Goal: Task Accomplishment & Management: Use online tool/utility

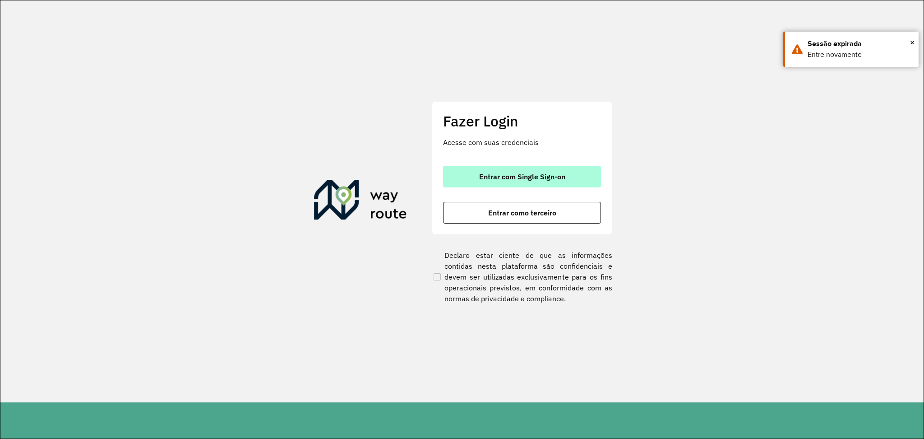
click at [563, 181] on button "Entrar com Single Sign-on" at bounding box center [522, 177] width 158 height 22
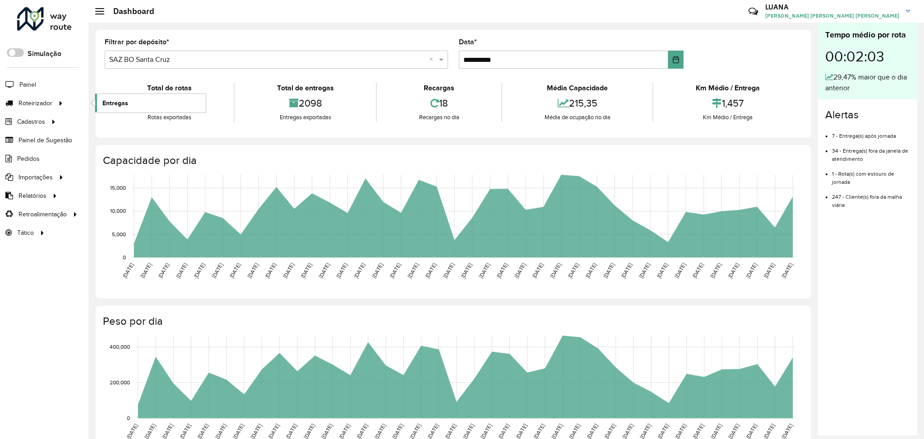
click at [122, 99] on span "Entregas" at bounding box center [115, 102] width 26 height 9
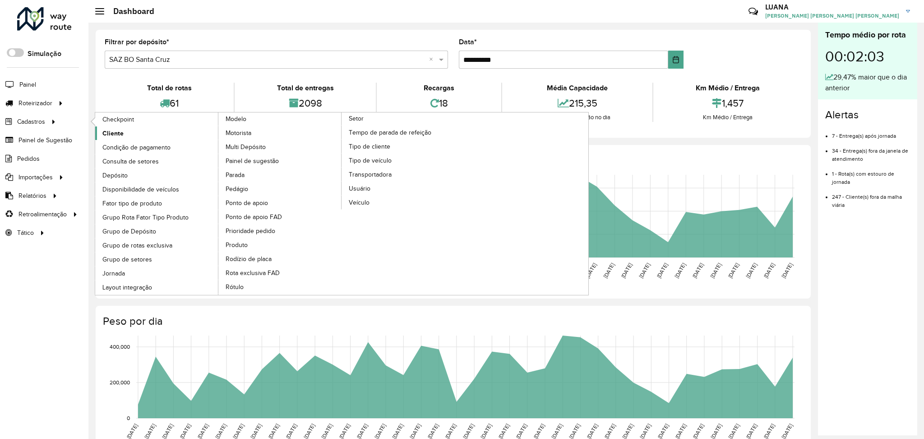
click at [125, 133] on link "Cliente" at bounding box center [157, 133] width 124 height 14
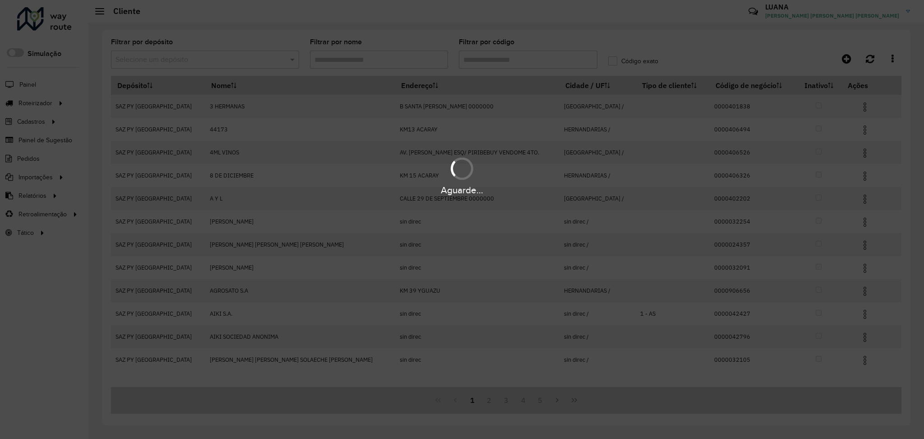
click at [32, 101] on div "Aguarde..." at bounding box center [462, 219] width 924 height 439
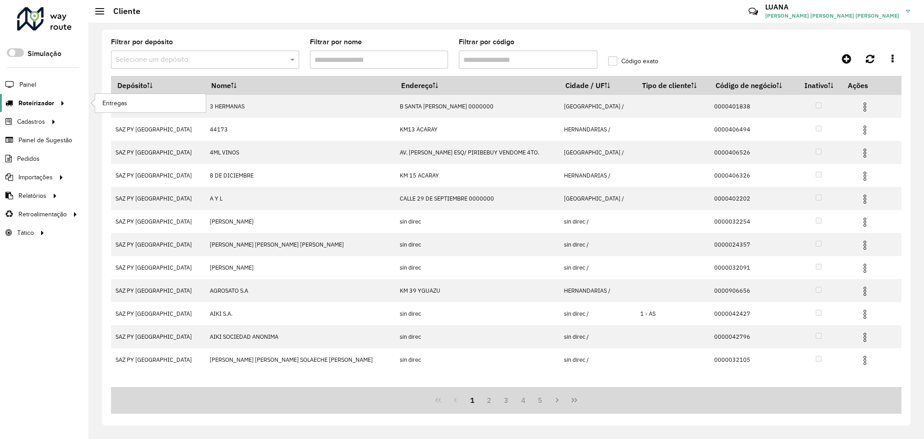
click at [44, 104] on span "Roteirizador" at bounding box center [37, 102] width 36 height 9
click at [143, 102] on link "Entregas" at bounding box center [150, 103] width 111 height 18
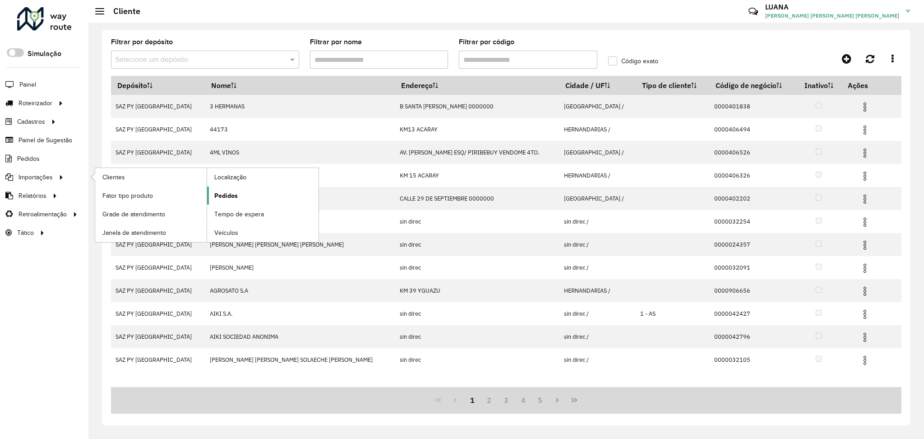
click at [213, 198] on link "Pedidos" at bounding box center [262, 195] width 111 height 18
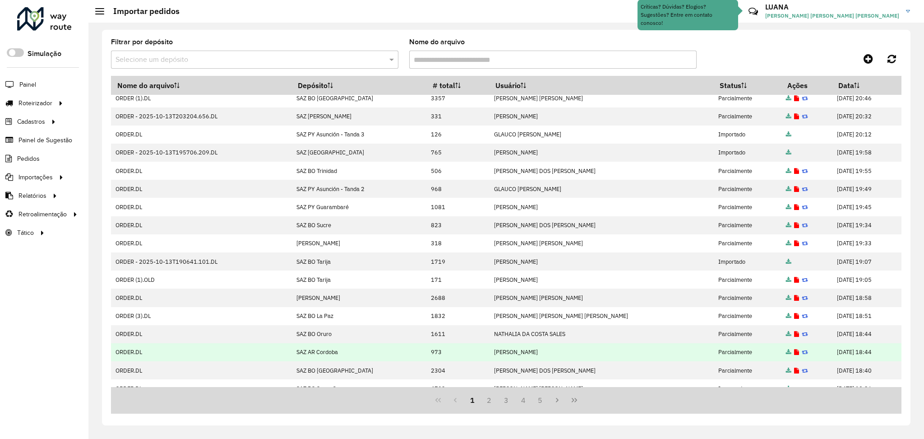
scroll to position [71, 0]
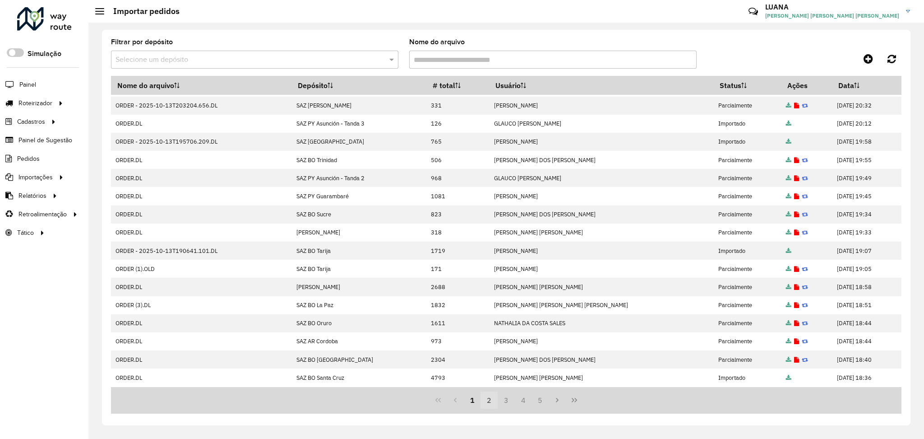
click at [487, 397] on button "2" at bounding box center [489, 399] width 17 height 17
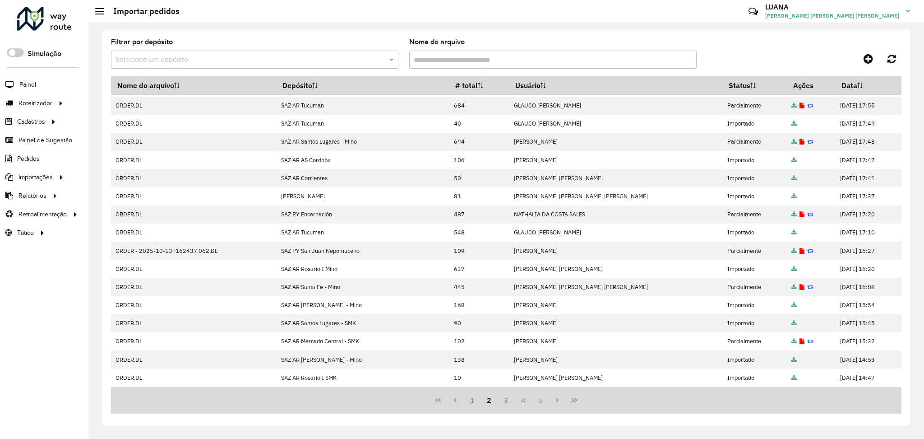
scroll to position [0, 0]
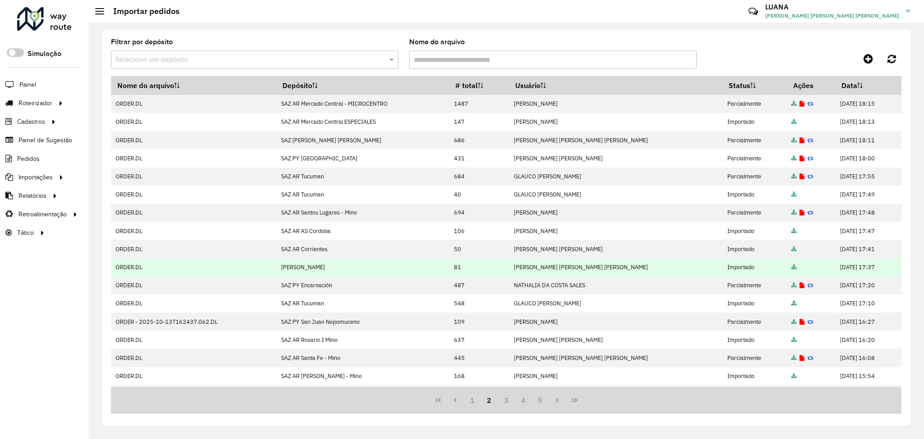
click at [792, 268] on icon at bounding box center [794, 267] width 5 height 6
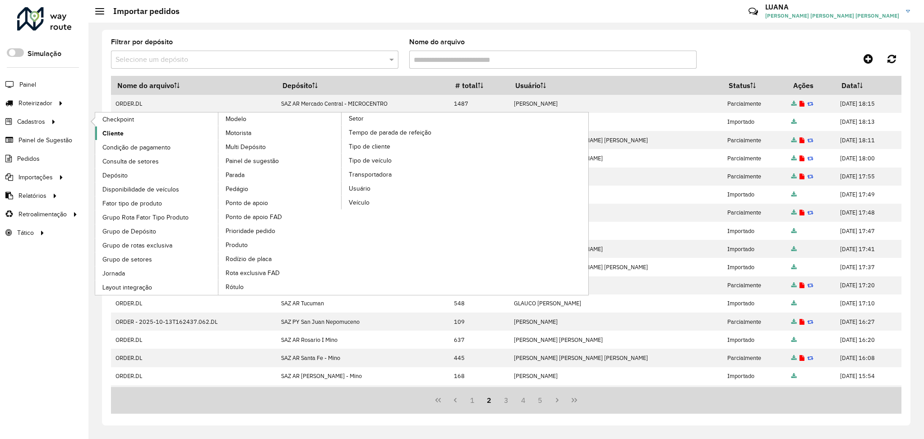
click at [112, 134] on span "Cliente" at bounding box center [112, 133] width 21 height 9
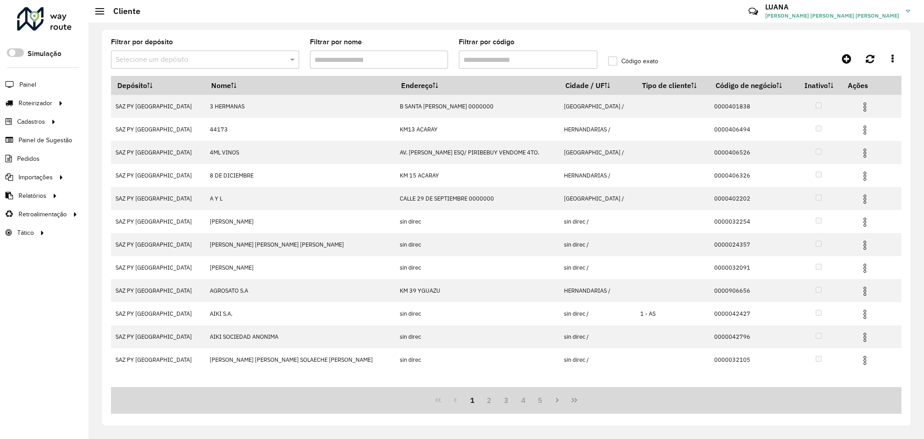
click at [506, 57] on input "Filtrar por código" at bounding box center [528, 60] width 139 height 18
paste input "******"
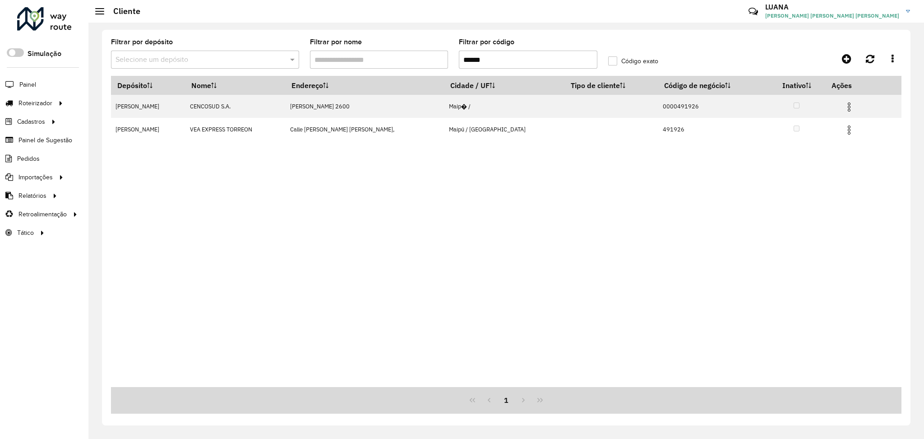
drag, startPoint x: 518, startPoint y: 54, endPoint x: 401, endPoint y: 55, distance: 117.3
click at [401, 55] on formly-group "Filtrar por depósito Selecione um depósito Filtrar por nome Filtrar por código …" at bounding box center [404, 57] width 597 height 37
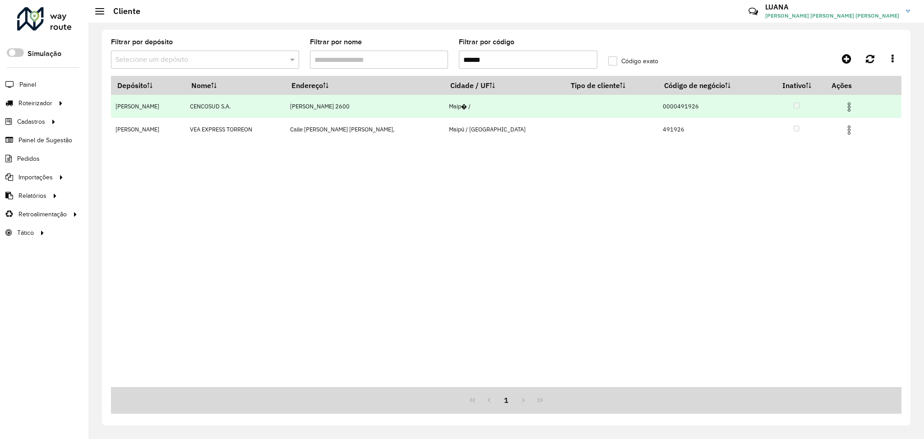
paste input "text"
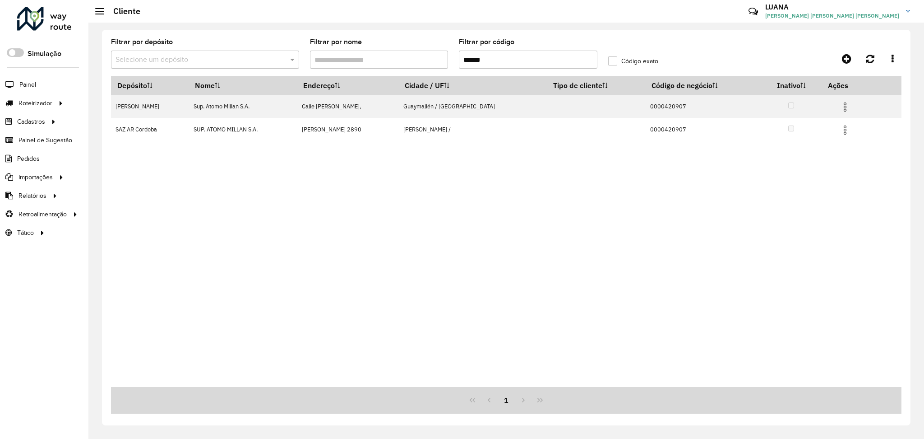
type input "******"
click at [229, 55] on input "text" at bounding box center [196, 60] width 161 height 11
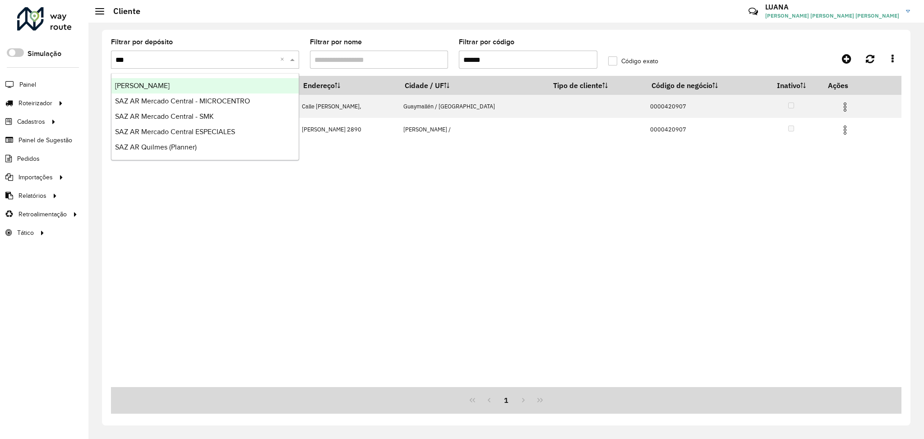
type input "****"
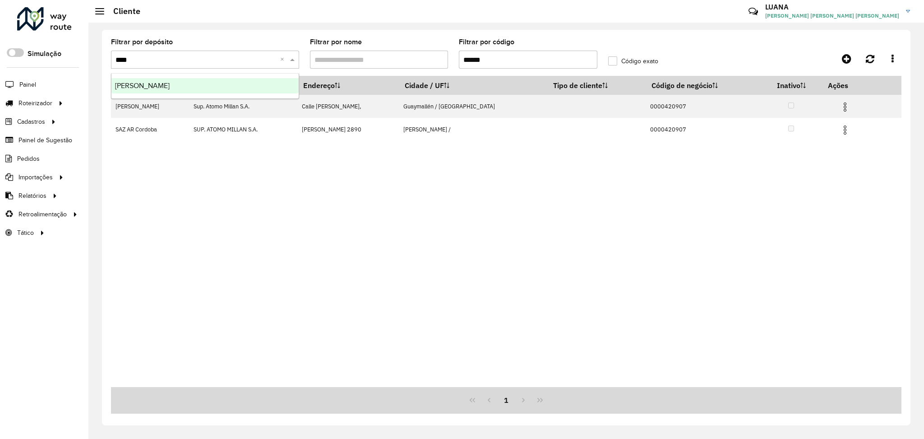
click at [222, 75] on ng-dropdown-panel "[PERSON_NAME]" at bounding box center [205, 86] width 188 height 26
click at [224, 86] on div "[PERSON_NAME]" at bounding box center [204, 85] width 187 height 15
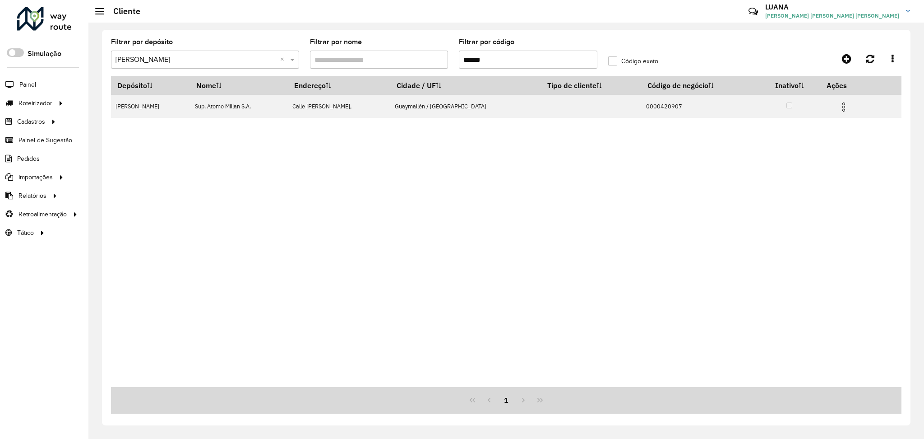
click at [495, 59] on input "******" at bounding box center [528, 60] width 139 height 18
drag, startPoint x: 506, startPoint y: 62, endPoint x: 423, endPoint y: 62, distance: 82.6
click at [423, 62] on formly-group "Filtrar por depósito Selecione um depósito × SAZ AR Mendoza × Filtrar por nome …" at bounding box center [404, 57] width 597 height 37
paste input "text"
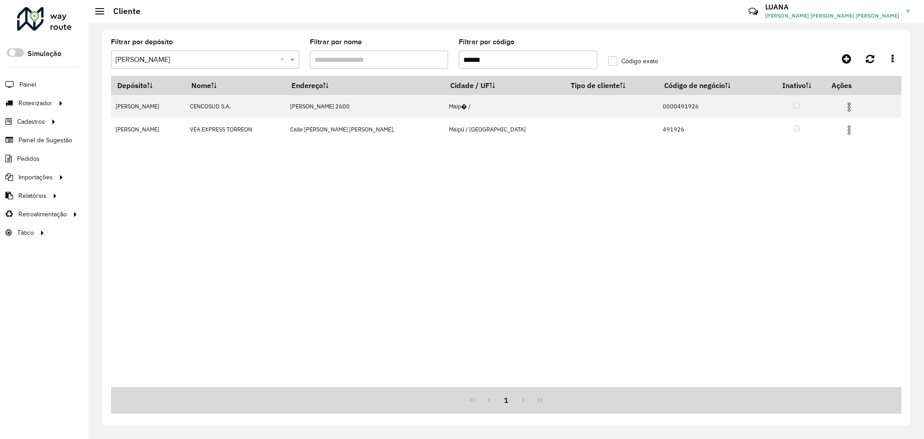
type input "******"
click at [142, 173] on link "Clientes" at bounding box center [150, 177] width 111 height 18
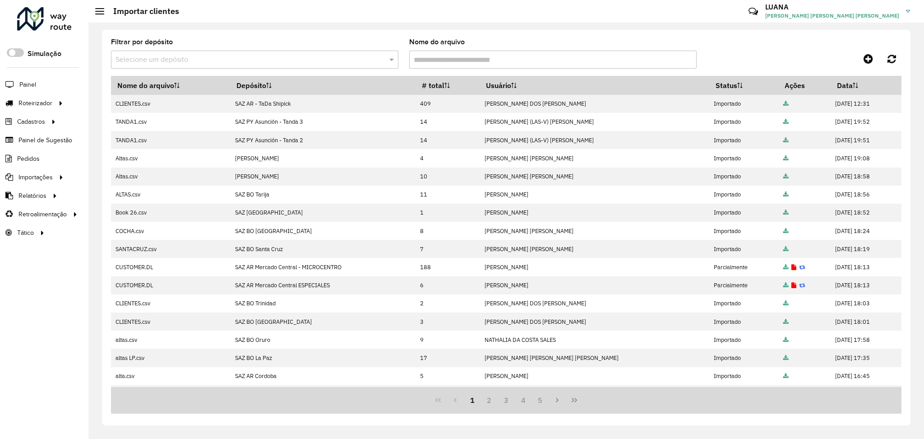
click at [265, 57] on input "text" at bounding box center [246, 60] width 260 height 11
type input "****"
click at [282, 78] on div "[PERSON_NAME]" at bounding box center [254, 85] width 287 height 15
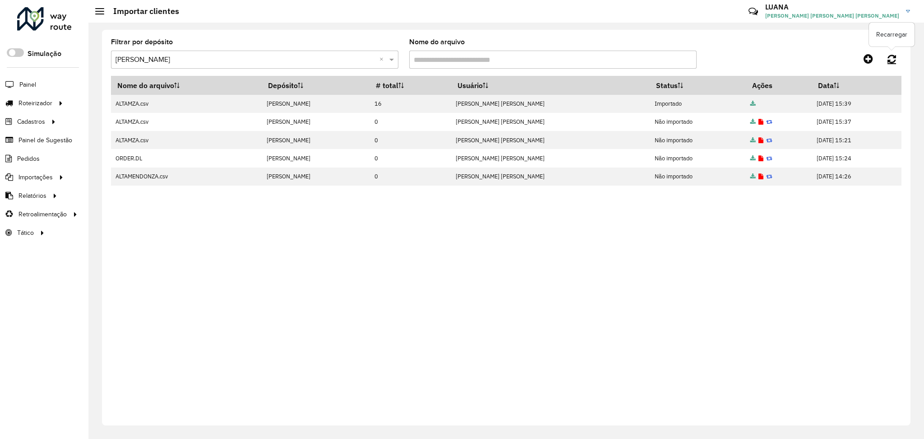
click at [892, 58] on icon at bounding box center [892, 59] width 9 height 10
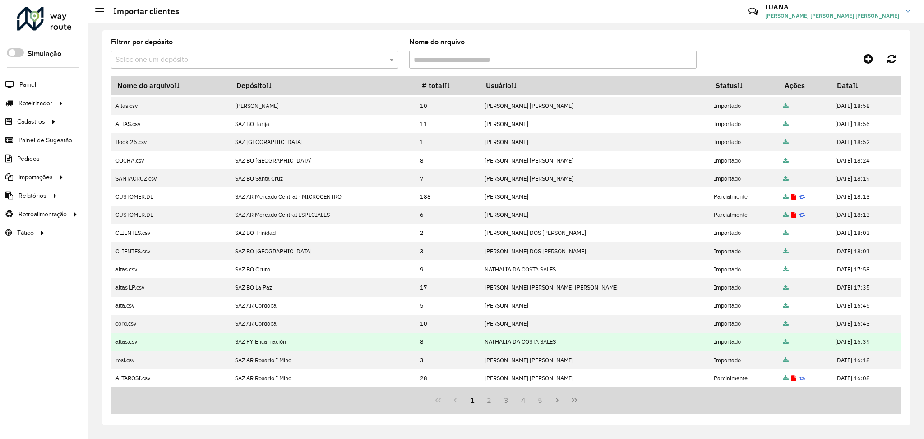
scroll to position [71, 0]
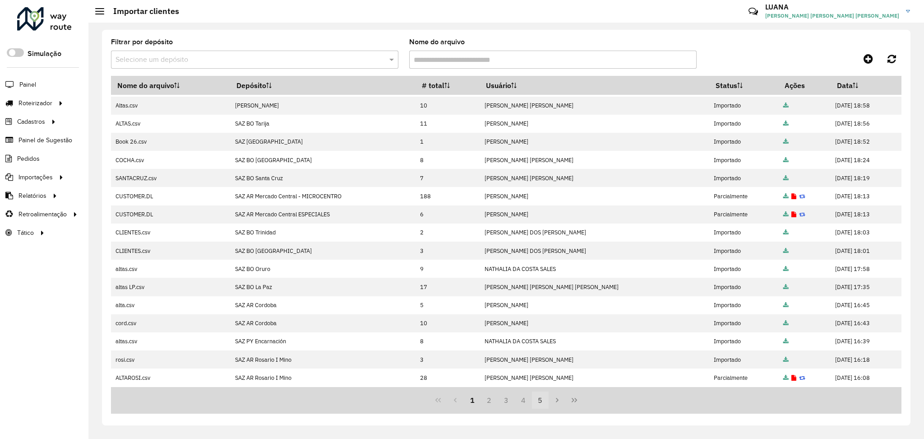
click at [540, 401] on button "5" at bounding box center [540, 399] width 17 height 17
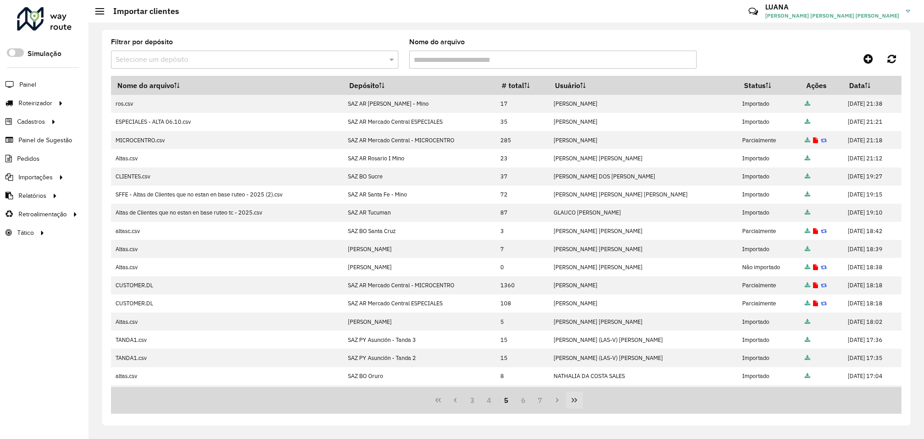
click at [575, 397] on icon "Last Page" at bounding box center [574, 399] width 7 height 7
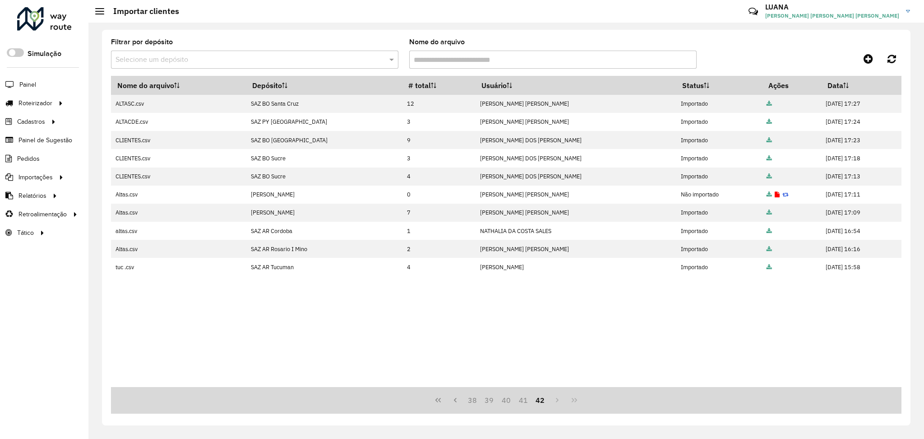
click at [540, 400] on button "42" at bounding box center [540, 399] width 17 height 17
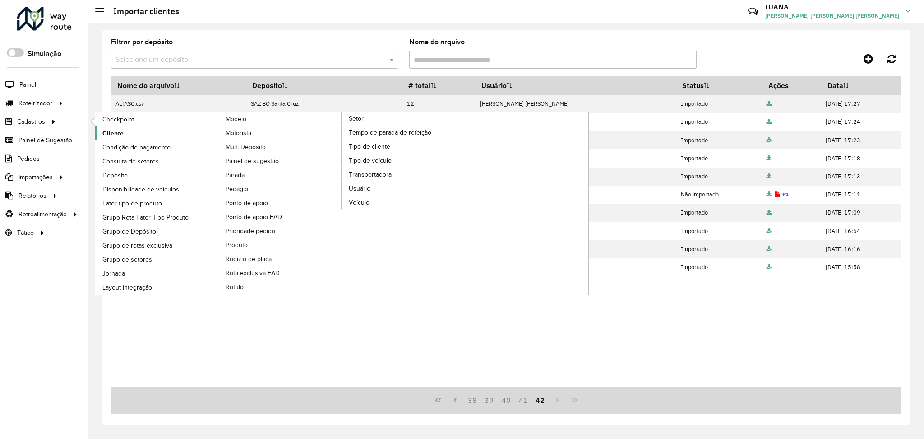
click at [116, 134] on span "Cliente" at bounding box center [112, 133] width 21 height 9
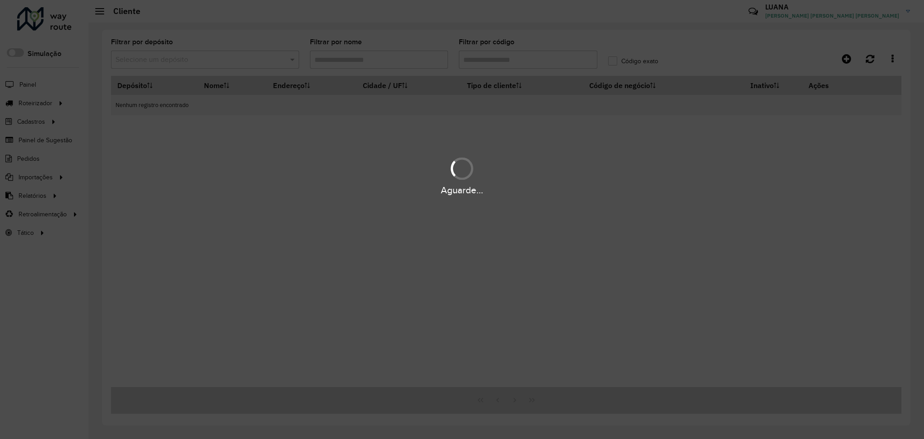
type input "******"
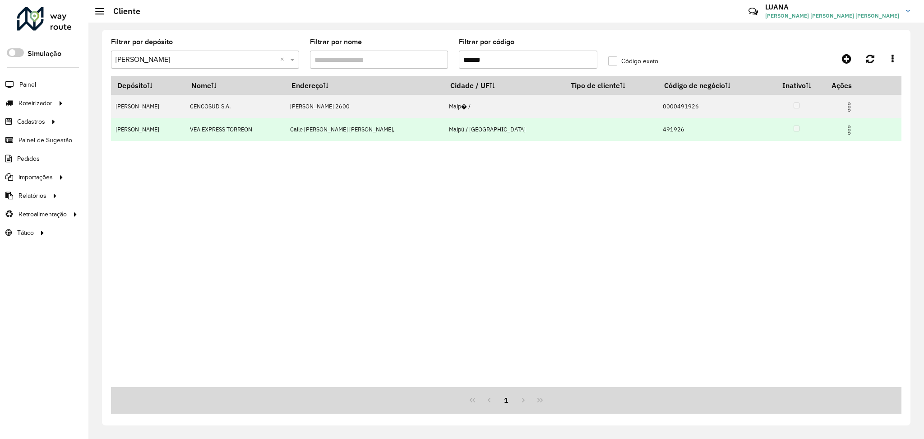
click at [844, 126] on img at bounding box center [849, 130] width 11 height 11
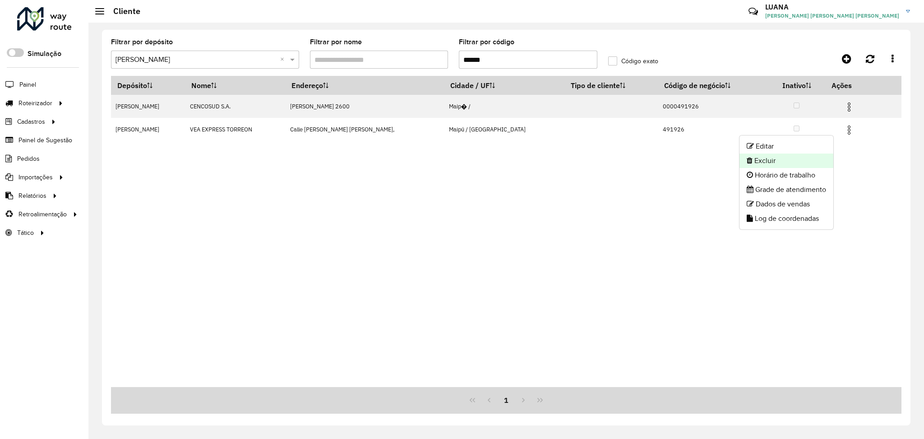
click at [787, 158] on li "Excluir" at bounding box center [787, 160] width 94 height 14
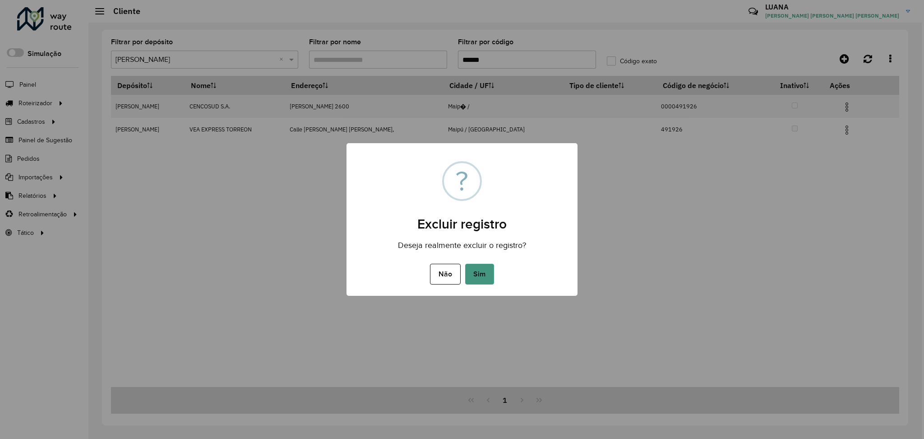
click at [468, 269] on button "Sim" at bounding box center [479, 274] width 29 height 21
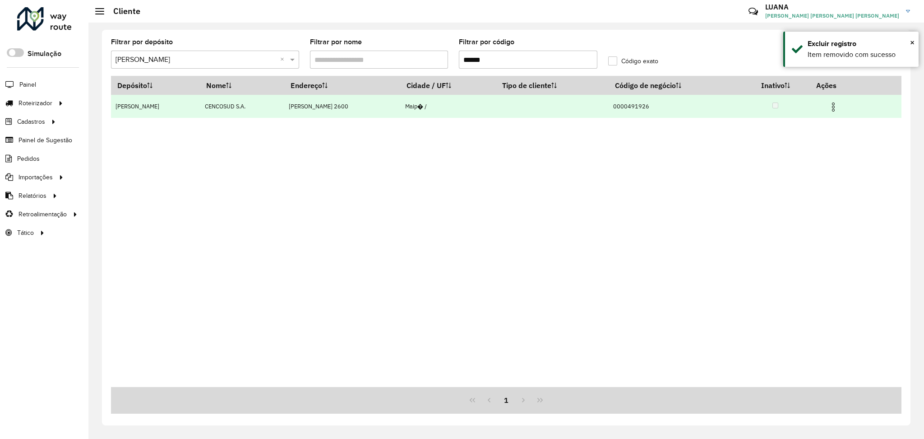
click at [831, 103] on img at bounding box center [833, 107] width 11 height 11
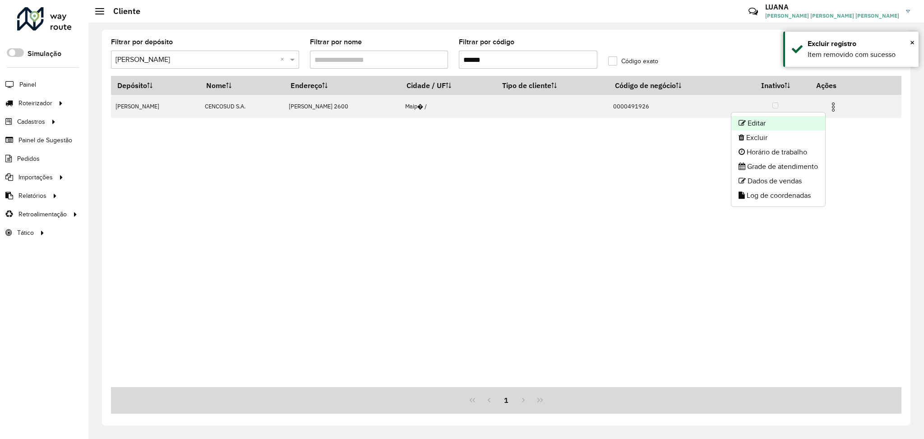
click at [779, 124] on li "Editar" at bounding box center [779, 123] width 94 height 14
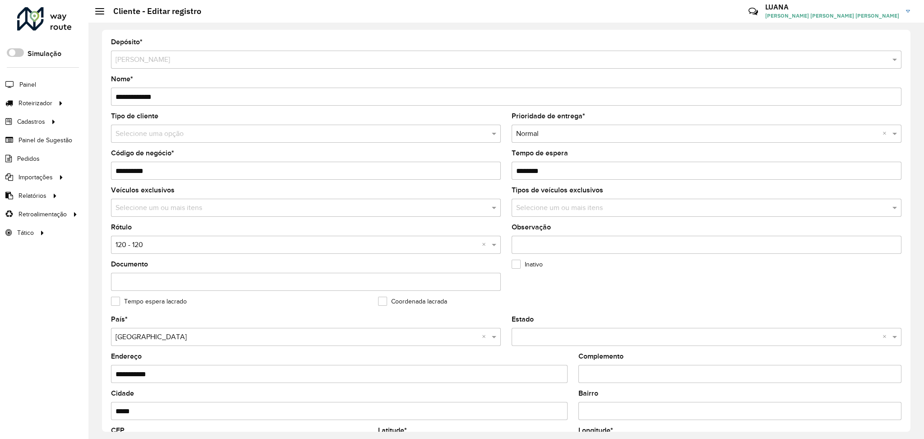
drag, startPoint x: 113, startPoint y: 375, endPoint x: 99, endPoint y: 375, distance: 14.0
click at [99, 375] on div "**********" at bounding box center [506, 231] width 836 height 416
click at [136, 416] on input "*****" at bounding box center [339, 411] width 457 height 18
type input "*****"
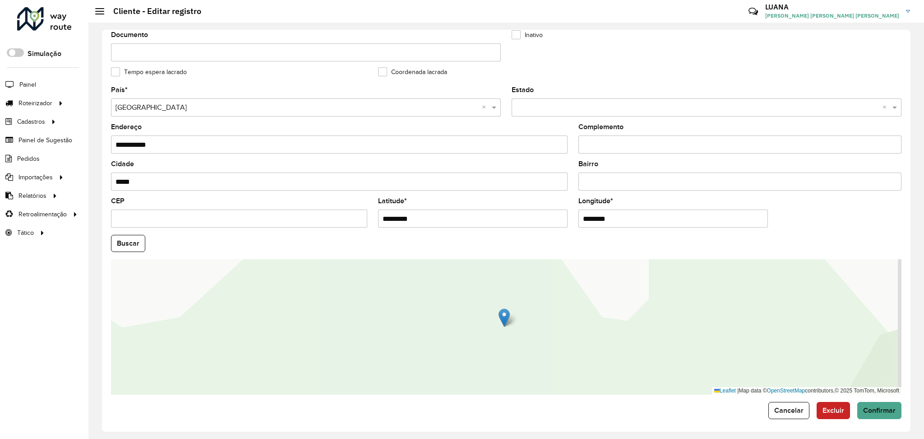
scroll to position [232, 0]
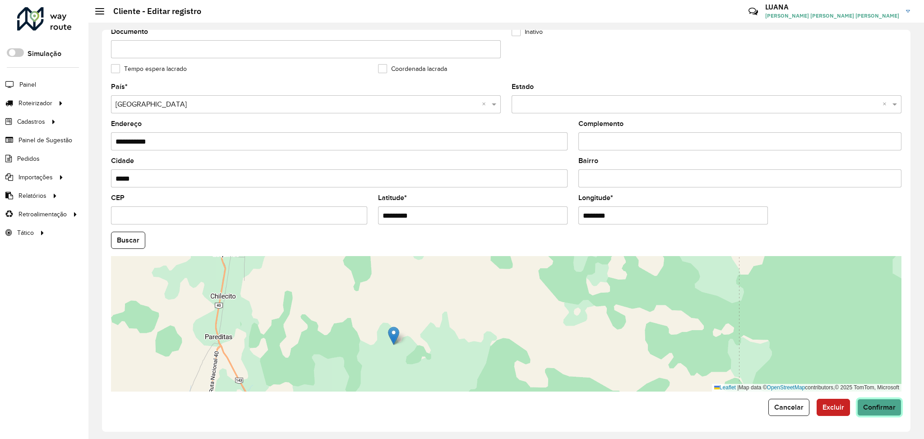
click at [883, 403] on span "Confirmar" at bounding box center [879, 407] width 32 height 8
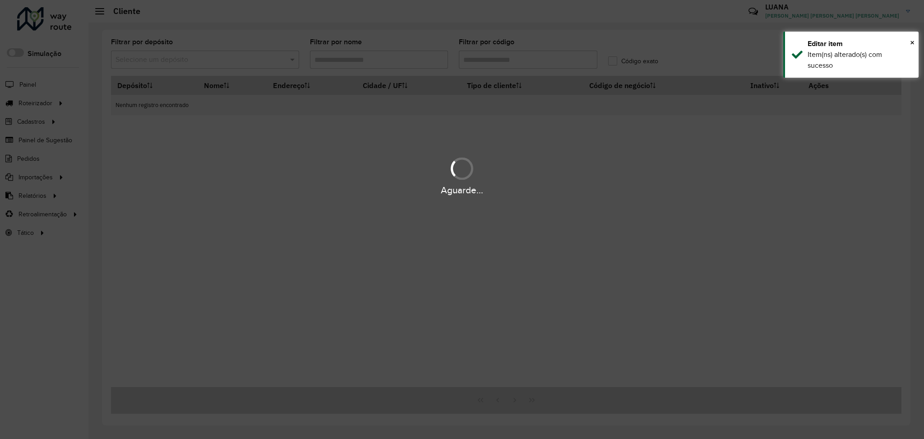
type input "******"
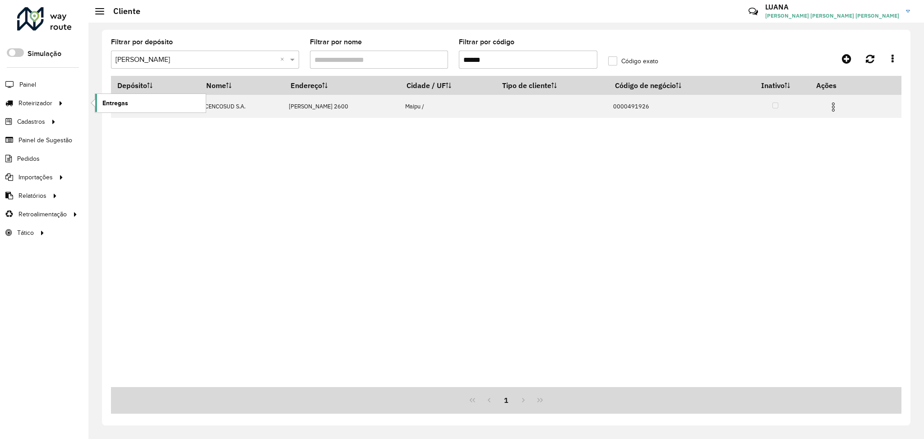
click at [117, 103] on span "Entregas" at bounding box center [115, 102] width 26 height 9
drag, startPoint x: 510, startPoint y: 60, endPoint x: 434, endPoint y: 59, distance: 76.3
click at [434, 59] on formly-group "Filtrar por depósito Selecione um depósito × SAZ AR Mendoza × Filtrar por nome …" at bounding box center [404, 57] width 597 height 37
paste input "text"
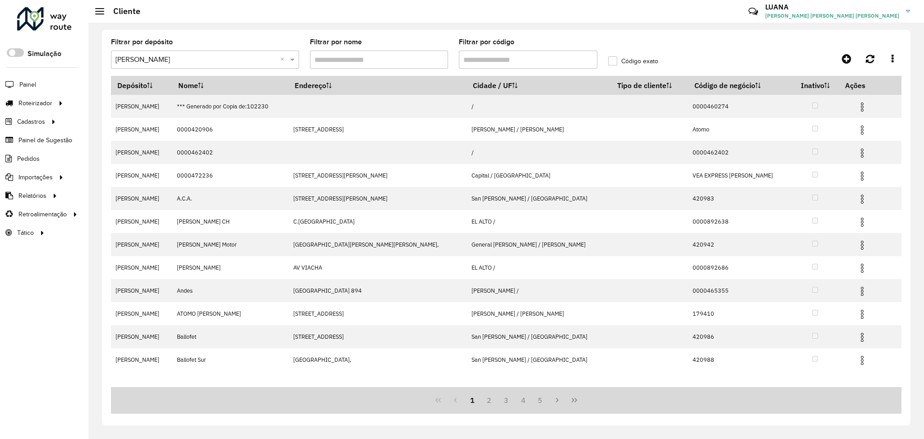
paste input "**********"
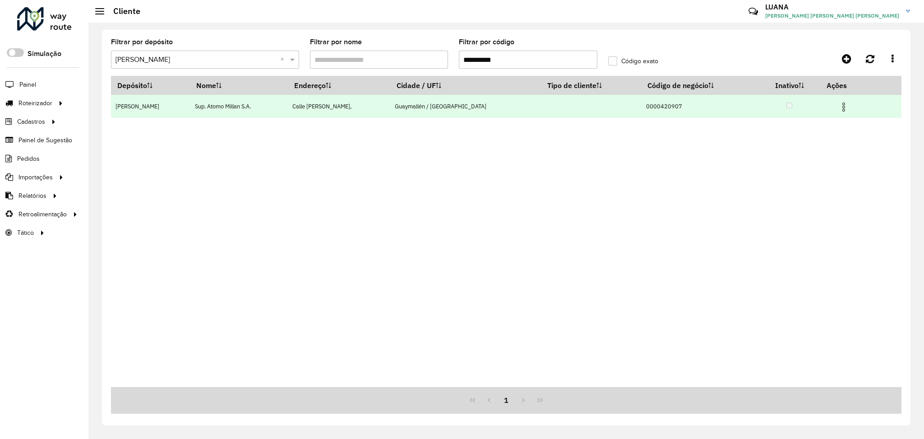
type input "**********"
click at [839, 106] on img at bounding box center [844, 107] width 11 height 11
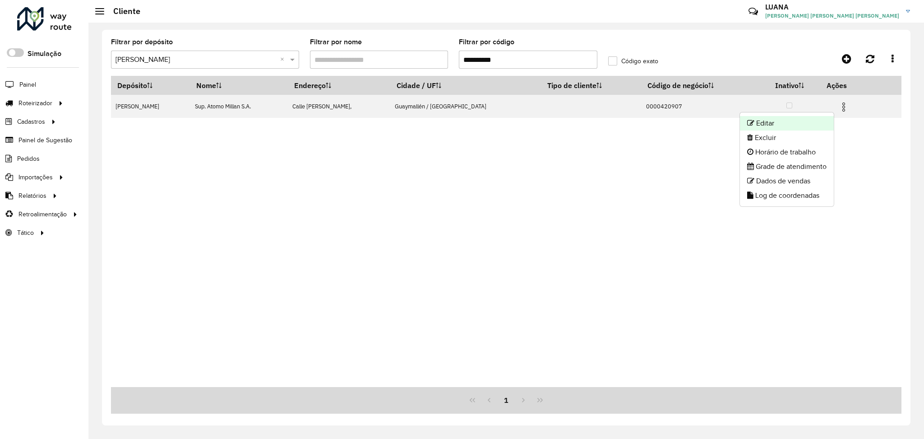
click at [795, 119] on li "Editar" at bounding box center [787, 123] width 94 height 14
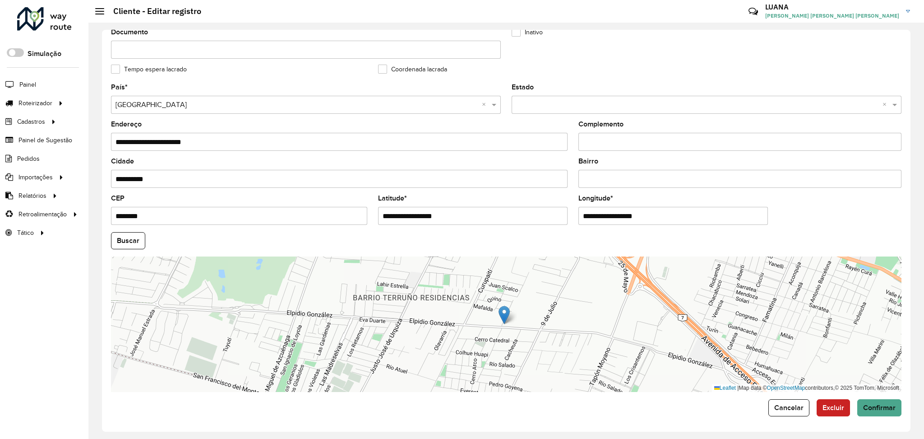
scroll to position [232, 0]
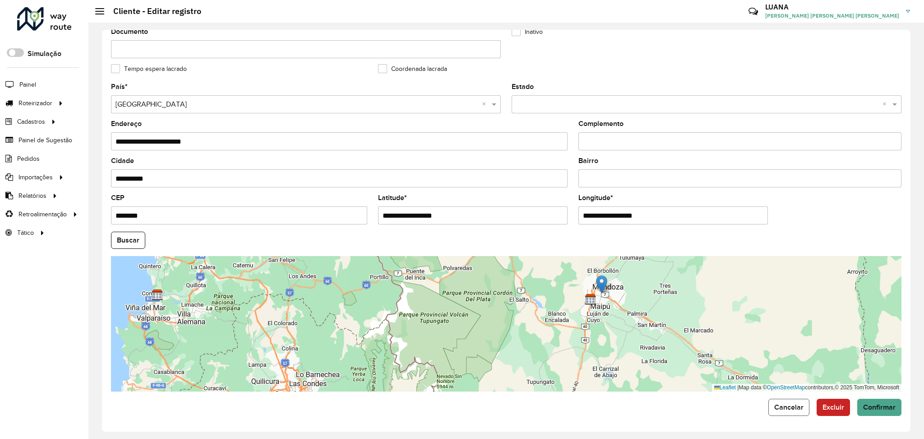
click at [788, 406] on span "Cancelar" at bounding box center [788, 407] width 29 height 8
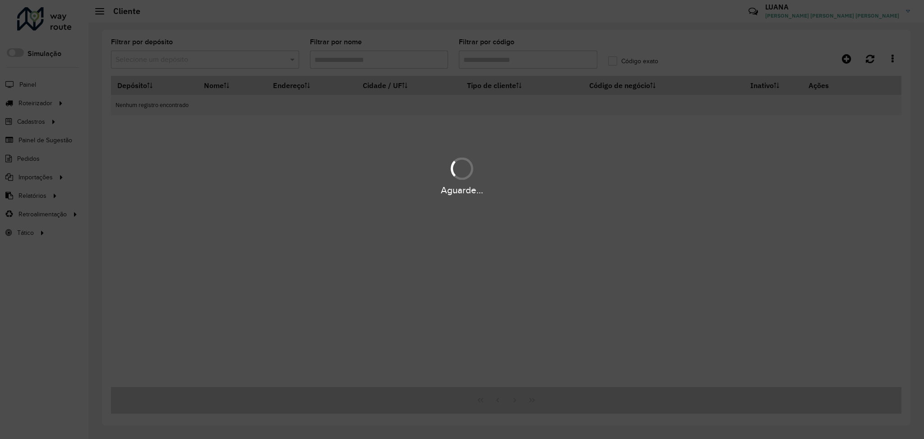
type input "**********"
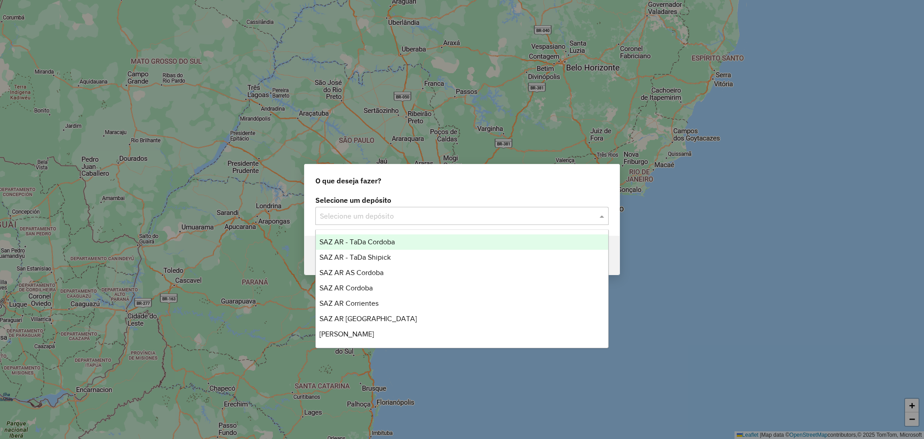
click at [383, 218] on input "text" at bounding box center [453, 216] width 266 height 11
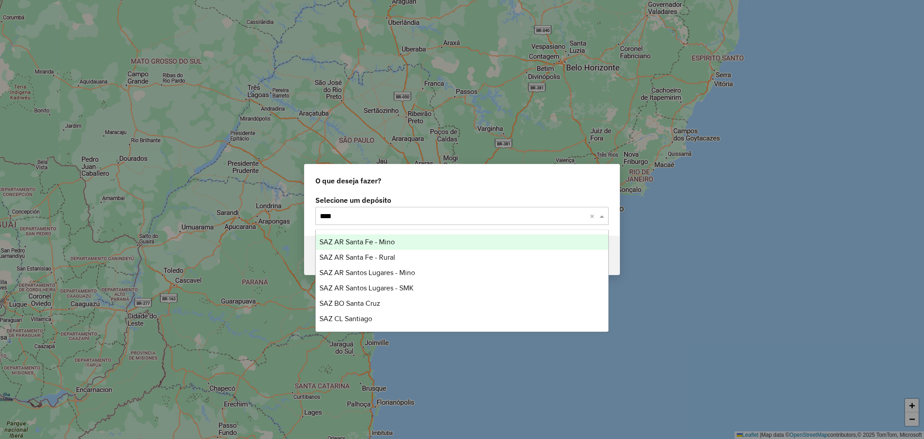
type input "*****"
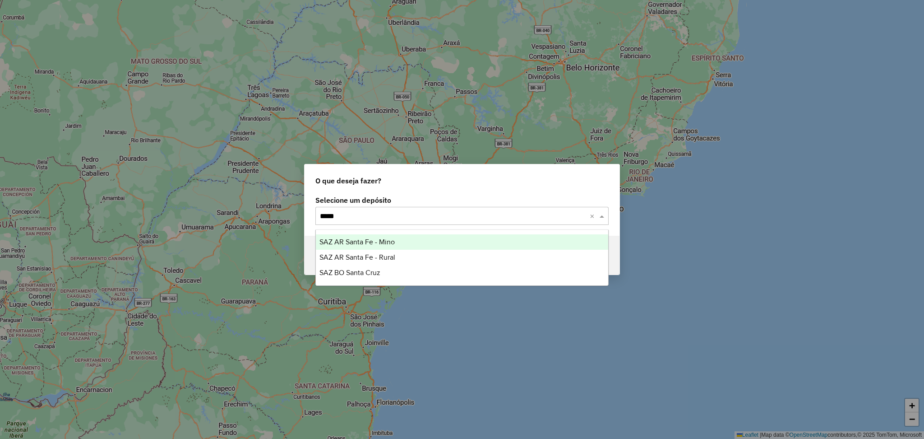
click at [405, 242] on div "SAZ AR Santa Fe - Mino" at bounding box center [462, 241] width 292 height 15
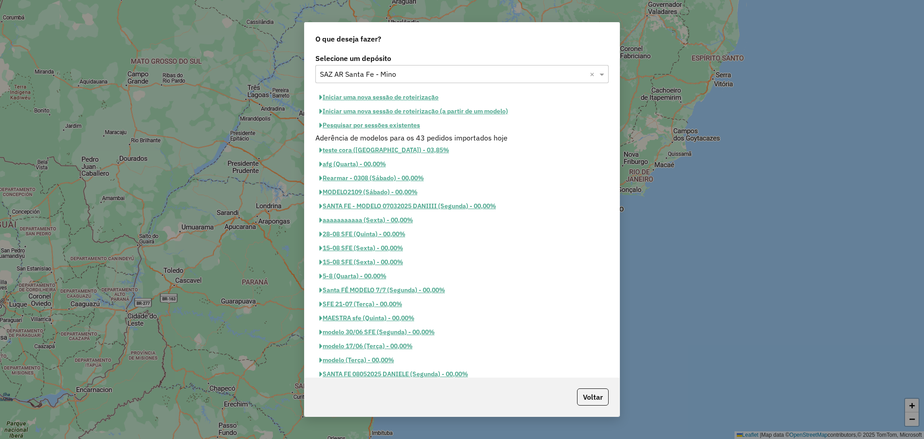
click at [395, 95] on button "Iniciar uma nova sessão de roteirização" at bounding box center [378, 97] width 127 height 14
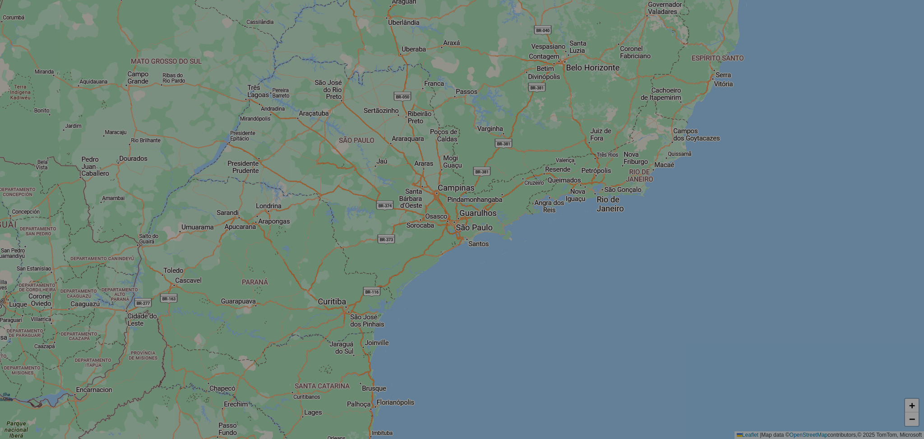
select select "*"
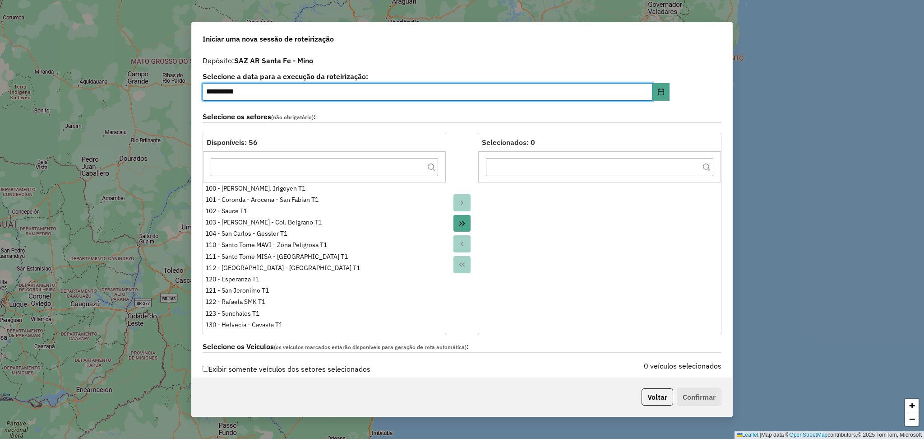
scroll to position [241, 0]
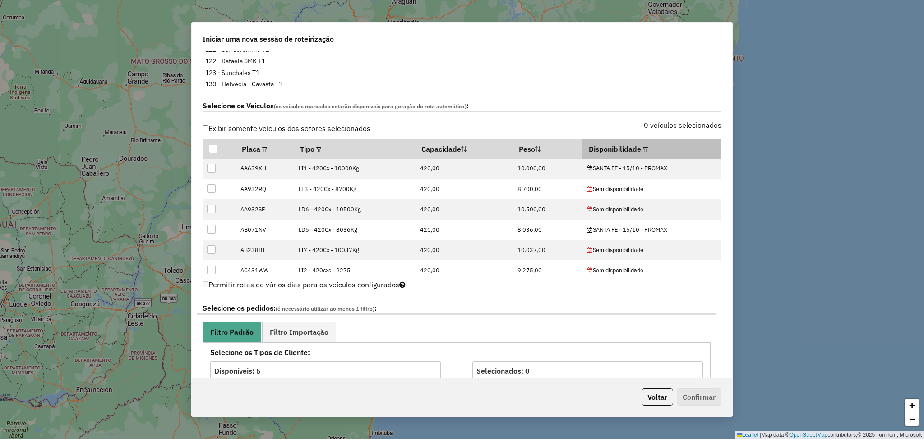
click at [643, 148] on em at bounding box center [645, 149] width 5 height 5
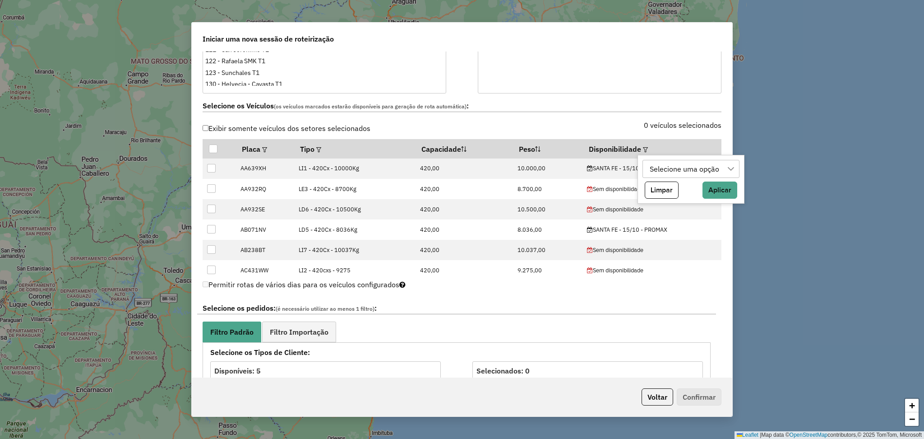
click at [663, 173] on div "Selecione uma opção" at bounding box center [685, 168] width 76 height 17
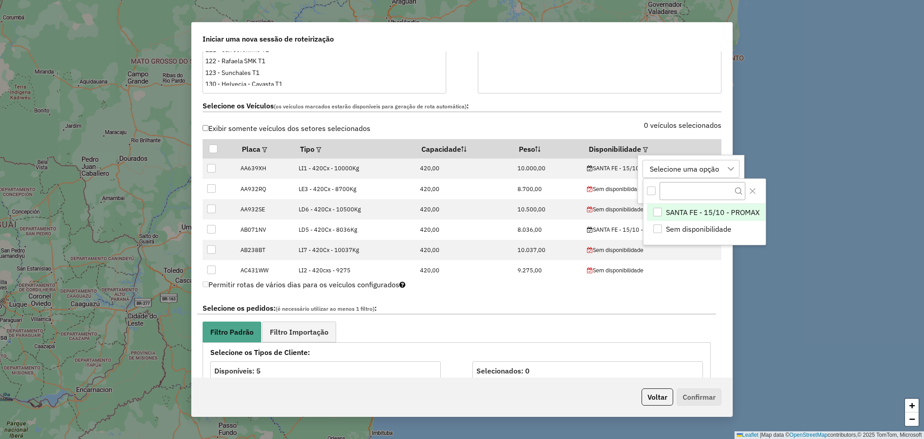
scroll to position [6, 42]
click at [682, 211] on span "SANTA FE - 15/10 - PROMAX" at bounding box center [713, 212] width 94 height 11
click at [752, 188] on icon "Close" at bounding box center [752, 190] width 7 height 7
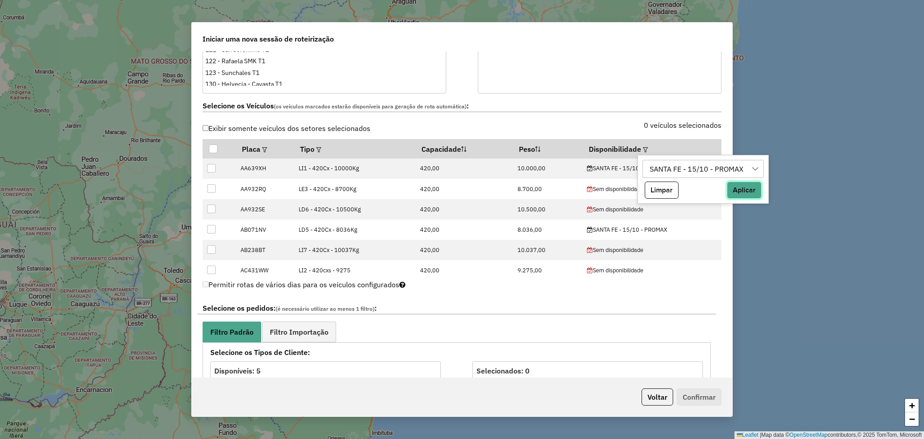
click at [745, 190] on button "Aplicar" at bounding box center [744, 189] width 35 height 17
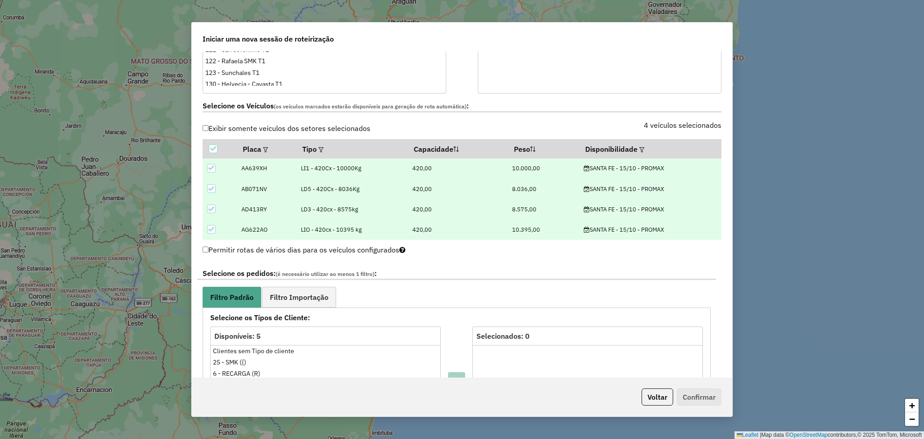
drag, startPoint x: 460, startPoint y: 85, endPoint x: 400, endPoint y: 210, distance: 138.9
click at [318, 297] on span "Filtro Importação" at bounding box center [299, 296] width 59 height 7
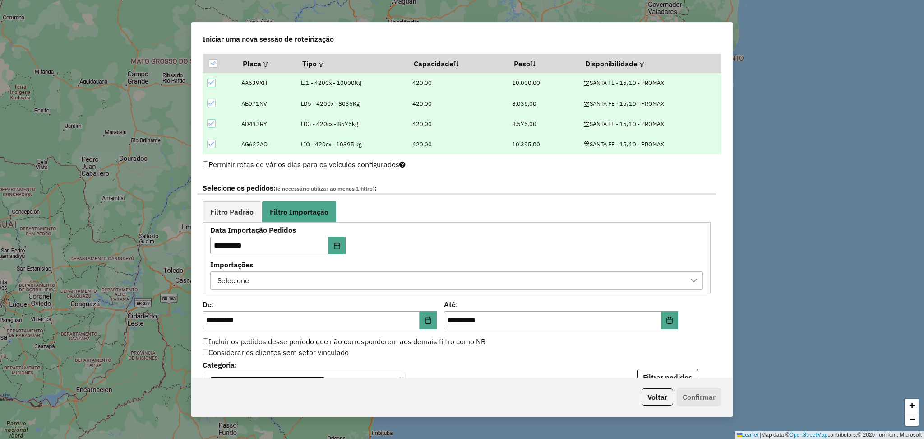
scroll to position [361, 0]
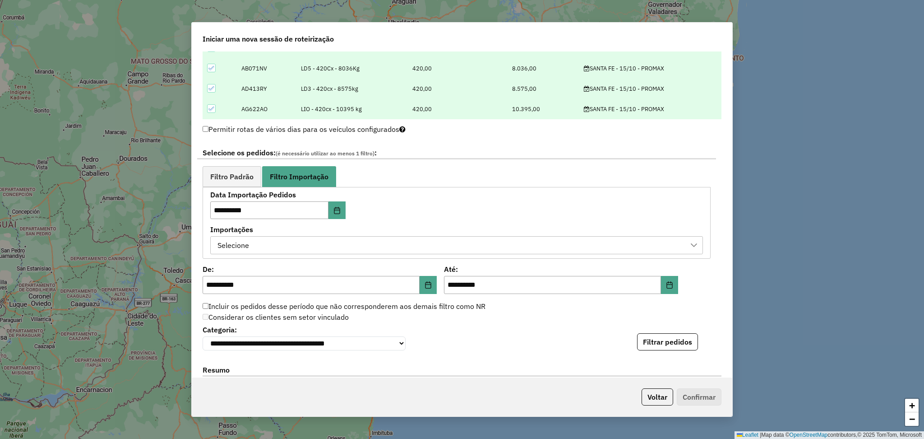
click at [522, 241] on div "Selecione" at bounding box center [449, 244] width 471 height 17
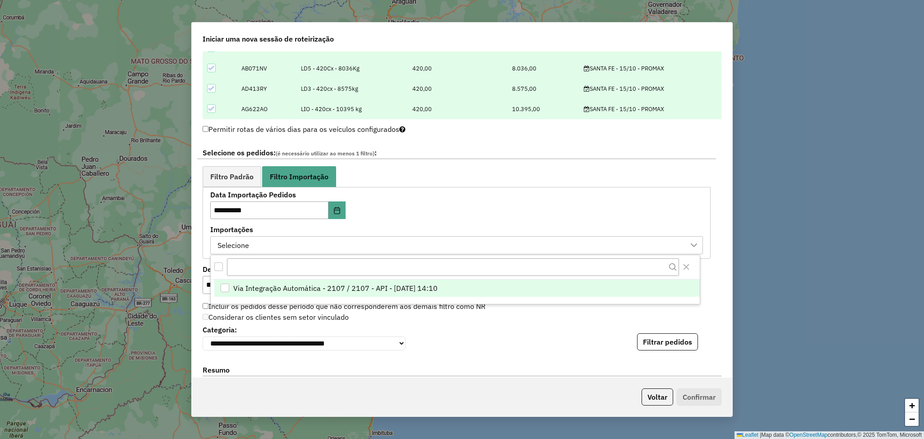
click at [463, 292] on li "Via Integração Automática - 2107 / 2107 - API - 14/10/2025 14:10" at bounding box center [457, 287] width 486 height 17
click at [691, 266] on button "Close" at bounding box center [686, 267] width 14 height 14
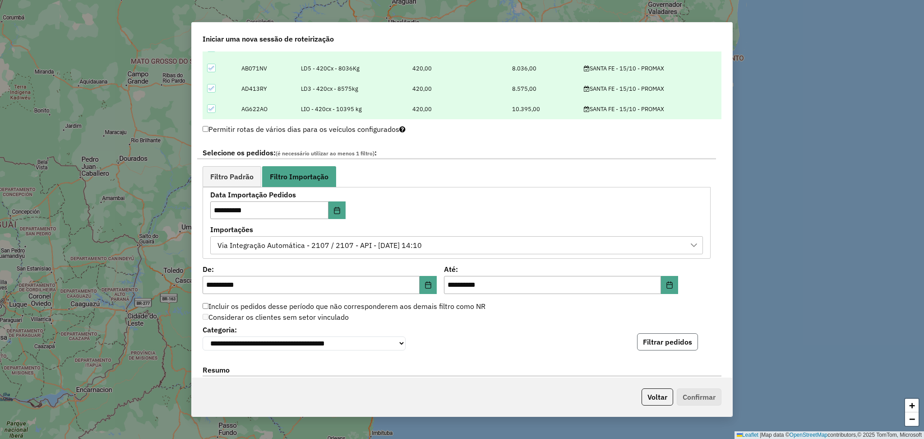
click at [692, 347] on button "Filtrar pedidos" at bounding box center [667, 341] width 61 height 17
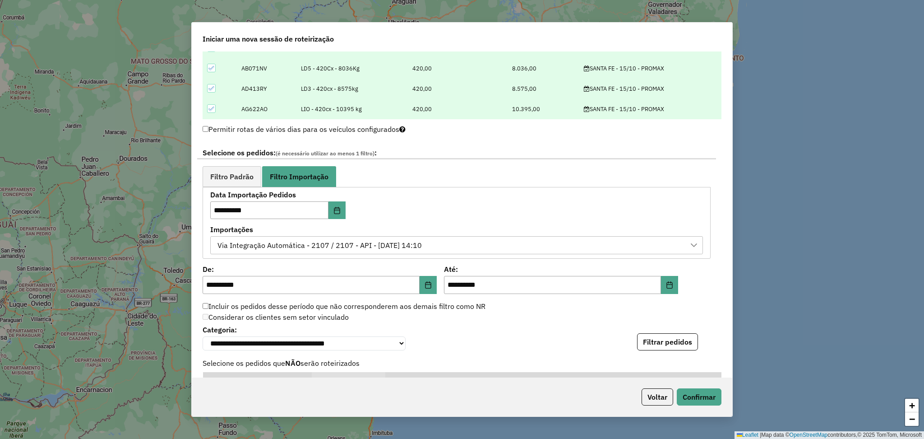
click at [537, 342] on div "**********" at bounding box center [462, 337] width 519 height 28
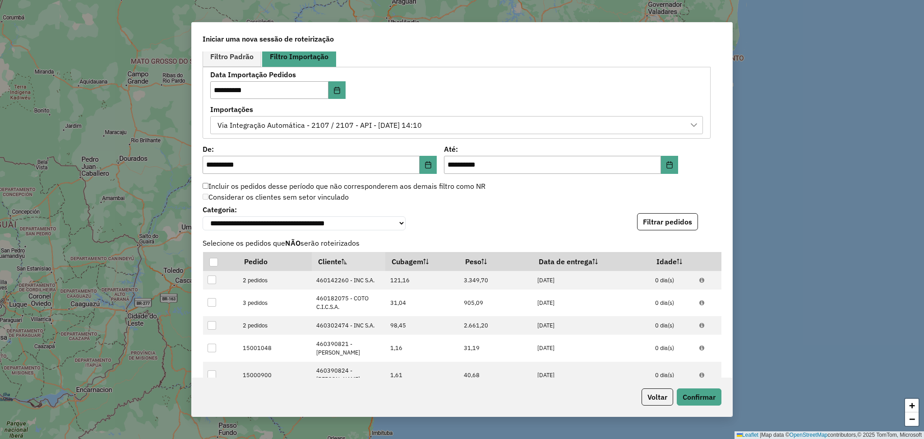
scroll to position [716, 0]
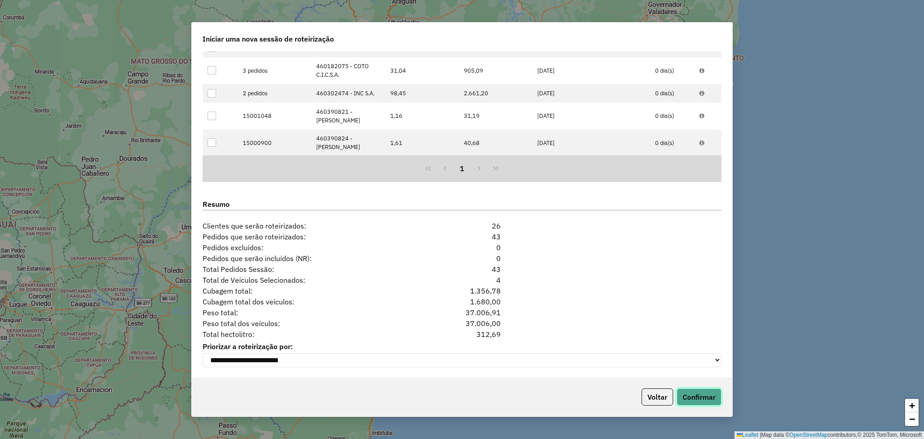
click at [704, 404] on button "Confirmar" at bounding box center [699, 396] width 45 height 17
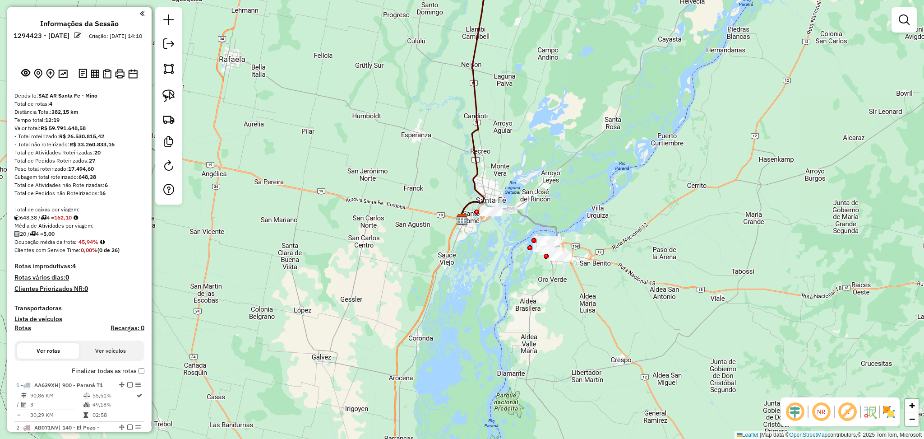
click at [479, 134] on icon at bounding box center [479, 87] width 38 height 263
select select "**********"
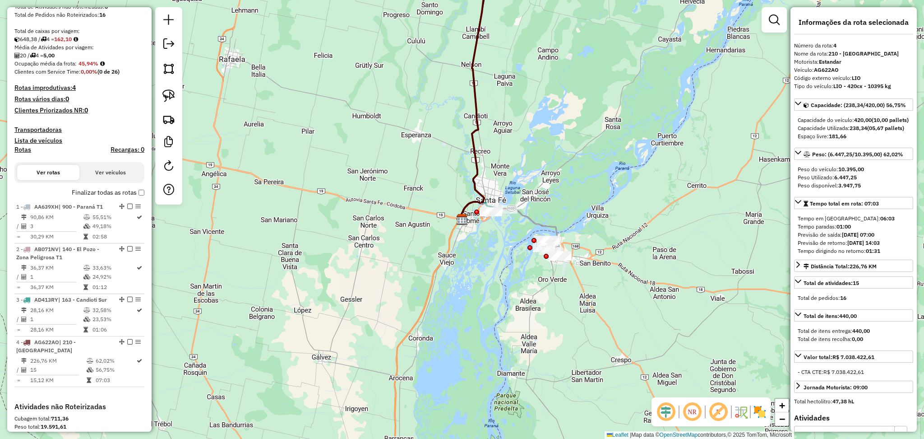
scroll to position [327, 0]
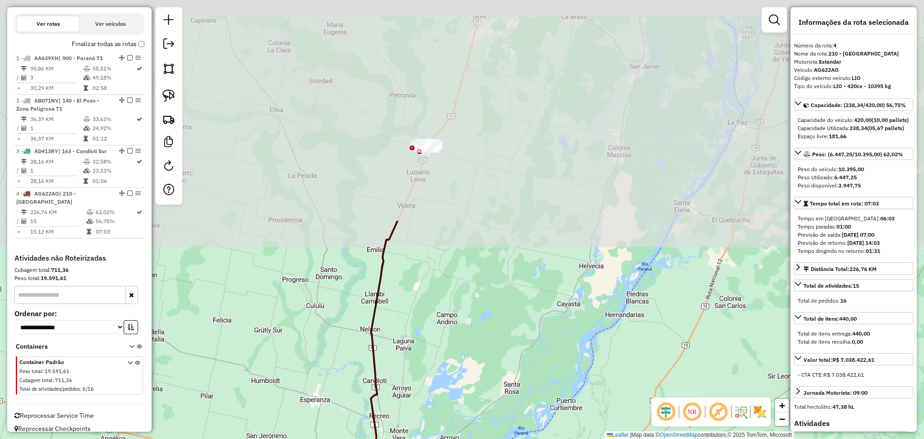
drag, startPoint x: 538, startPoint y: 95, endPoint x: 435, endPoint y: 346, distance: 271.2
click at [436, 359] on div "Janela de atendimento Grade de atendimento Capacidade Transportadoras Veículos …" at bounding box center [462, 219] width 924 height 439
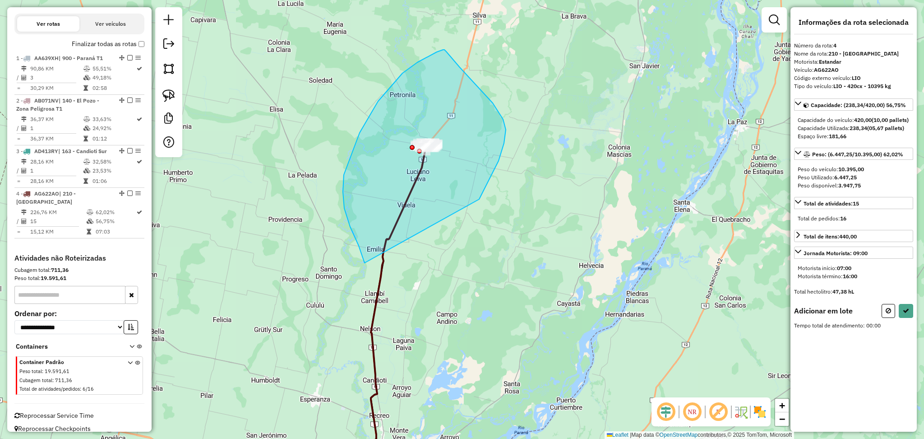
drag, startPoint x: 403, startPoint y: 73, endPoint x: 461, endPoint y: 232, distance: 169.6
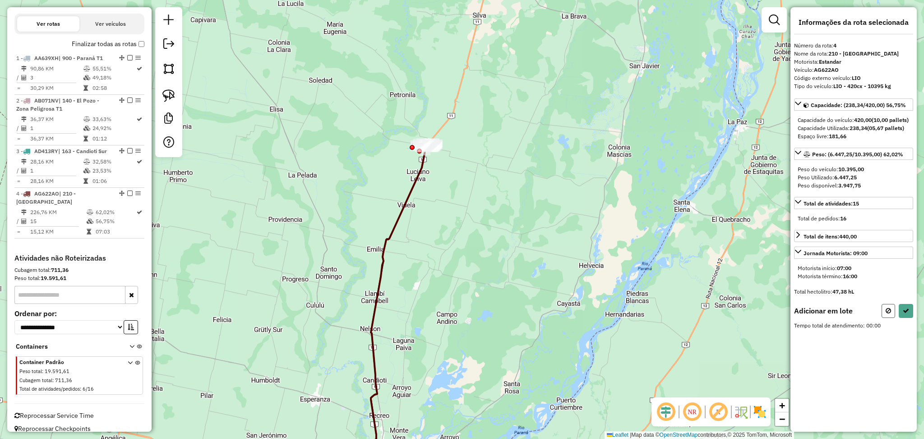
click at [886, 318] on button at bounding box center [889, 311] width 14 height 14
select select "**********"
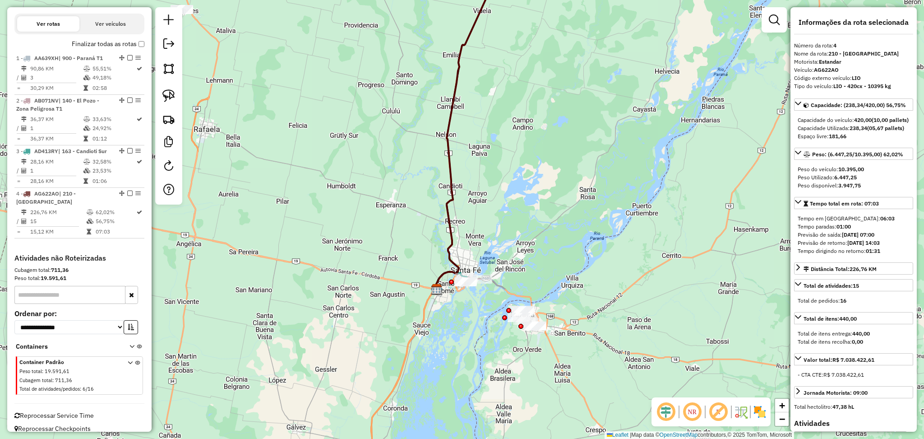
drag, startPoint x: 289, startPoint y: 349, endPoint x: 434, endPoint y: 172, distance: 228.7
click at [366, 104] on div "Janela de atendimento Grade de atendimento Capacidade Transportadoras Veículos …" at bounding box center [462, 219] width 924 height 439
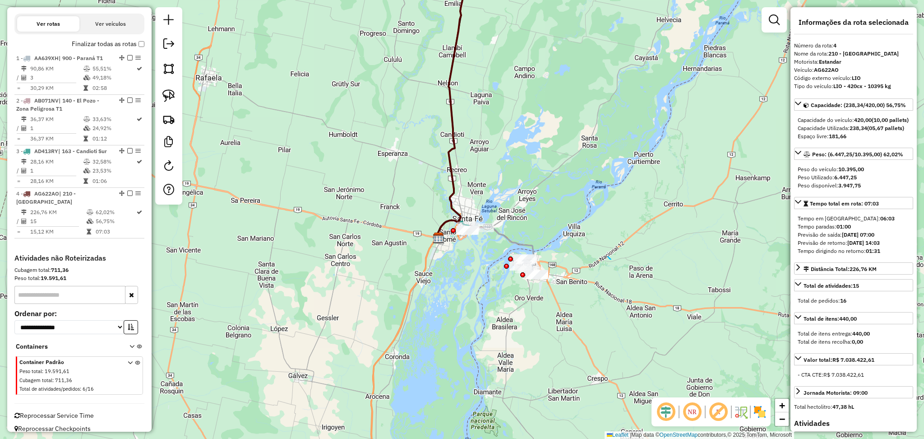
drag, startPoint x: 608, startPoint y: 256, endPoint x: 465, endPoint y: 212, distance: 149.8
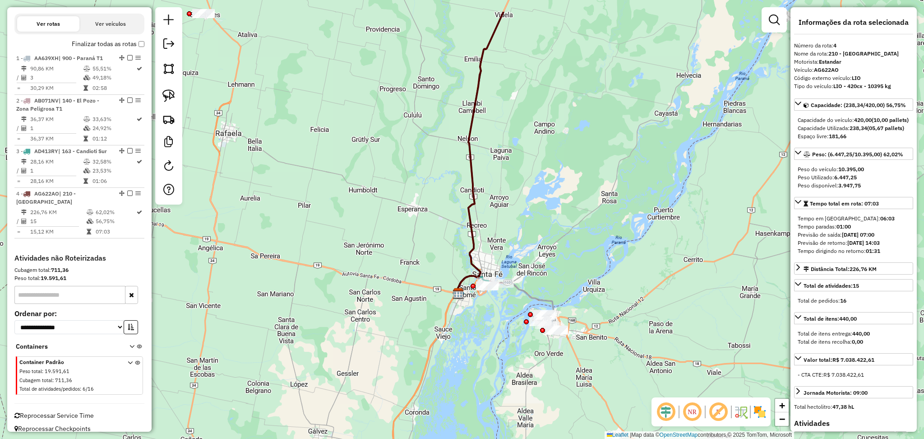
drag, startPoint x: 422, startPoint y: 256, endPoint x: 408, endPoint y: 182, distance: 75.7
click at [457, 182] on icon at bounding box center [480, 153] width 47 height 282
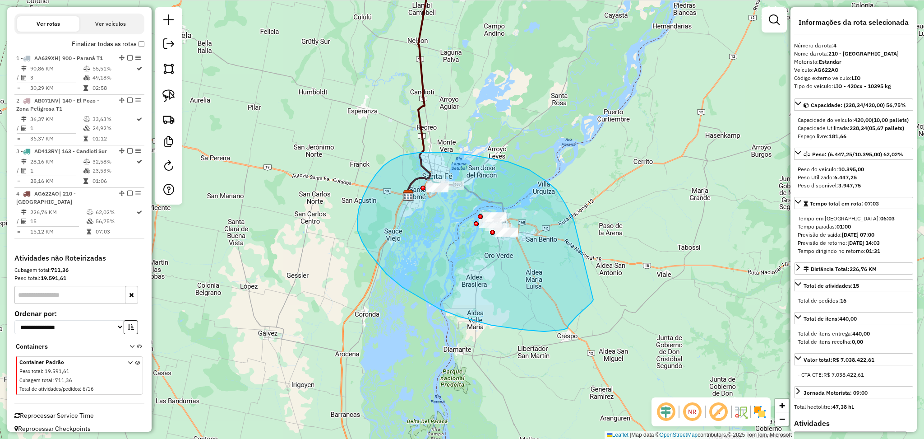
drag, startPoint x: 565, startPoint y: 203, endPoint x: 594, endPoint y: 299, distance: 100.3
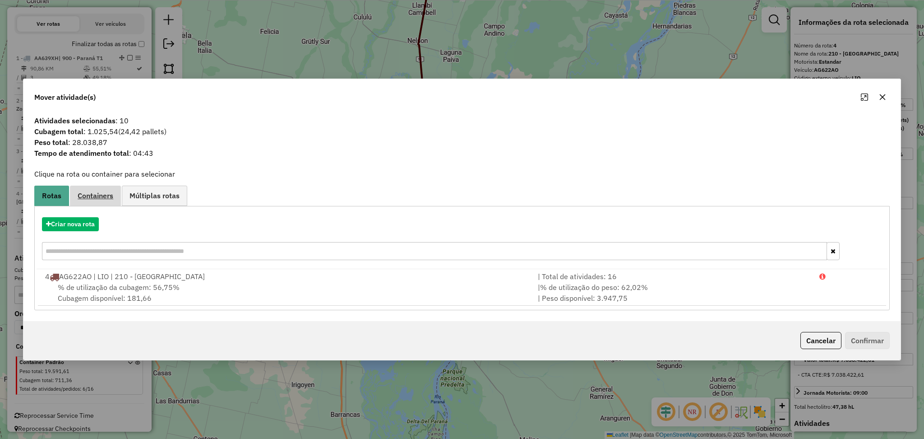
click at [102, 199] on span "Containers" at bounding box center [96, 195] width 36 height 7
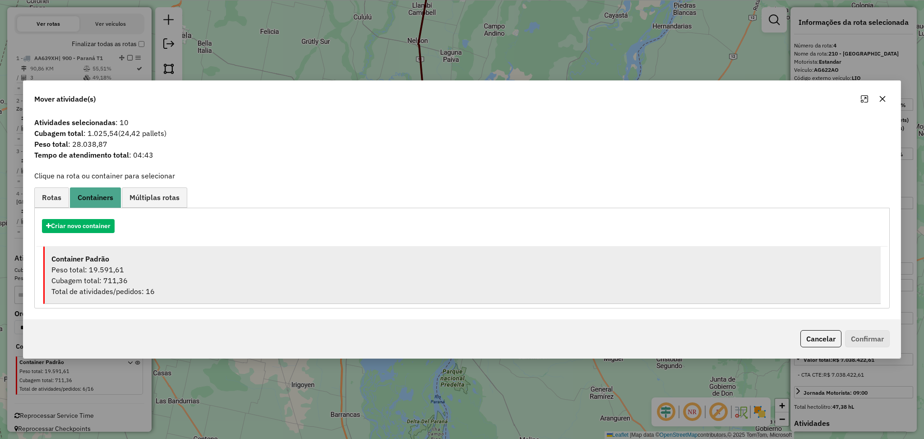
click at [135, 283] on div "Cubagem total: 711,36" at bounding box center [462, 280] width 823 height 11
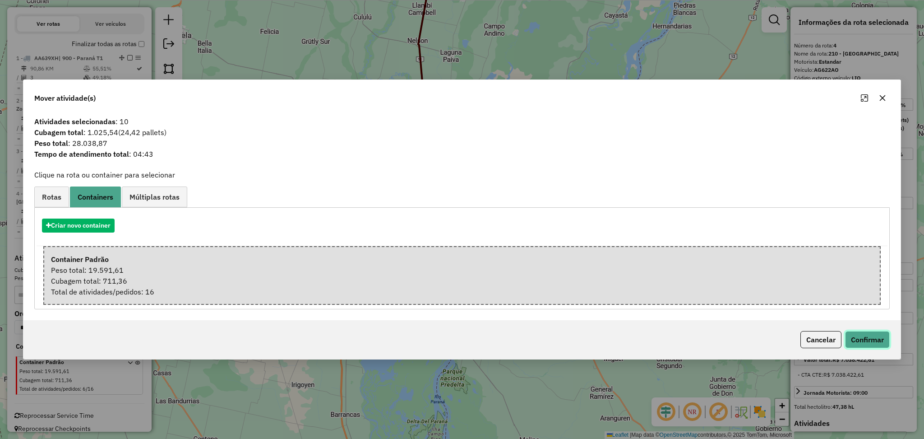
click at [871, 343] on button "Confirmar" at bounding box center [867, 339] width 45 height 17
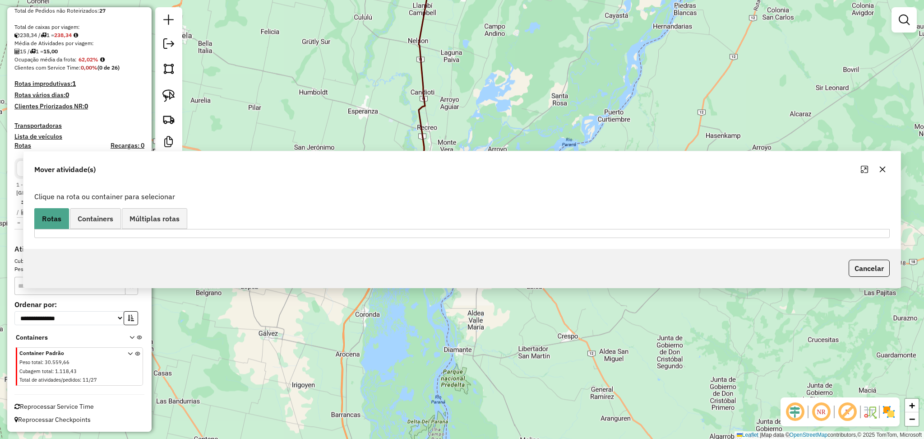
scroll to position [174, 0]
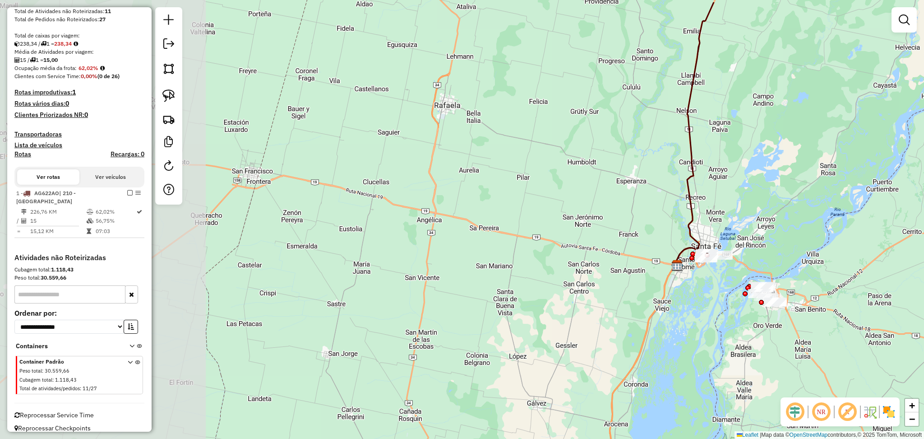
drag, startPoint x: 524, startPoint y: 280, endPoint x: 712, endPoint y: 316, distance: 191.1
click at [712, 316] on div "Janela de atendimento Grade de atendimento Capacidade Transportadoras Veículos …" at bounding box center [462, 219] width 924 height 439
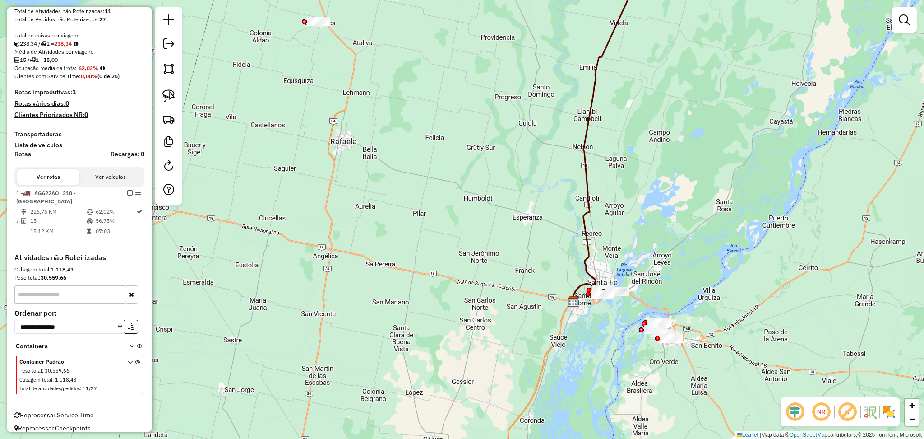
drag, startPoint x: 645, startPoint y: 221, endPoint x: 623, endPoint y: 270, distance: 53.9
click at [623, 270] on div "Janela de atendimento Grade de atendimento Capacidade Transportadoras Veículos …" at bounding box center [462, 219] width 924 height 439
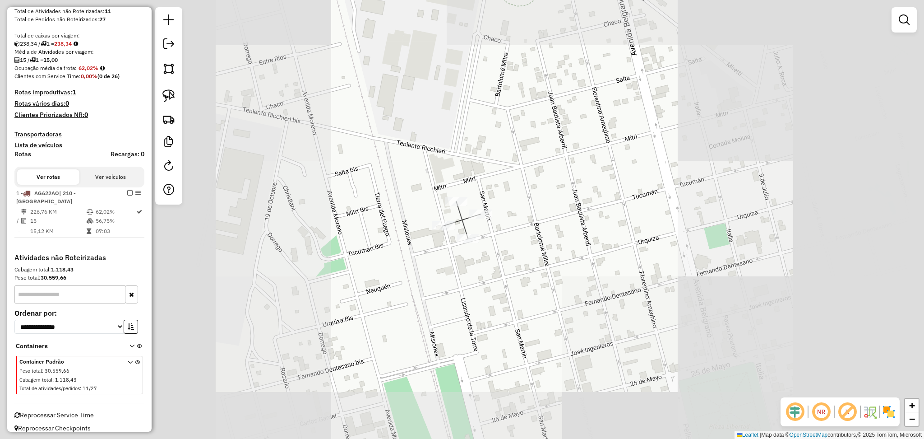
click at [455, 206] on div at bounding box center [456, 201] width 23 height 9
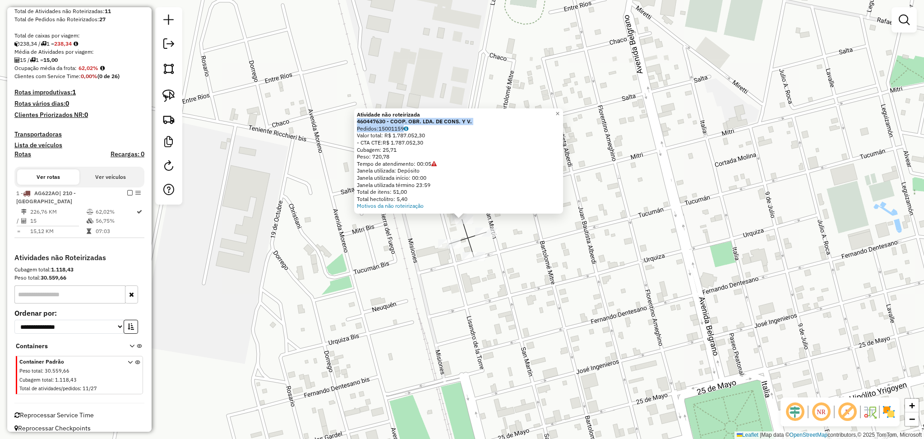
drag, startPoint x: 489, startPoint y: 125, endPoint x: 354, endPoint y: 120, distance: 135.0
click at [354, 120] on div "Atividade não roteirizada 460447630 - COOP. OBR. LDA. DE CONS. Y V. Pedidos: 15…" at bounding box center [458, 160] width 209 height 105
click at [478, 162] on div "Tempo de atendimento: 00:05" at bounding box center [459, 163] width 204 height 7
drag, startPoint x: 423, startPoint y: 127, endPoint x: 357, endPoint y: 119, distance: 66.3
click at [357, 119] on div "Atividade não roteirizada 460447630 - COOP. OBR. LDA. DE CONS. Y V. Pedidos: 15…" at bounding box center [458, 160] width 209 height 105
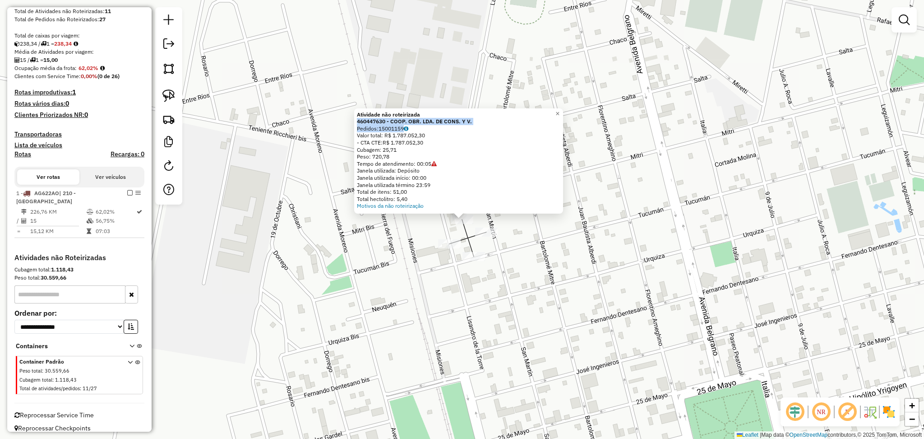
copy div "460447630 - COOP. OBR. LDA. DE CONS. Y V. Pedidos: 15001159"
click at [510, 241] on div "Atividade não roteirizada 460447630 - COOP. OBR. LDA. DE CONS. Y V. Pedidos: 15…" at bounding box center [462, 219] width 924 height 439
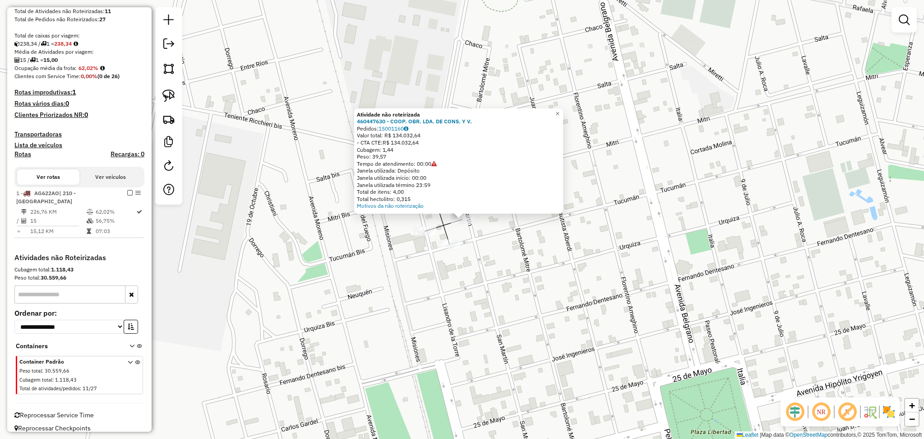
click at [677, 292] on div "Atividade não roteirizada 460447630 - COOP. OBR. LDA. DE CONS. Y V. Pedidos: 15…" at bounding box center [462, 219] width 924 height 439
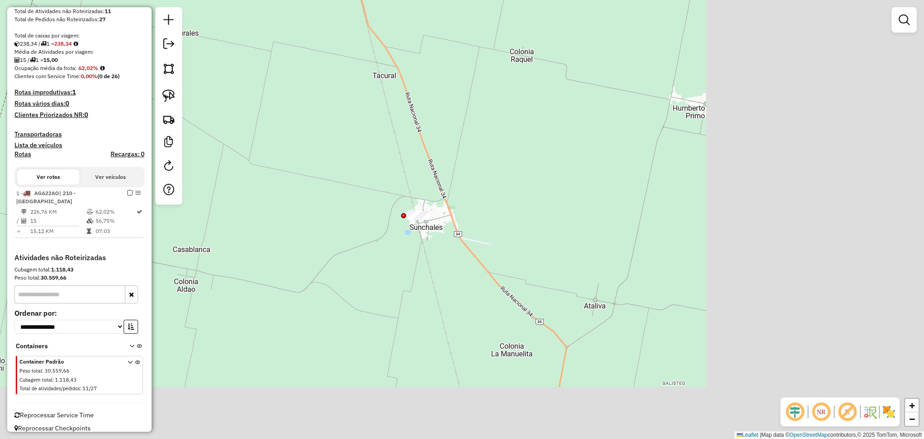
drag, startPoint x: 784, startPoint y: 310, endPoint x: 378, endPoint y: 171, distance: 428.9
click at [378, 171] on div "Janela de atendimento Grade de atendimento Capacidade Transportadoras Veículos …" at bounding box center [462, 219] width 924 height 439
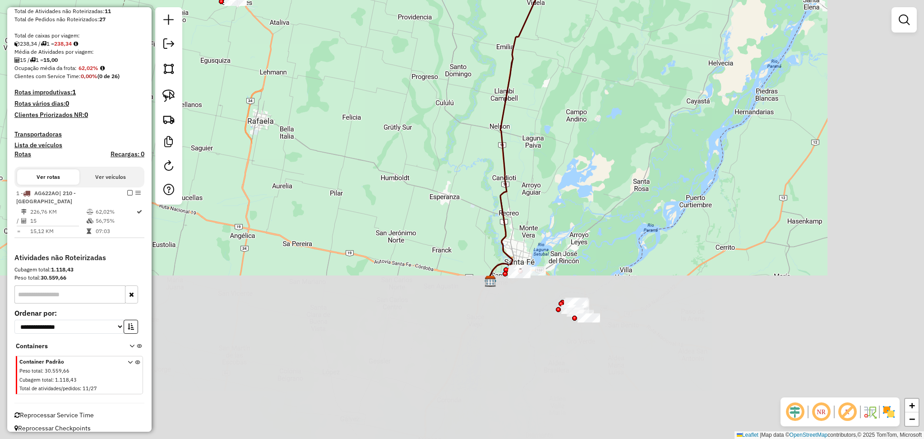
drag, startPoint x: 581, startPoint y: 284, endPoint x: 459, endPoint y: 107, distance: 215.7
click at [459, 107] on div "Janela de atendimento Grade de atendimento Capacidade Transportadoras Veículos …" at bounding box center [462, 219] width 924 height 439
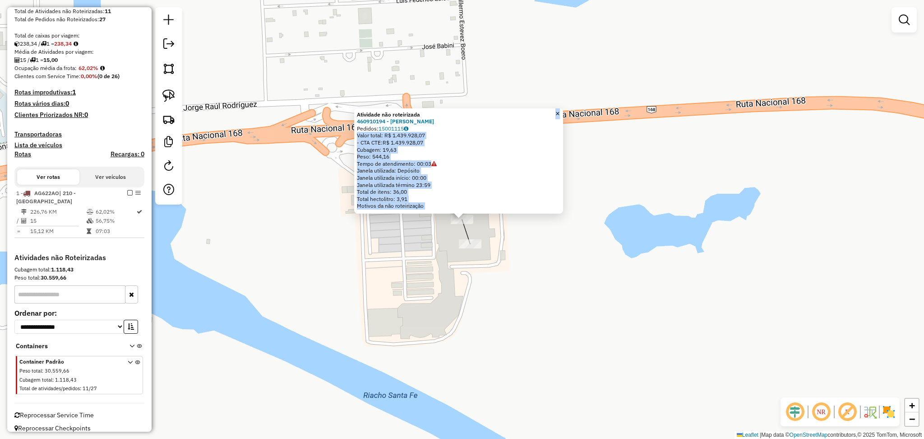
drag, startPoint x: 429, startPoint y: 129, endPoint x: 346, endPoint y: 125, distance: 83.1
click at [346, 125] on div "Atividade não roteirizada 460910194 - DORINKA SRL Pedidos: 15001115 Valor total…" at bounding box center [462, 219] width 924 height 439
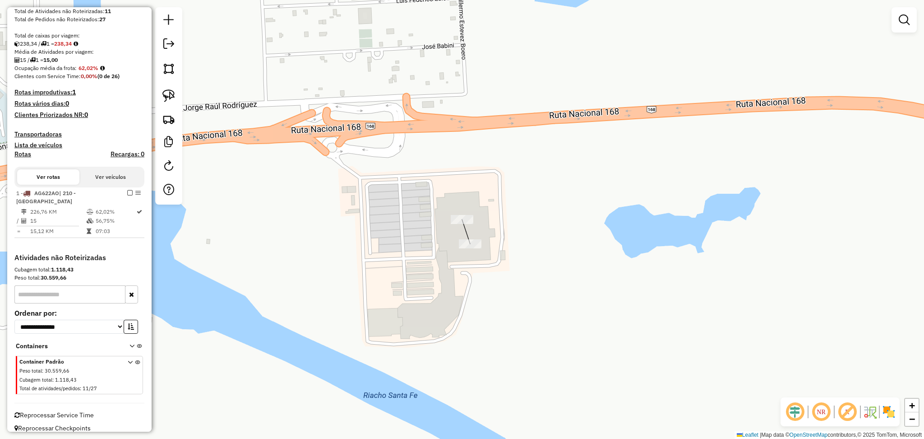
click at [461, 312] on div "Janela de atendimento Grade de atendimento Capacidade Transportadoras Veículos …" at bounding box center [462, 219] width 924 height 439
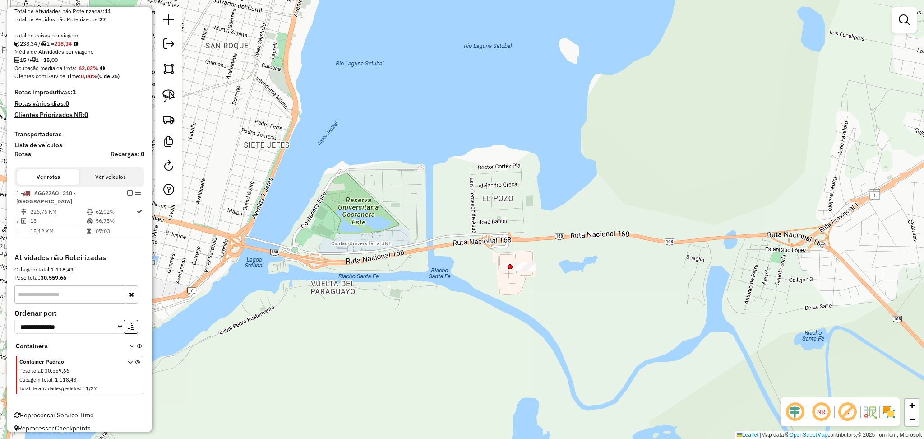
drag, startPoint x: 403, startPoint y: 323, endPoint x: 499, endPoint y: 287, distance: 102.7
click at [499, 287] on div "Janela de atendimento Grade de atendimento Capacidade Transportadoras Veículos …" at bounding box center [462, 219] width 924 height 439
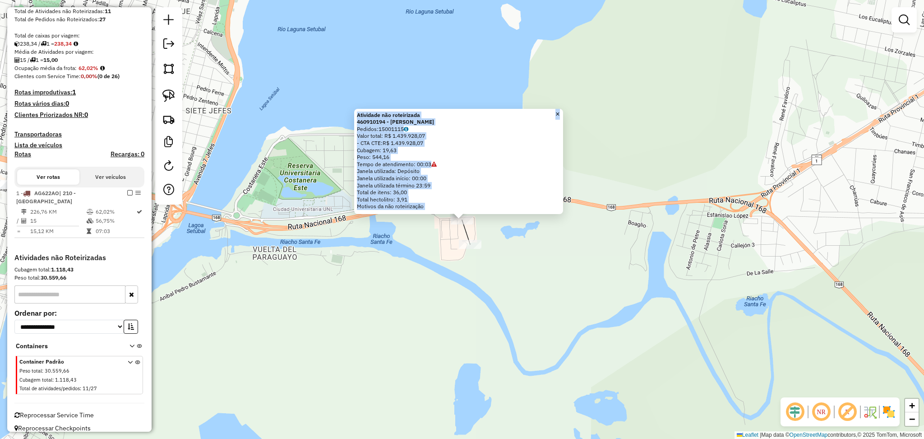
click at [470, 131] on div "Pedidos: 15001115" at bounding box center [459, 128] width 204 height 7
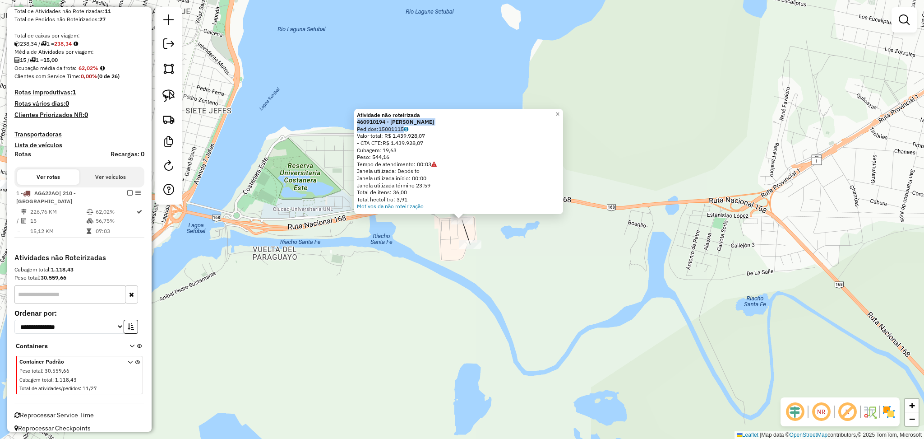
drag, startPoint x: 421, startPoint y: 129, endPoint x: 359, endPoint y: 120, distance: 62.0
click at [359, 120] on div "Atividade não roteirizada 460910194 - DORINKA SRL Pedidos: 15001115 Valor total…" at bounding box center [458, 161] width 209 height 105
copy div "460910194 - DORINKA SRL Pedidos: 15001115"
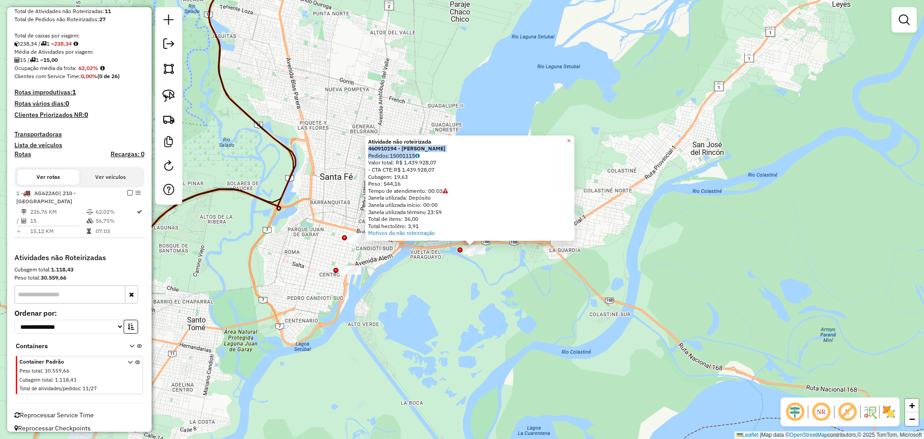
drag, startPoint x: 448, startPoint y: 323, endPoint x: 517, endPoint y: 315, distance: 69.6
click at [518, 316] on div "Atividade não roteirizada 460910194 - DORINKA SRL Pedidos: 15001115 Valor total…" at bounding box center [462, 219] width 924 height 439
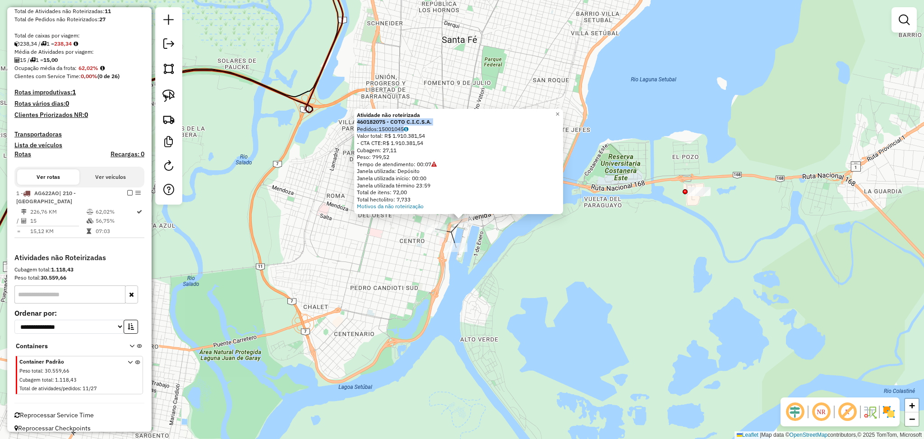
drag, startPoint x: 415, startPoint y: 131, endPoint x: 358, endPoint y: 125, distance: 57.3
click at [358, 125] on div "Atividade não roteirizada 460182075 - COTO C.I.C.S.A. Pedidos: 15001045 Valor t…" at bounding box center [458, 161] width 209 height 105
copy div "460182075 - COTO C.I.C.S.A. Pedidos: 15001045"
click at [516, 276] on div "Atividade não roteirizada 460182075 - COTO C.I.C.S.A. Pedidos: 15001045 Valor t…" at bounding box center [462, 219] width 924 height 439
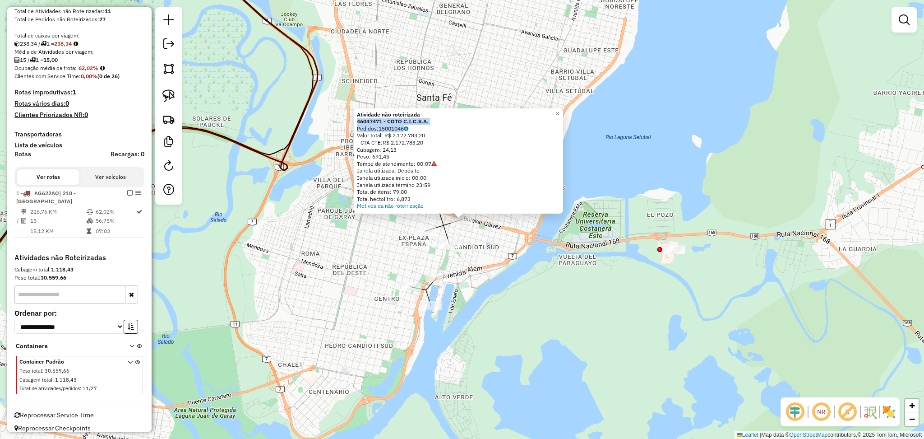
drag, startPoint x: 423, startPoint y: 127, endPoint x: 357, endPoint y: 122, distance: 66.5
click at [357, 122] on div "Atividade não roteirizada 46047471 - COTO C.I.C.S.A. Pedidos: 15001046 Valor to…" at bounding box center [458, 160] width 209 height 105
copy div "46047471 - COTO C.I.C.S.A. Pedidos: 15001046"
click at [621, 254] on div "Atividade não roteirizada 46047471 - COTO C.I.C.S.A. Pedidos: 15001046 Valor to…" at bounding box center [462, 219] width 924 height 439
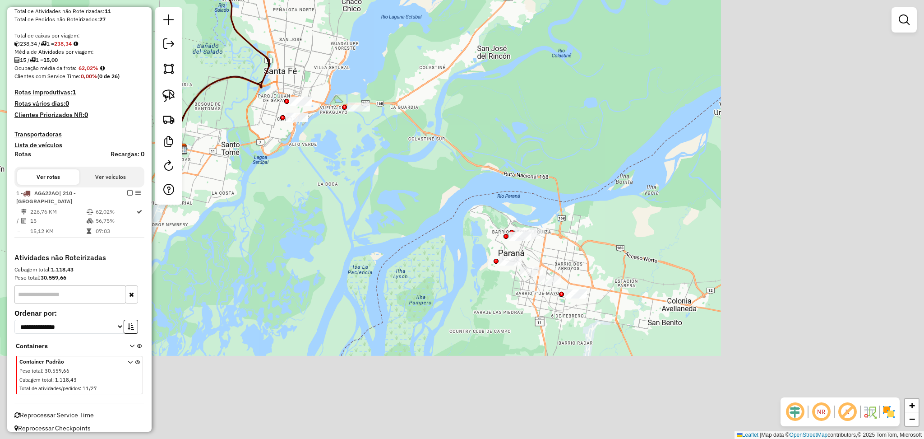
drag, startPoint x: 724, startPoint y: 311, endPoint x: 431, endPoint y: 153, distance: 333.4
click at [431, 153] on div "Janela de atendimento Grade de atendimento Capacidade Transportadoras Veículos …" at bounding box center [462, 219] width 924 height 439
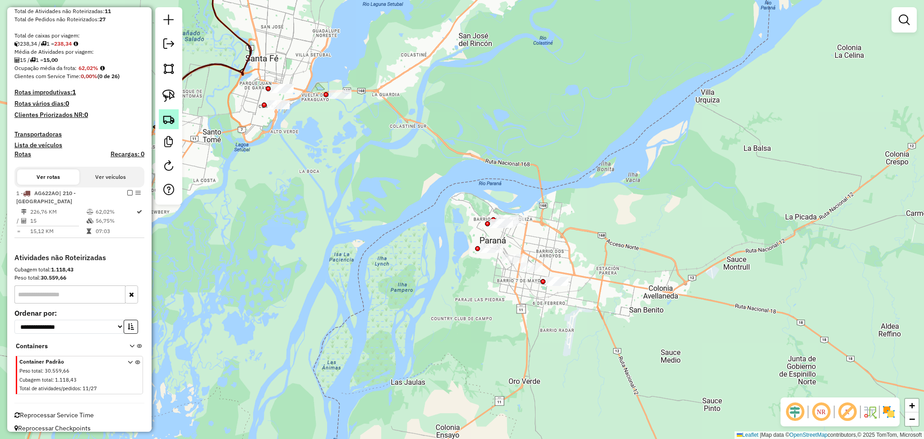
click at [176, 122] on link at bounding box center [169, 119] width 20 height 20
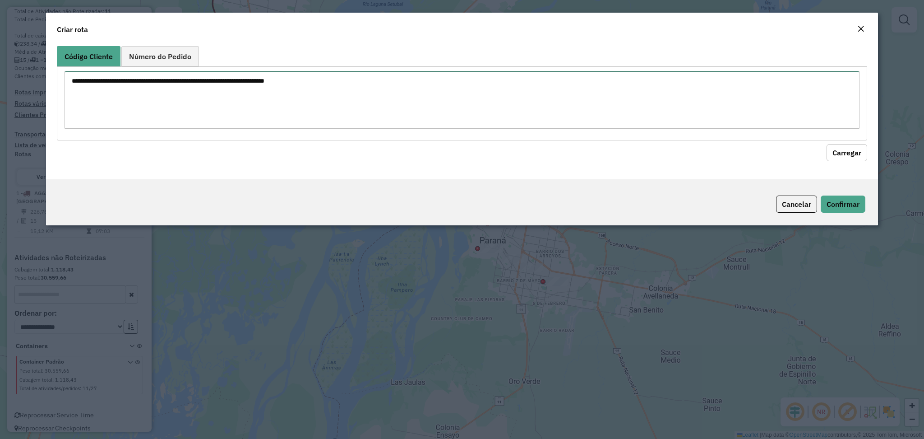
click at [342, 89] on textarea at bounding box center [462, 99] width 795 height 57
paste textarea "***** ****** ****** ******"
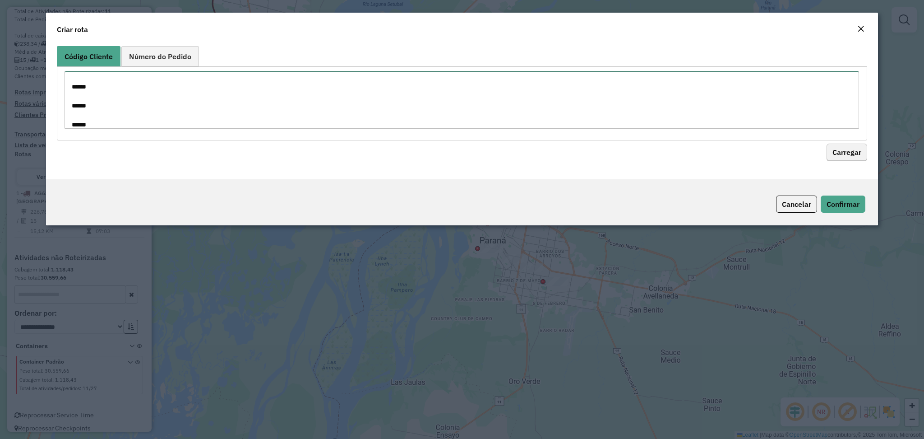
type textarea "***** ****** ****** ******"
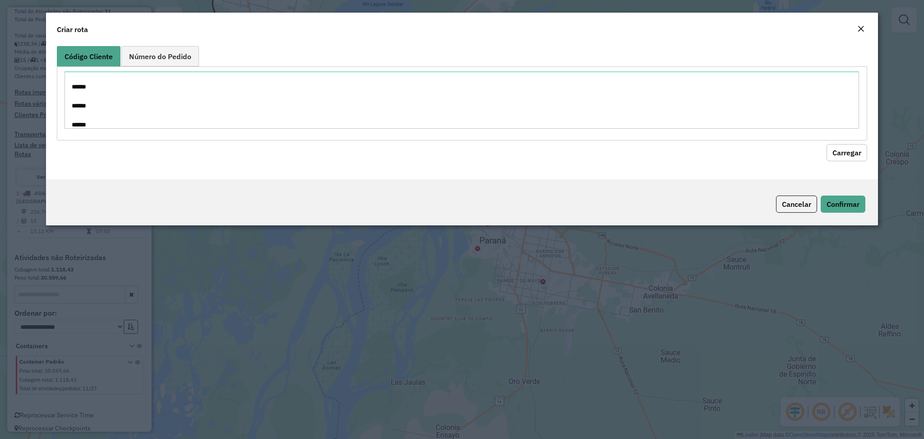
click at [854, 156] on button "Carregar" at bounding box center [847, 152] width 41 height 17
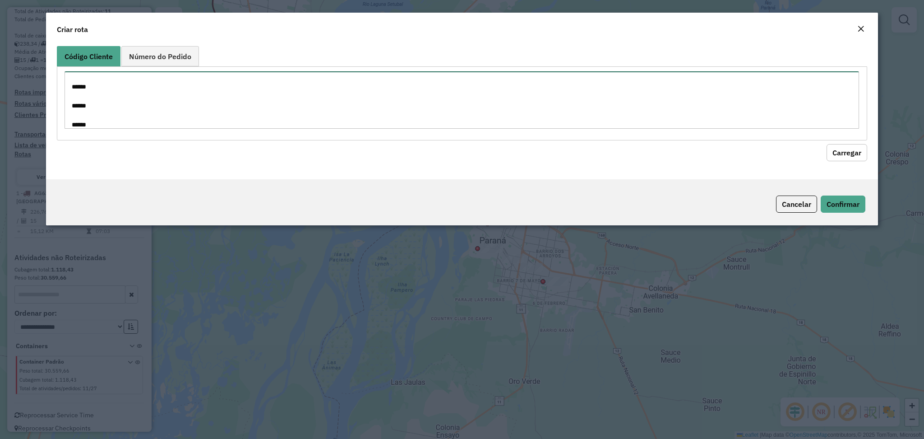
click at [647, 125] on textarea "***** ****** ****** ******" at bounding box center [462, 99] width 795 height 57
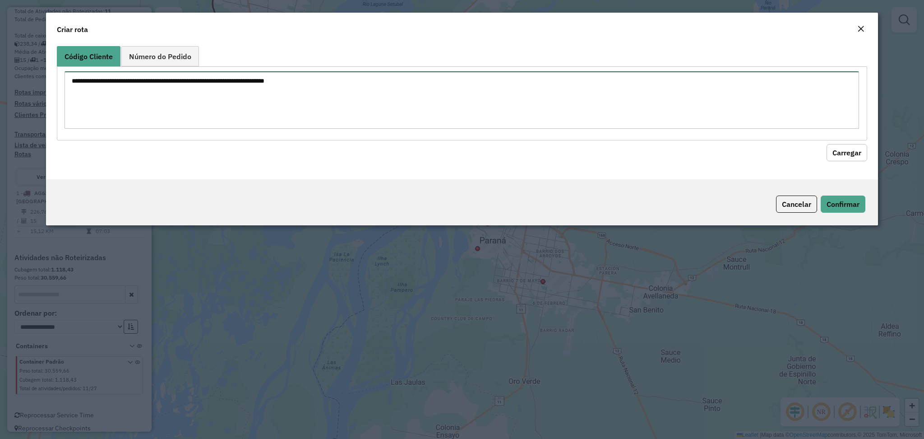
scroll to position [0, 0]
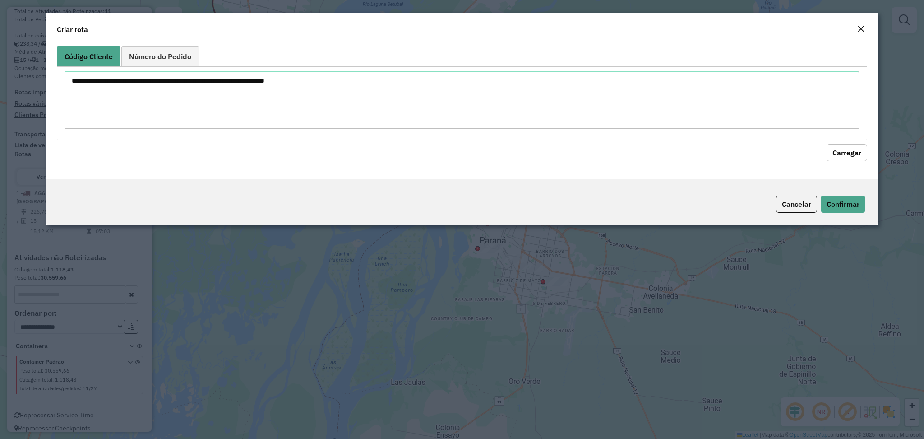
click at [862, 30] on em "Close" at bounding box center [861, 28] width 7 height 7
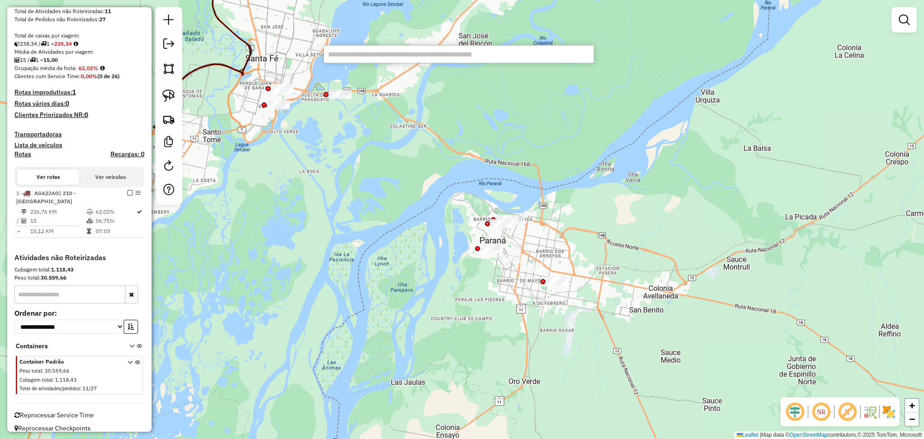
type input "******"
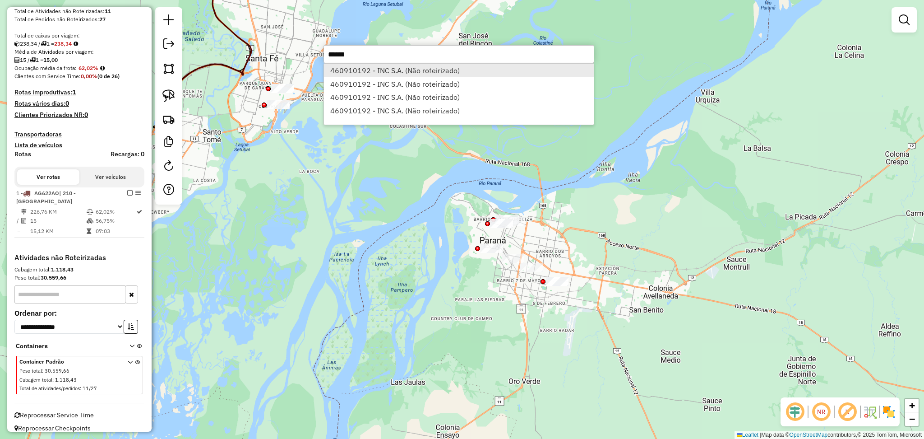
click at [382, 69] on li "460910192 - INC S.A. (Não roteirizado)" at bounding box center [459, 71] width 270 height 14
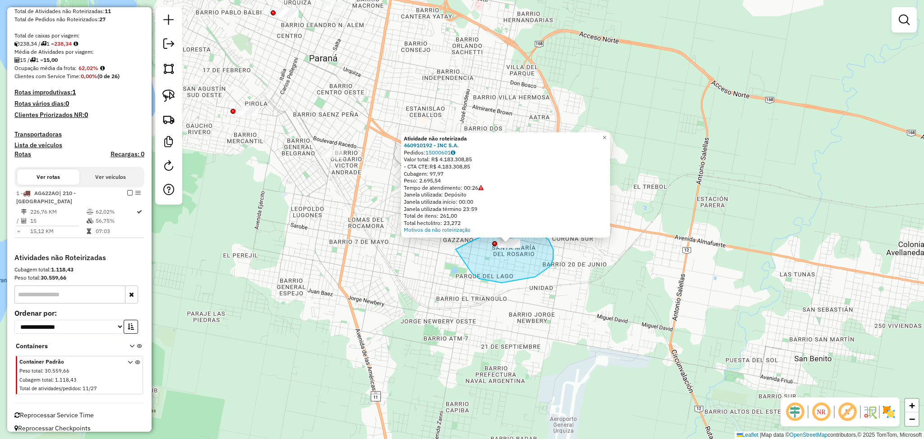
drag, startPoint x: 472, startPoint y: 273, endPoint x: 456, endPoint y: 249, distance: 28.9
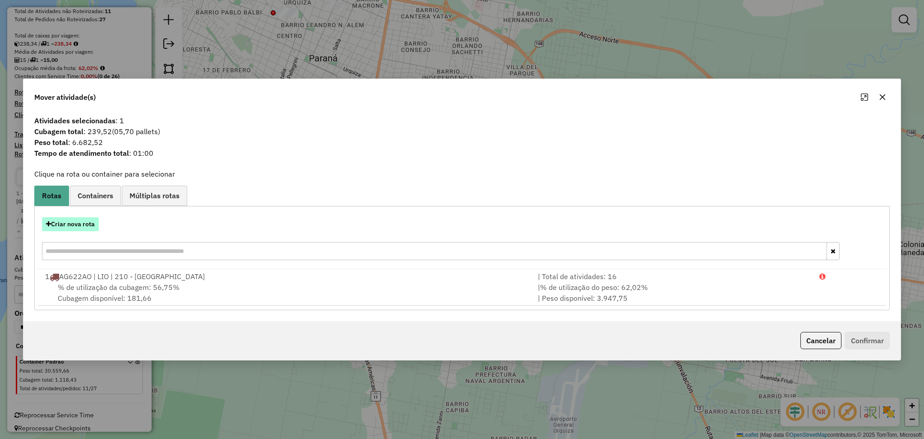
click at [93, 226] on button "Criar nova rota" at bounding box center [70, 224] width 57 height 14
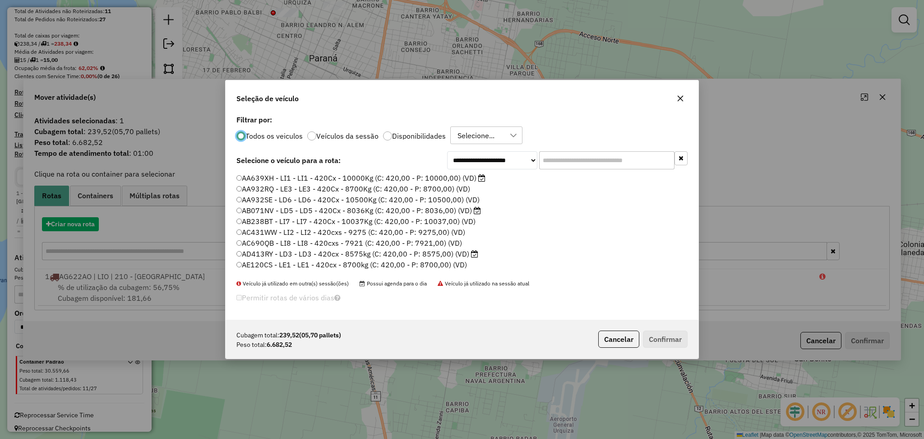
scroll to position [4, 3]
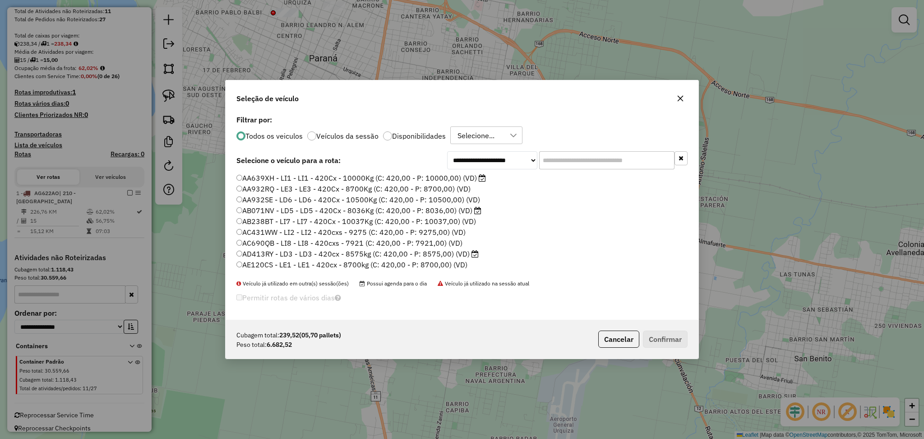
click at [417, 134] on label "Disponibilidades" at bounding box center [419, 135] width 54 height 7
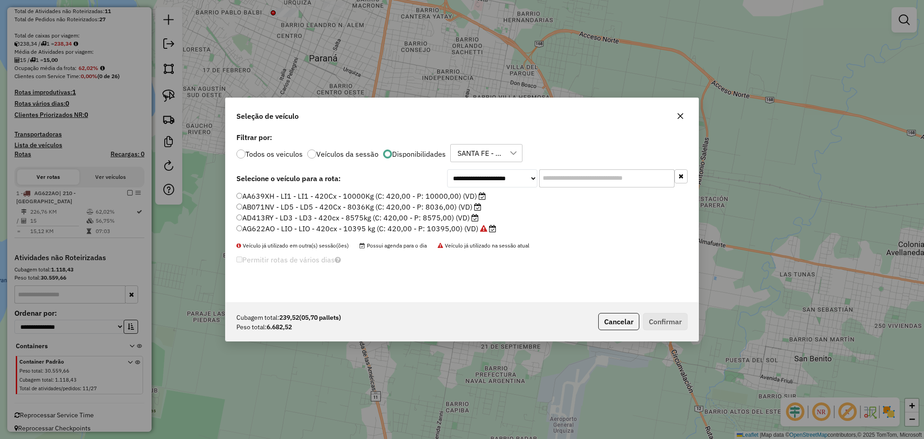
click at [297, 206] on label "AB071NV - LD5 - LD5 - 420Cx - 8036Kg (C: 420,00 - P: 8036,00) (VD)" at bounding box center [358, 206] width 245 height 11
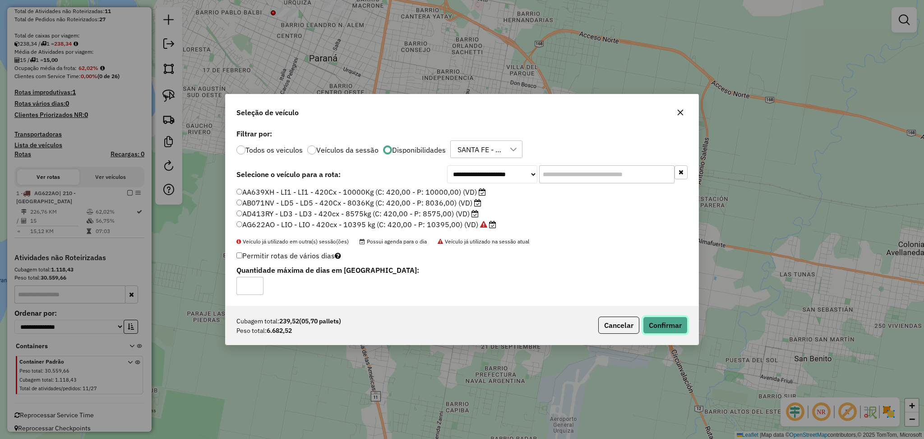
click at [654, 321] on button "Confirmar" at bounding box center [665, 324] width 45 height 17
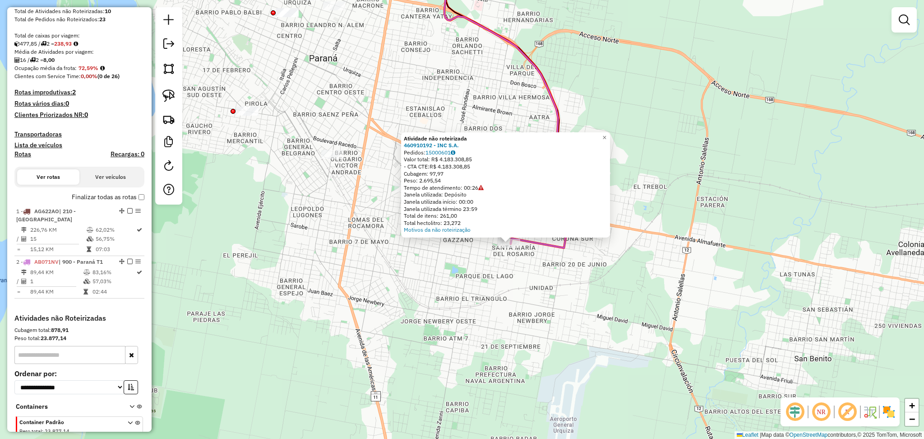
scroll to position [234, 0]
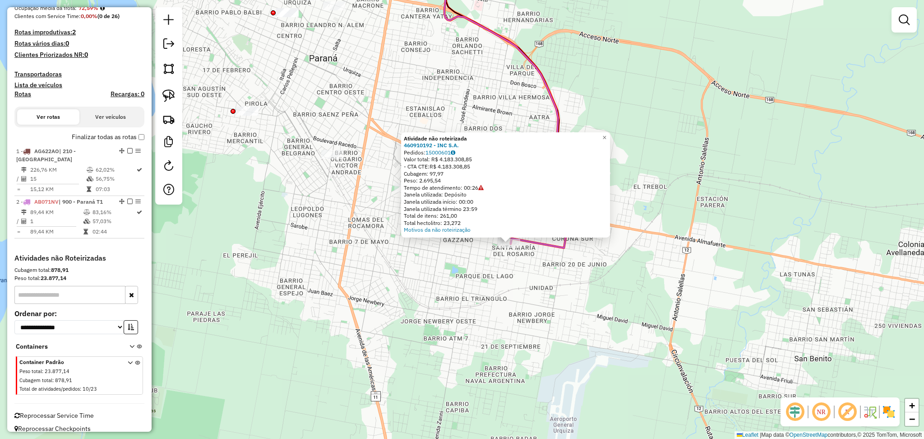
click at [549, 240] on icon at bounding box center [511, 102] width 132 height 292
select select "**********"
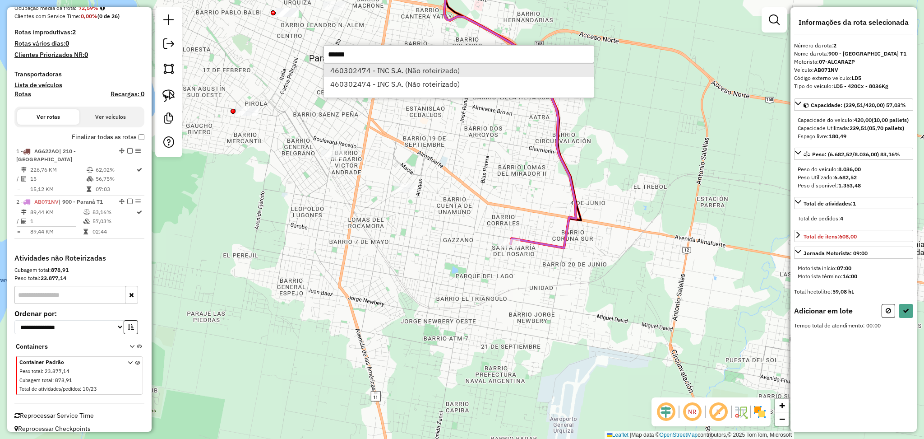
type input "******"
click at [412, 65] on li "460302474 - INC S.A. (Não roteirizado)" at bounding box center [459, 71] width 270 height 14
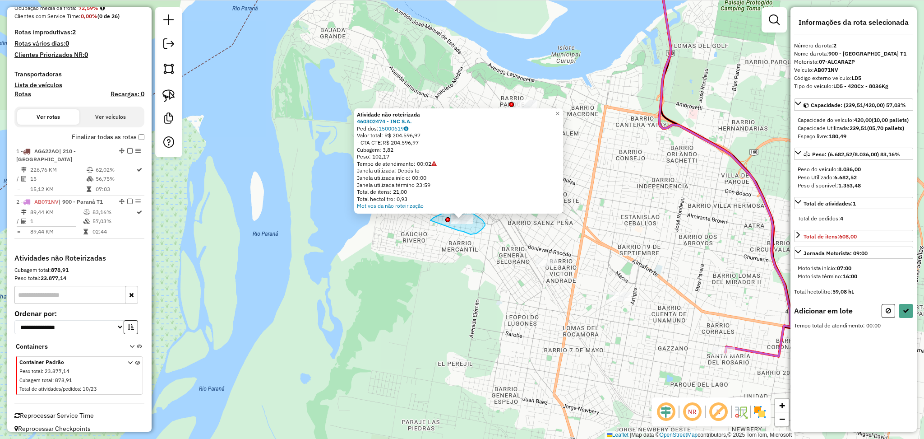
drag, startPoint x: 466, startPoint y: 233, endPoint x: 431, endPoint y: 220, distance: 37.8
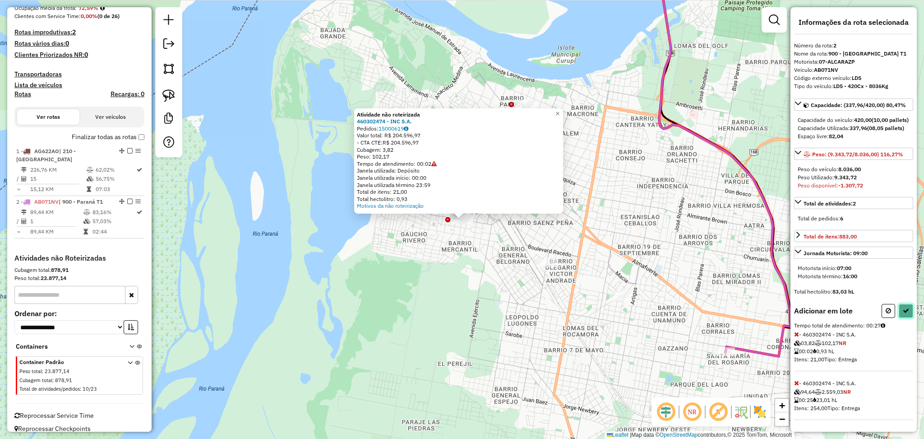
click at [904, 314] on icon at bounding box center [906, 310] width 6 height 6
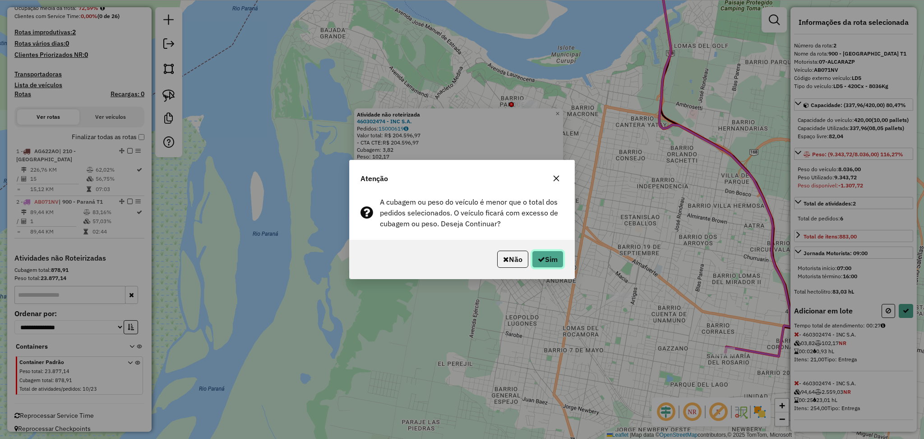
click at [538, 257] on icon "button" at bounding box center [541, 258] width 7 height 7
select select "**********"
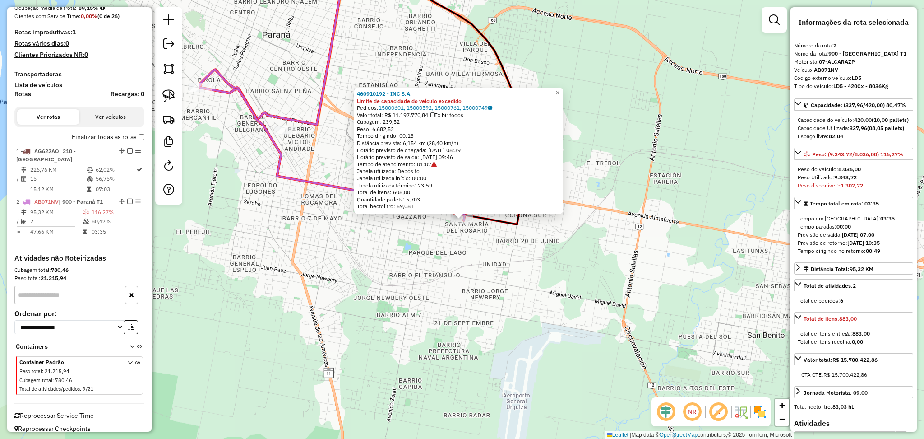
click at [332, 187] on icon at bounding box center [332, 154] width 264 height 133
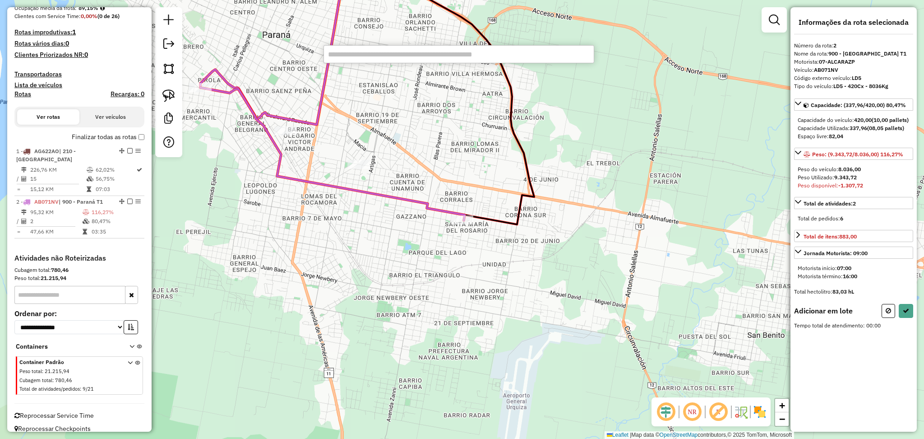
paste input "******"
type input "******"
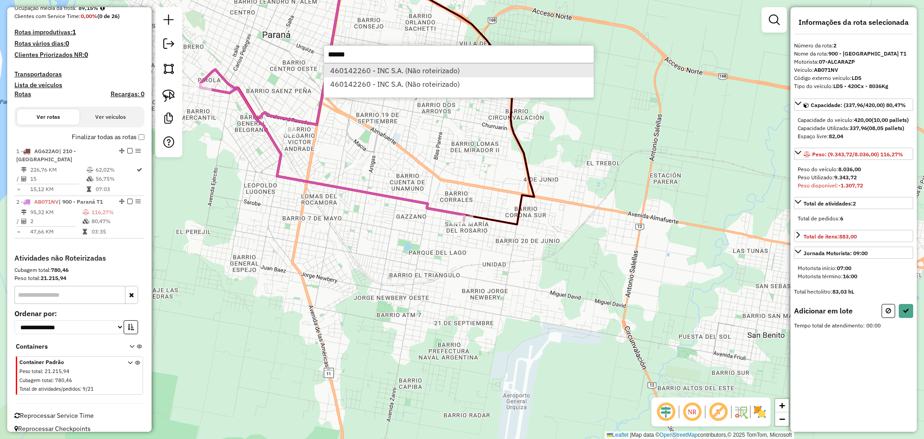
click at [405, 71] on li "460142260 - INC S.A. (Não roteirizado)" at bounding box center [459, 71] width 270 height 14
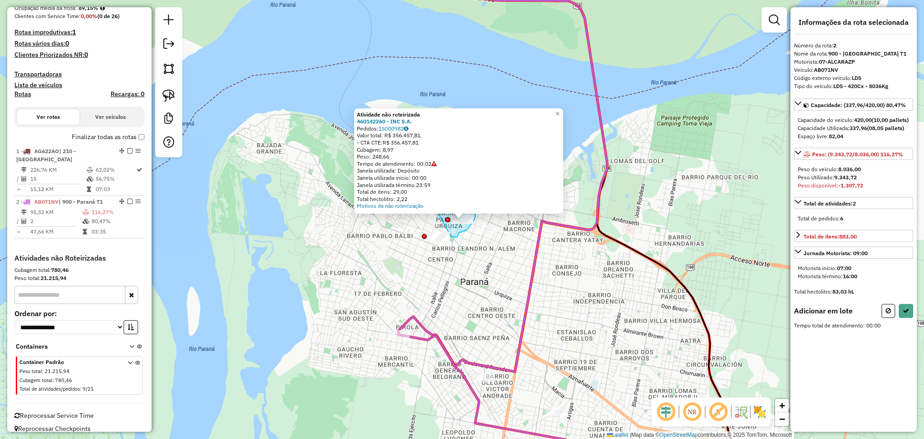
drag, startPoint x: 457, startPoint y: 237, endPoint x: 436, endPoint y: 208, distance: 35.8
click at [436, 208] on div "Atividade não roteirizada 460142260 - INC S.A. Pedidos: 15000982 Valor total: R…" at bounding box center [462, 219] width 924 height 439
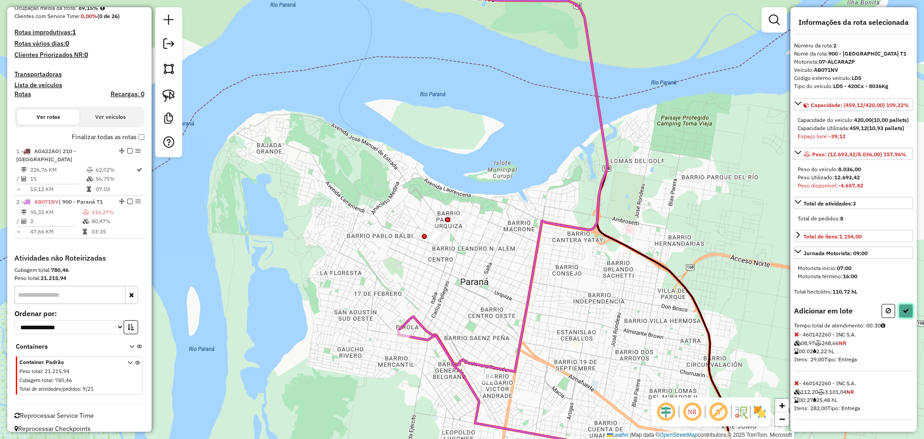
click at [905, 314] on icon at bounding box center [906, 310] width 6 height 6
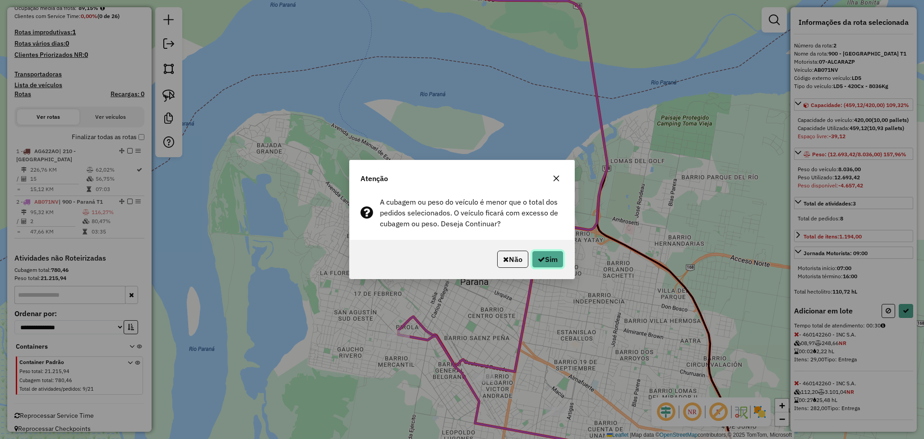
click at [560, 255] on button "Sim" at bounding box center [548, 258] width 32 height 17
select select "**********"
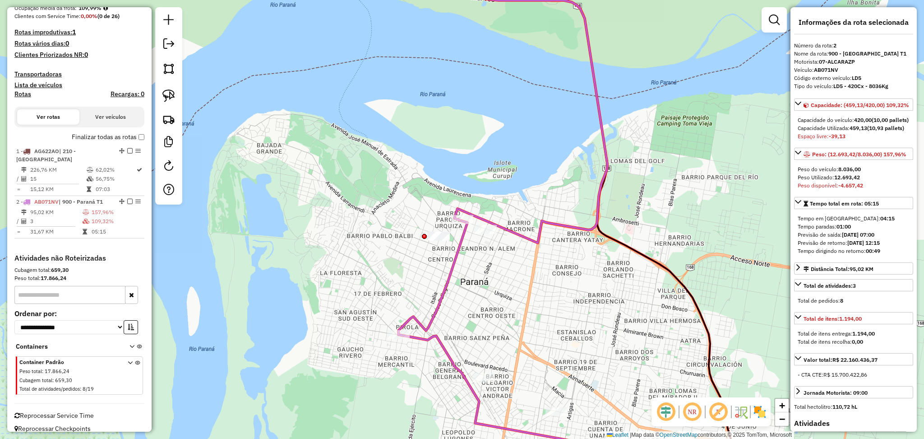
click at [454, 248] on icon at bounding box center [531, 344] width 264 height 246
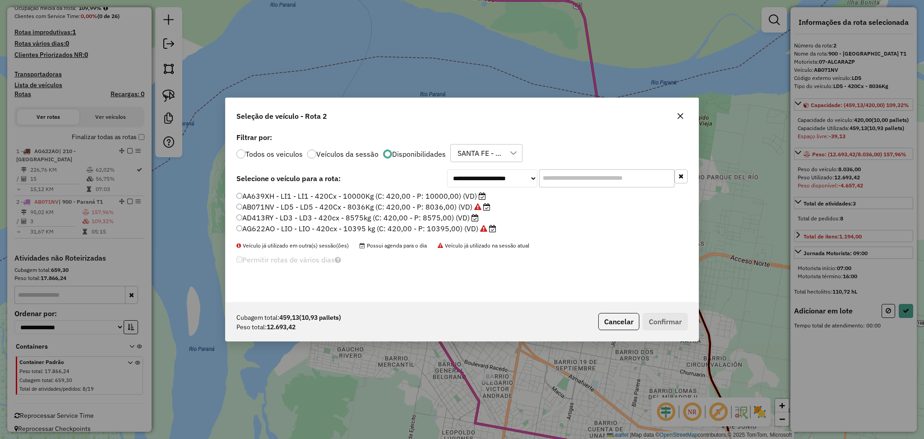
scroll to position [4, 3]
click at [615, 318] on button "Cancelar" at bounding box center [618, 321] width 41 height 17
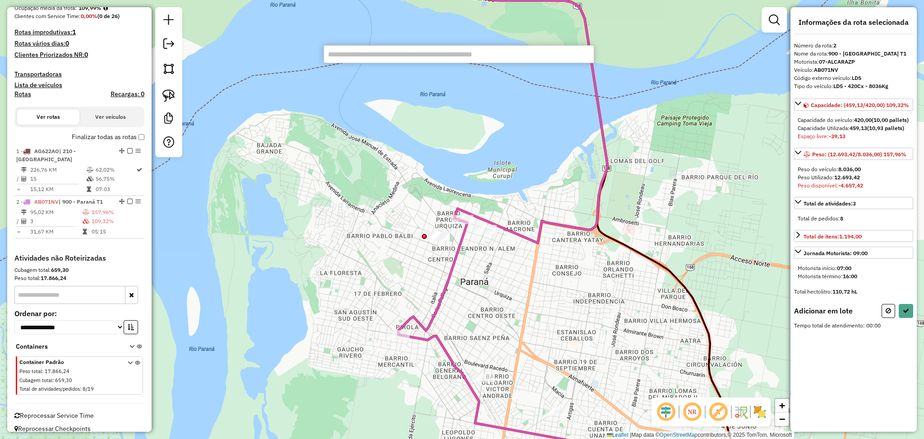
paste input "******"
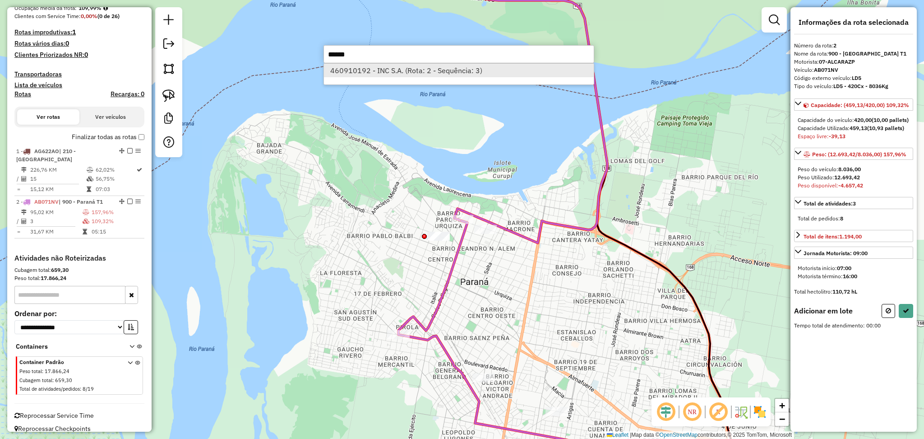
type input "******"
click at [408, 72] on li "460910192 - INC S.A. (Rota: 2 - Sequência: 3)" at bounding box center [459, 71] width 270 height 14
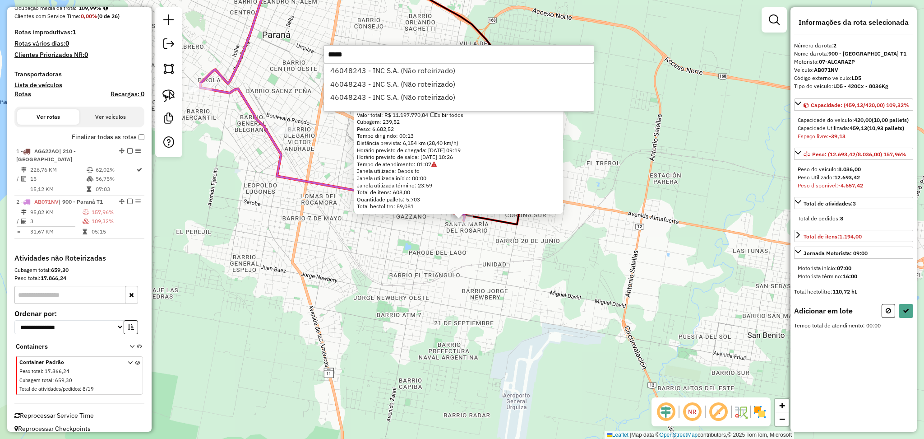
type input "*****"
click at [344, 63] on div "46048243 - INC S.A. (Não roteirizado) 46048243 - INC S.A. (Não roteirizado) 460…" at bounding box center [459, 87] width 271 height 48
click at [349, 70] on li "46048243 - INC S.A. (Não roteirizado)" at bounding box center [459, 71] width 270 height 14
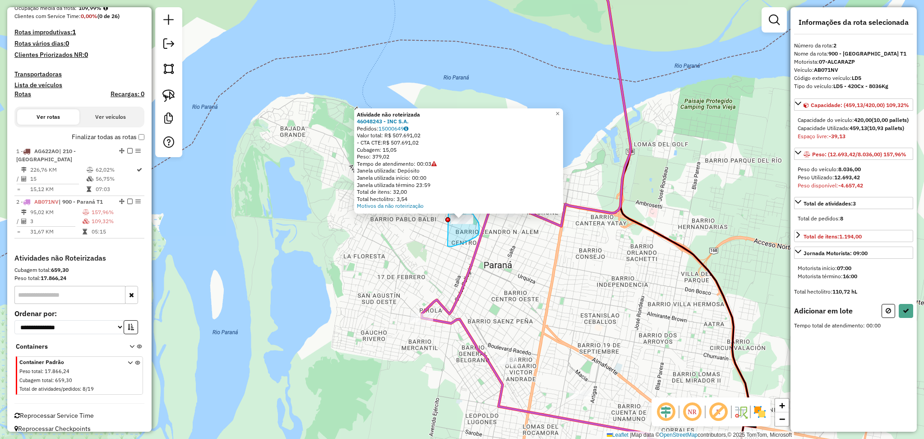
drag, startPoint x: 448, startPoint y: 246, endPoint x: 436, endPoint y: 211, distance: 37.8
click at [436, 211] on div "Atividade não roteirizada 46048243 - INC S.A. Pedidos: 15000649 Valor total: R$…" at bounding box center [462, 219] width 924 height 439
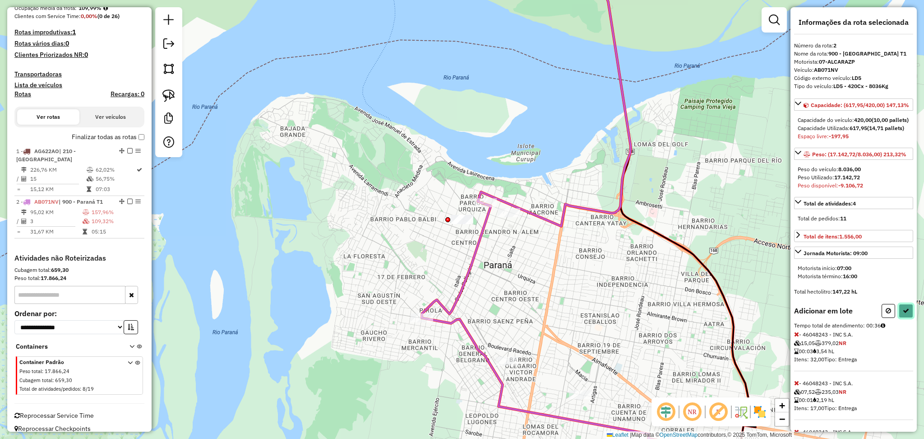
click at [909, 318] on button at bounding box center [906, 311] width 14 height 14
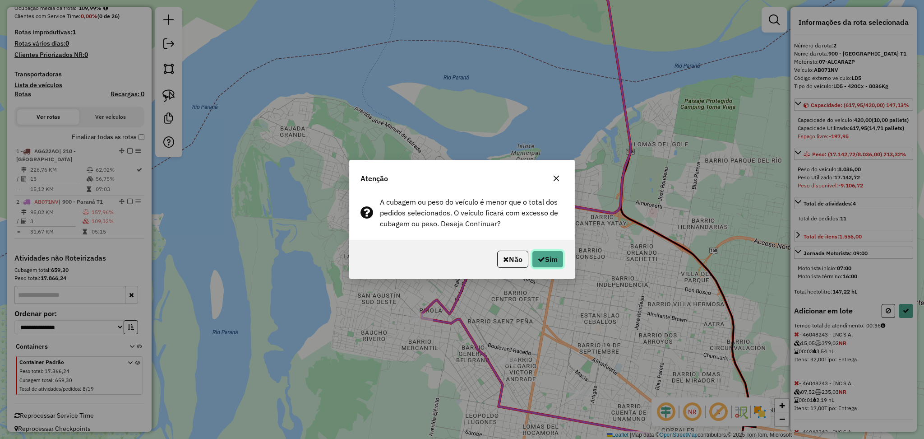
click at [553, 261] on button "Sim" at bounding box center [548, 258] width 32 height 17
select select "**********"
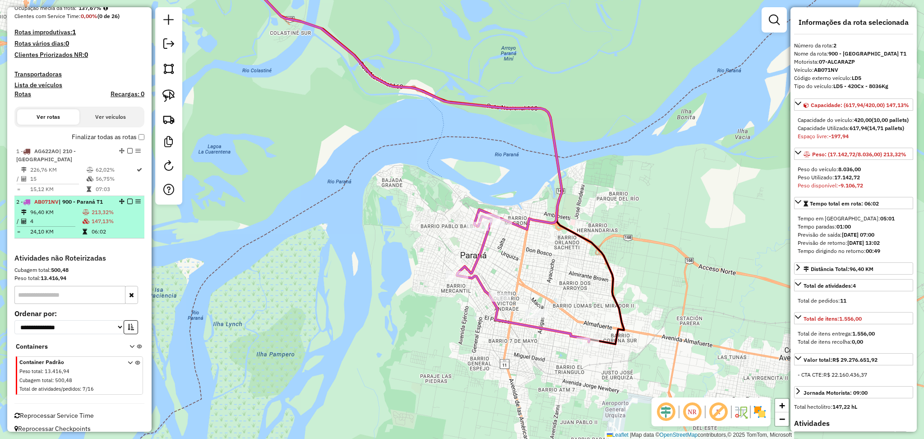
click at [130, 199] on em at bounding box center [129, 201] width 5 height 5
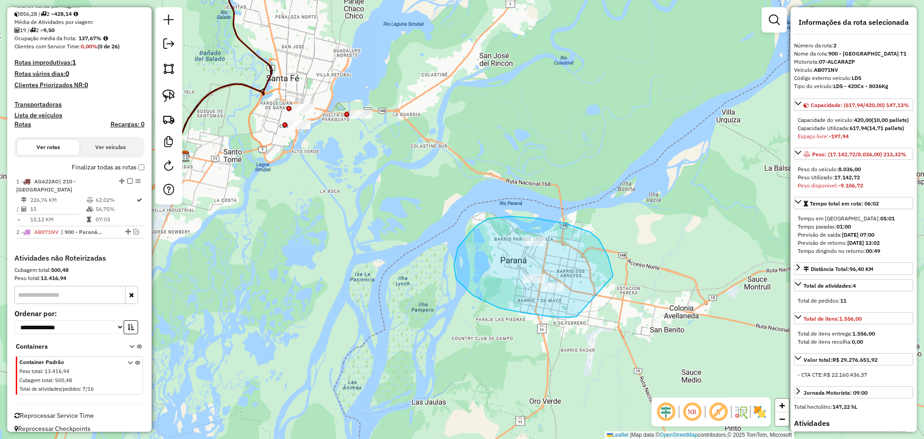
drag, startPoint x: 613, startPoint y: 276, endPoint x: 571, endPoint y: 315, distance: 56.5
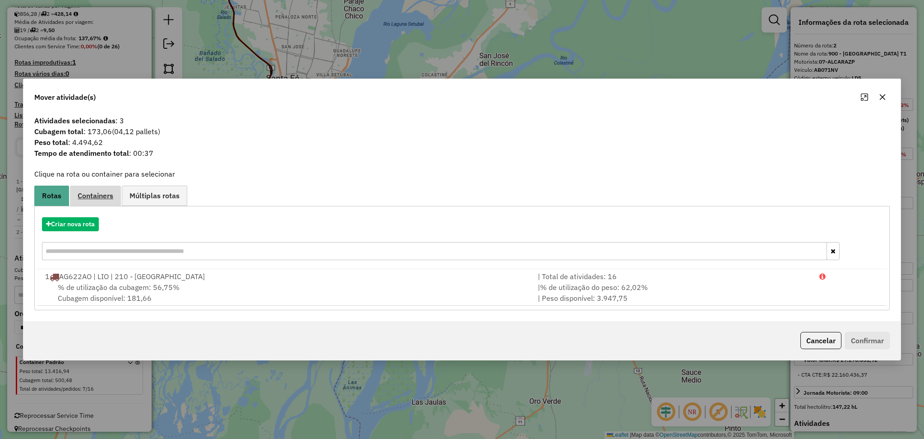
click at [101, 192] on span "Containers" at bounding box center [96, 195] width 36 height 7
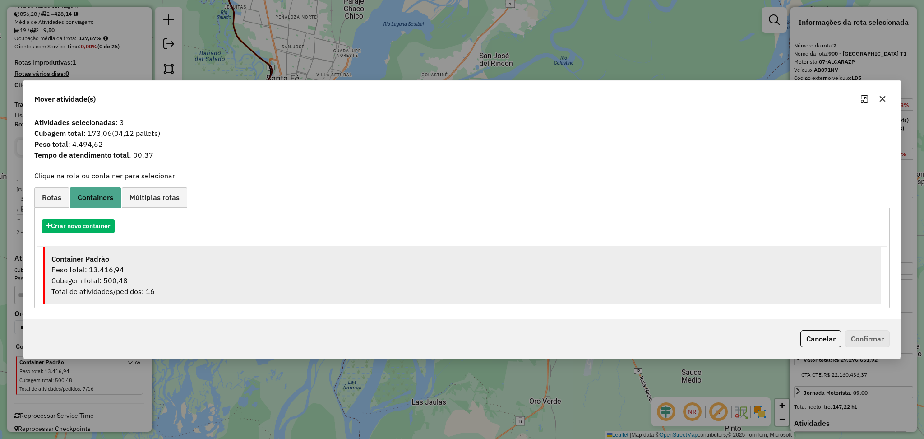
click at [113, 278] on div "Cubagem total: 500,48" at bounding box center [462, 280] width 823 height 11
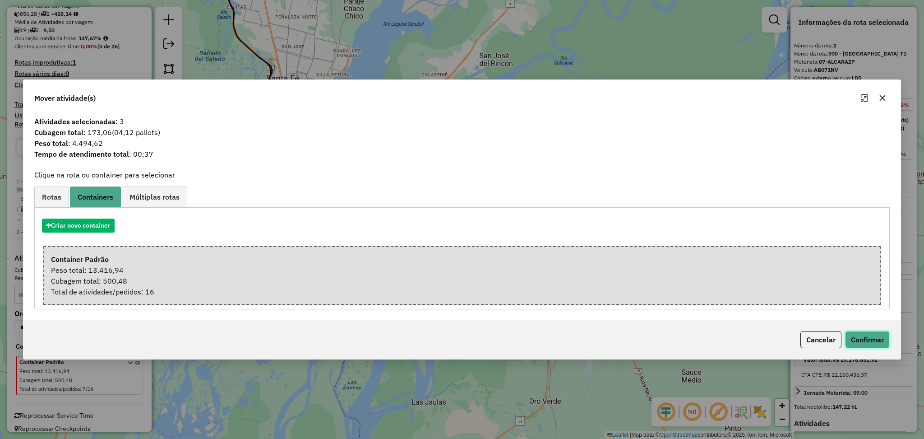
click at [867, 341] on button "Confirmar" at bounding box center [867, 339] width 45 height 17
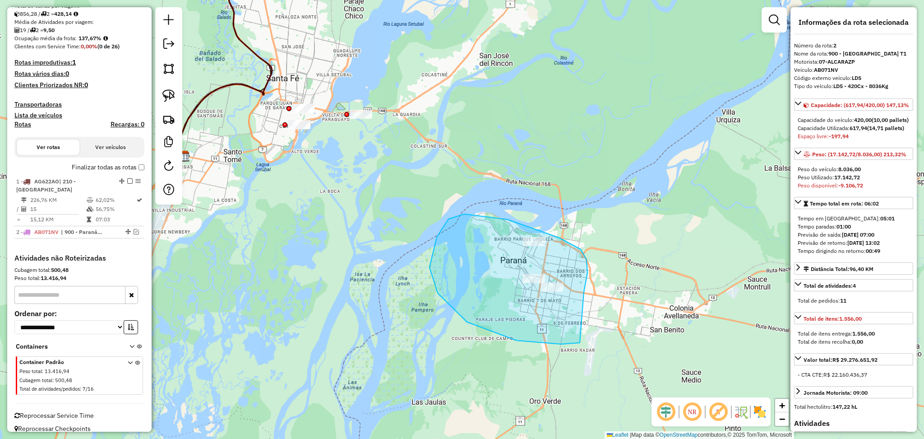
drag, startPoint x: 584, startPoint y: 292, endPoint x: 580, endPoint y: 342, distance: 50.3
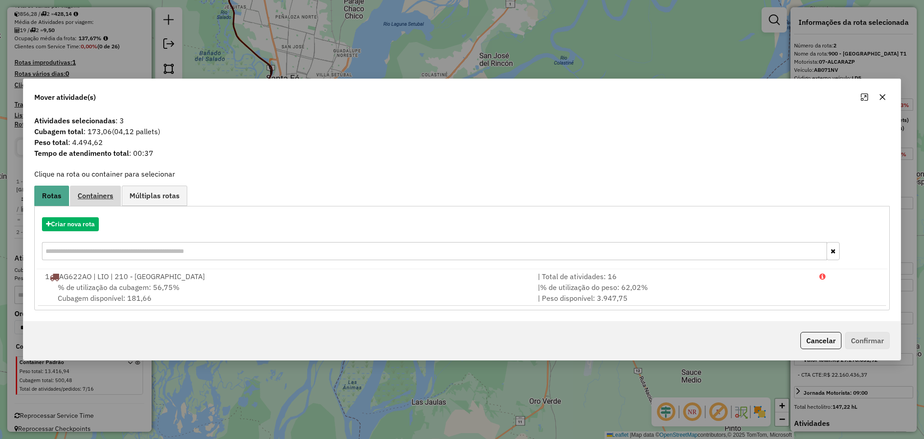
click at [93, 196] on span "Containers" at bounding box center [96, 195] width 36 height 7
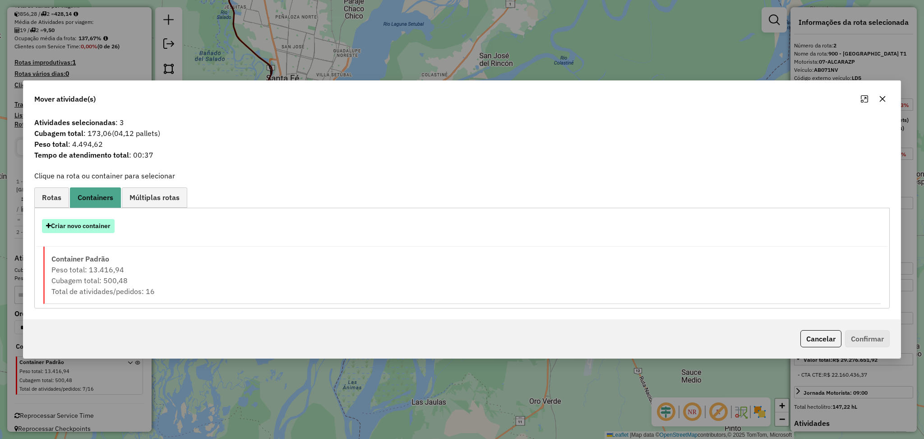
click at [62, 227] on button "Criar novo container" at bounding box center [78, 226] width 73 height 14
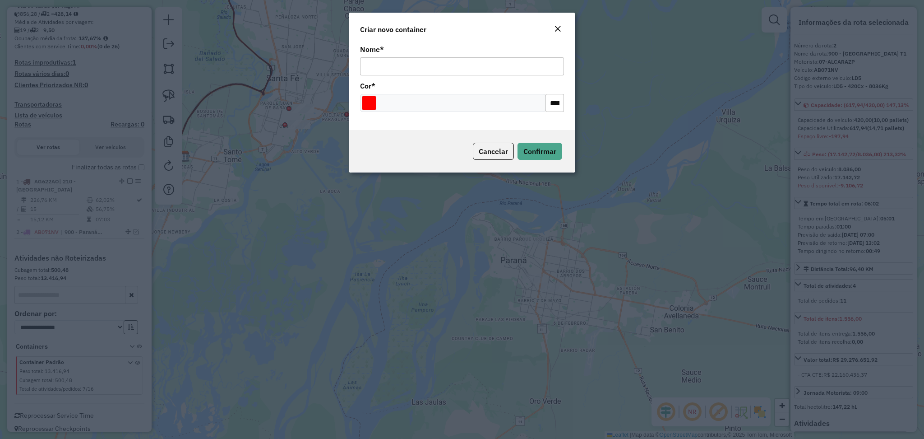
click at [444, 69] on input "Nome *" at bounding box center [462, 66] width 204 height 18
type input "**********"
click at [367, 106] on input "Select a color" at bounding box center [369, 103] width 14 height 14
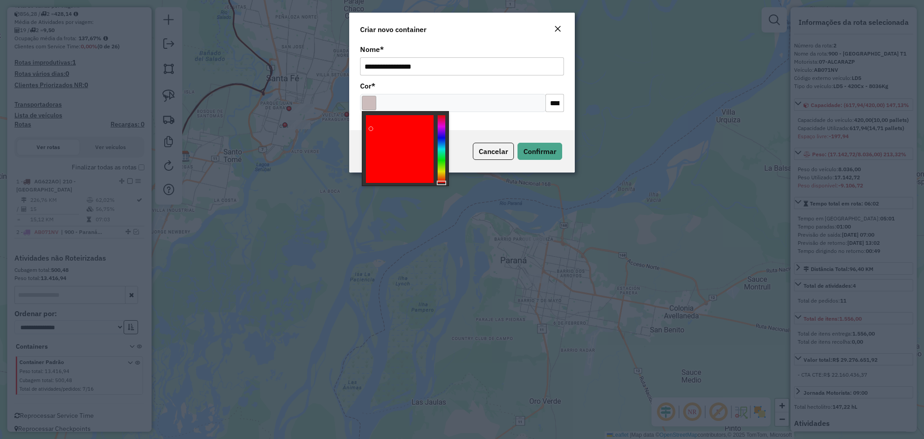
type input "*******"
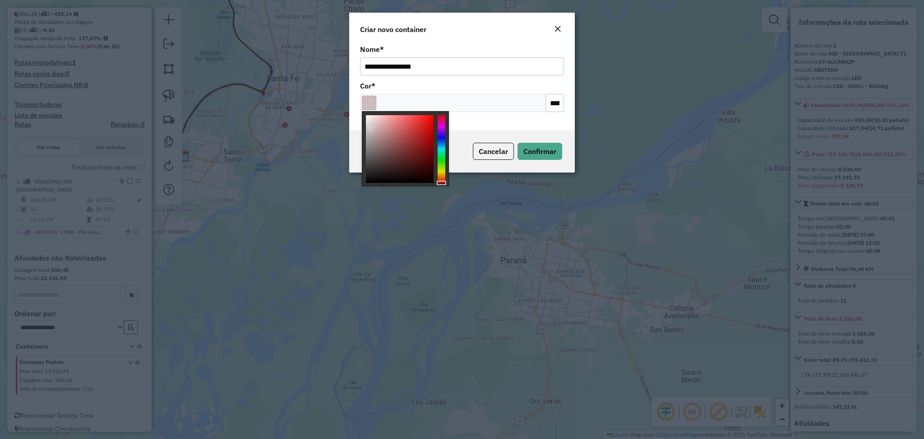
drag, startPoint x: 372, startPoint y: 129, endPoint x: 363, endPoint y: 89, distance: 40.3
click at [363, 89] on body "Aguarde... Pop-up bloqueado! Seu navegador bloqueou automáticamente a abertura …" at bounding box center [462, 219] width 924 height 439
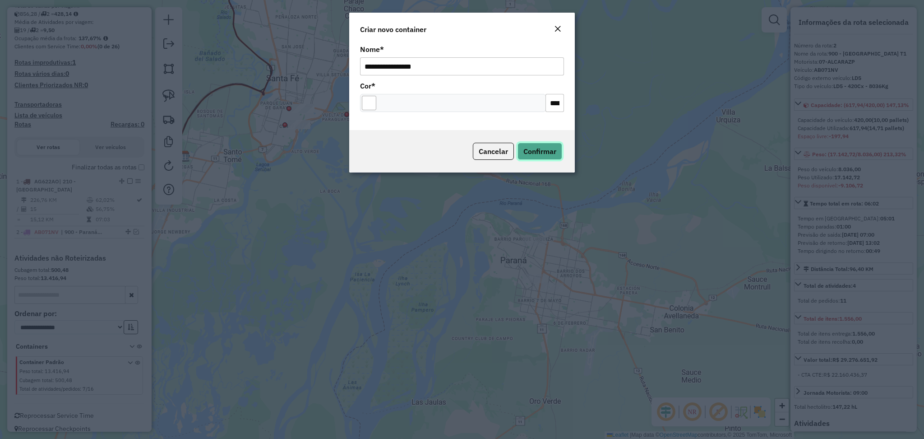
click at [554, 150] on span "Confirmar" at bounding box center [540, 151] width 33 height 9
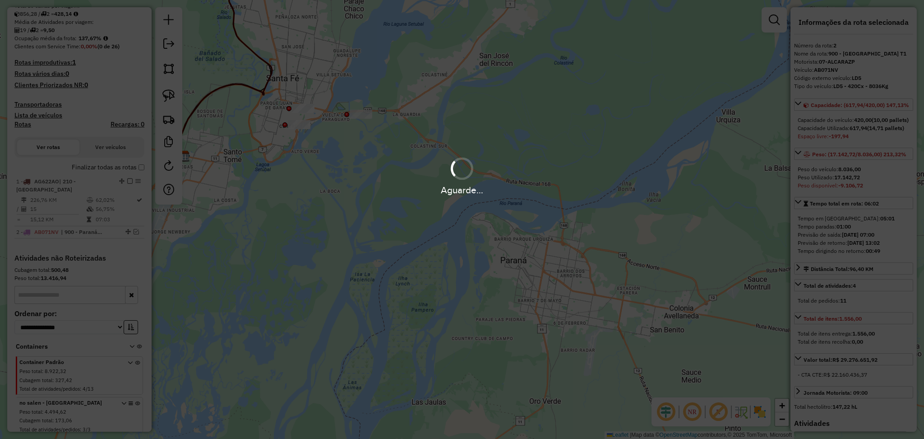
scroll to position [244, 0]
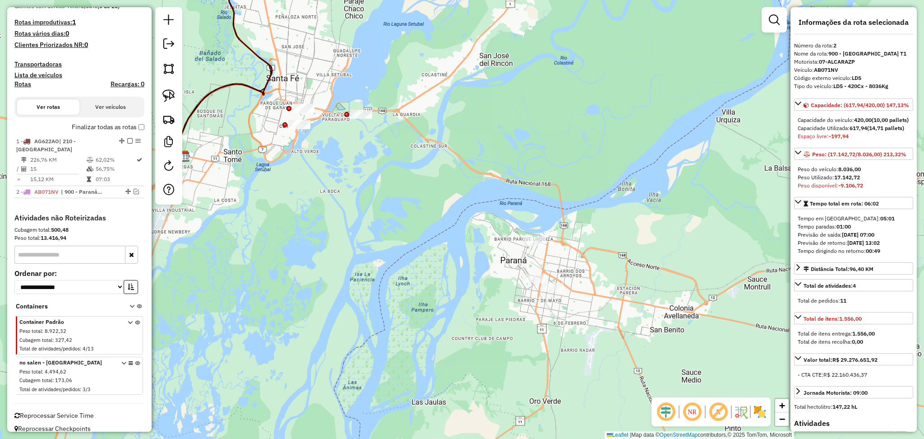
click at [137, 361] on icon at bounding box center [137, 378] width 5 height 34
click at [134, 189] on em at bounding box center [136, 191] width 5 height 5
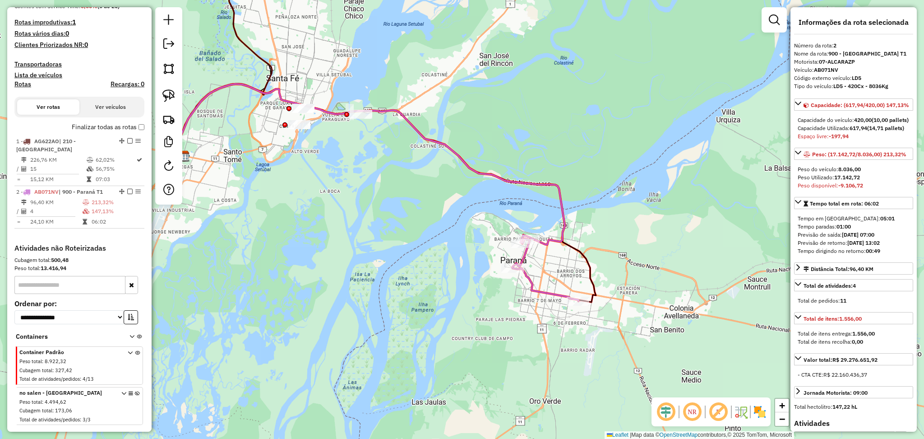
scroll to position [274, 0]
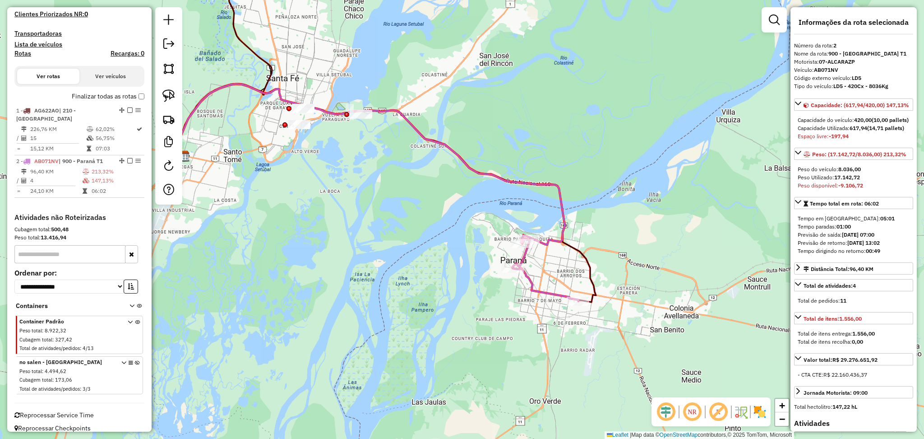
click at [559, 296] on icon at bounding box center [546, 269] width 66 height 63
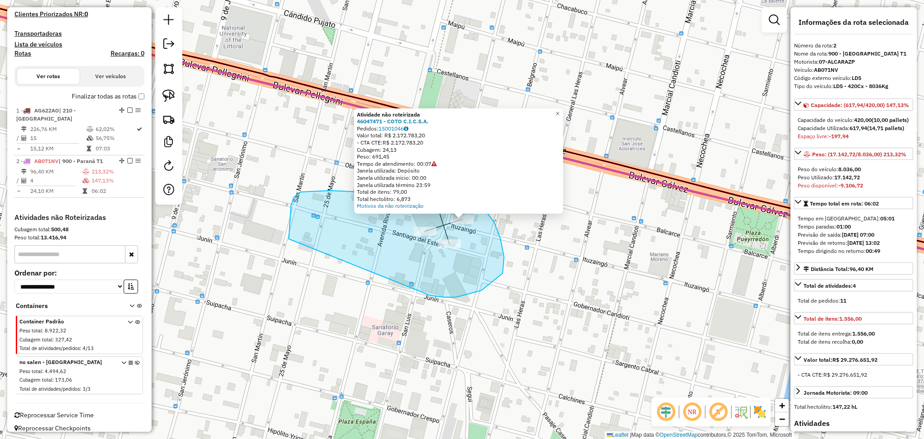
drag, startPoint x: 422, startPoint y: 292, endPoint x: 295, endPoint y: 259, distance: 131.6
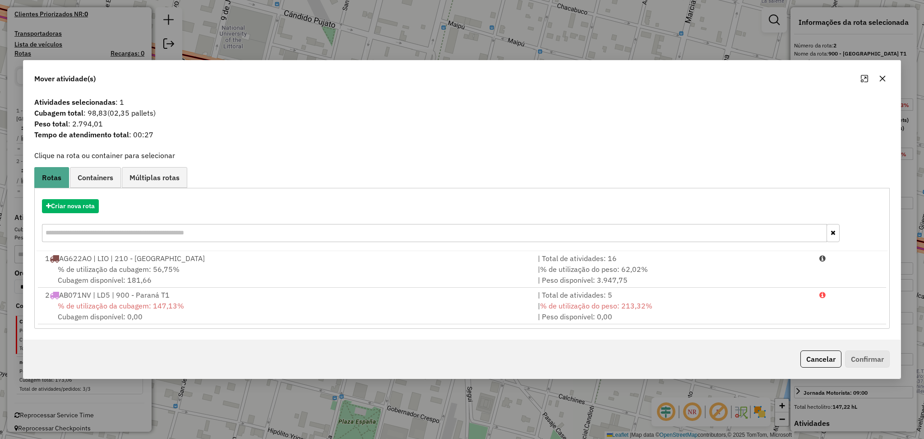
click at [882, 81] on icon "button" at bounding box center [882, 78] width 7 height 7
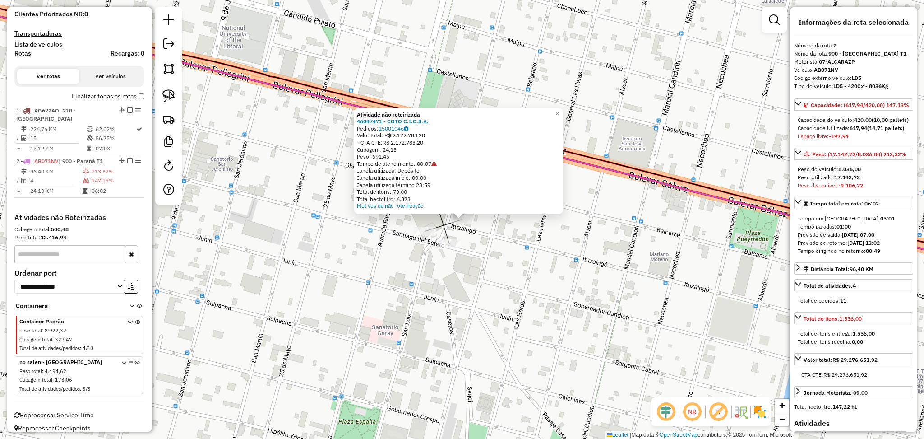
drag, startPoint x: 610, startPoint y: 281, endPoint x: 395, endPoint y: 115, distance: 271.3
click at [395, 115] on div "Atividade não roteirizada 46047471 - COTO C.I.C.S.A. Pedidos: 15001046 Valor to…" at bounding box center [462, 219] width 924 height 439
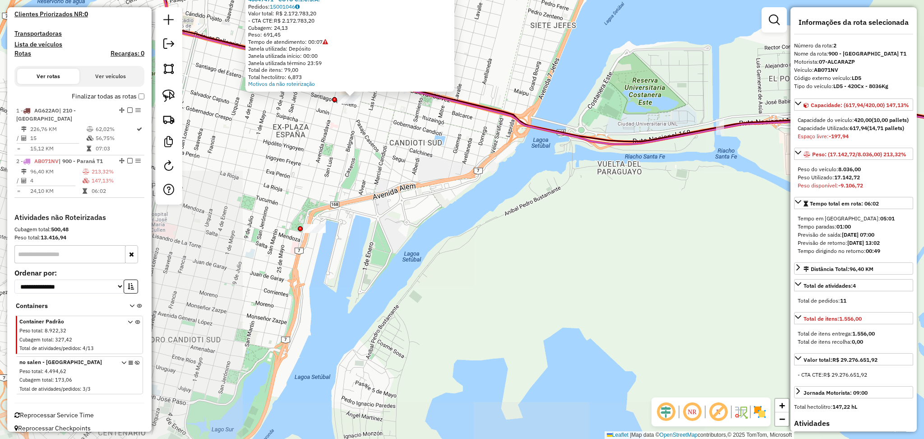
drag, startPoint x: 643, startPoint y: 216, endPoint x: 310, endPoint y: 204, distance: 333.3
click at [311, 203] on div "Atividade não roteirizada 46047471 - COTO C.I.C.S.A. Pedidos: 15001046 Valor to…" at bounding box center [462, 219] width 924 height 439
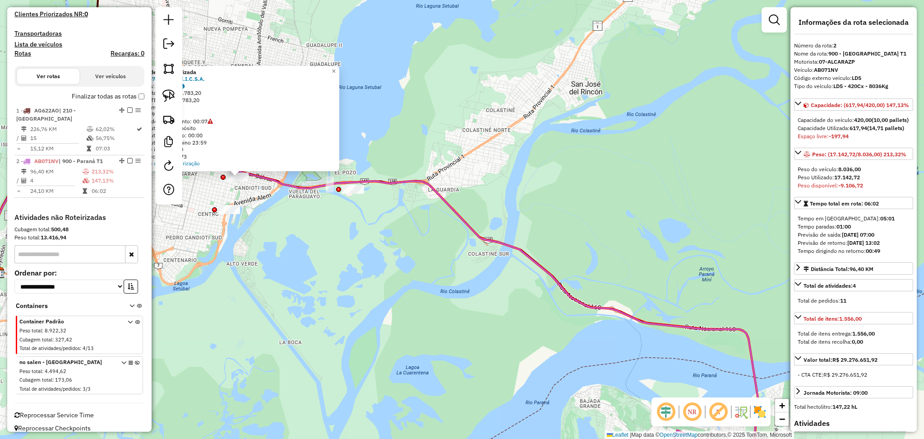
drag, startPoint x: 653, startPoint y: 260, endPoint x: 369, endPoint y: 81, distance: 335.7
click at [369, 81] on div "Atividade não roteirizada 46047471 - COTO C.I.C.S.A. Pedidos: 15001046 Valor to…" at bounding box center [462, 219] width 924 height 439
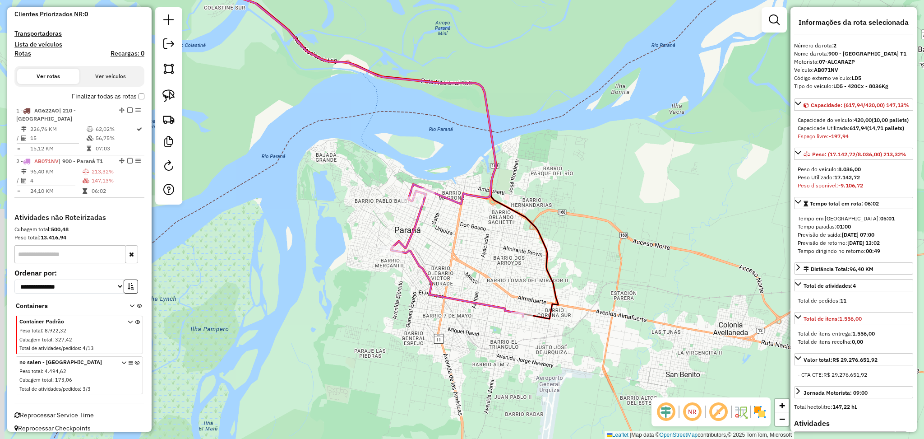
drag, startPoint x: 511, startPoint y: 303, endPoint x: 531, endPoint y: 257, distance: 50.1
click at [531, 257] on div "Atividade não roteirizada 46047471 - COTO C.I.C.S.A. Pedidos: 15001046 Valor to…" at bounding box center [462, 219] width 924 height 439
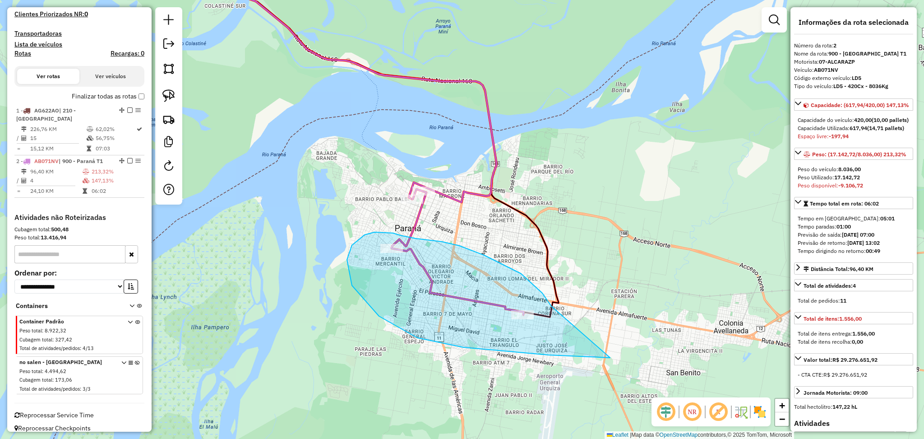
drag, startPoint x: 552, startPoint y: 306, endPoint x: 610, endPoint y: 357, distance: 77.1
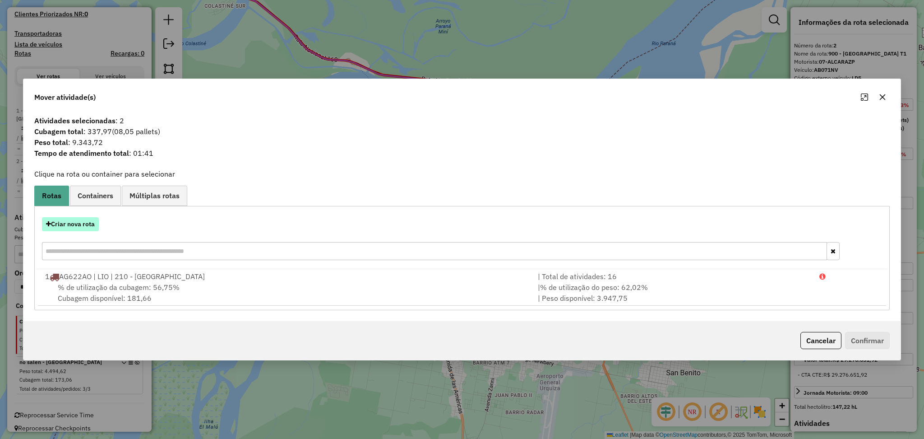
click at [88, 219] on button "Criar nova rota" at bounding box center [70, 224] width 57 height 14
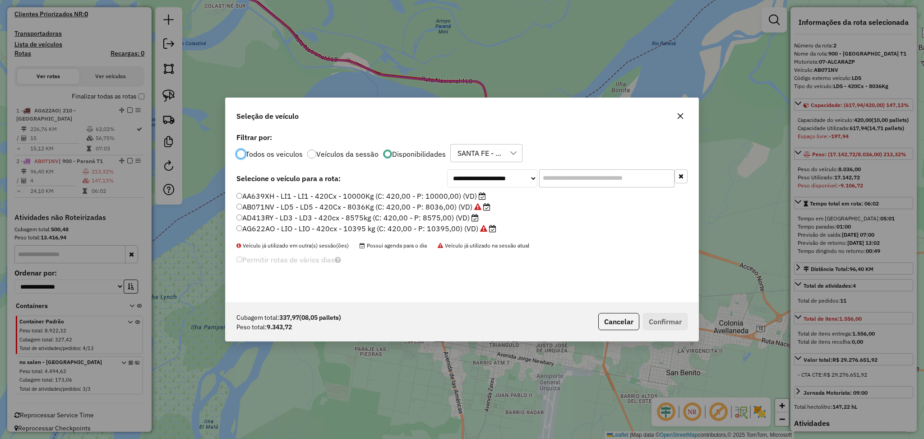
scroll to position [4, 3]
click at [343, 195] on label "AA639XH - LI1 - LI1 - 420Cx - 10000Kg (C: 420,00 - P: 10000,00) (VD)" at bounding box center [361, 195] width 250 height 11
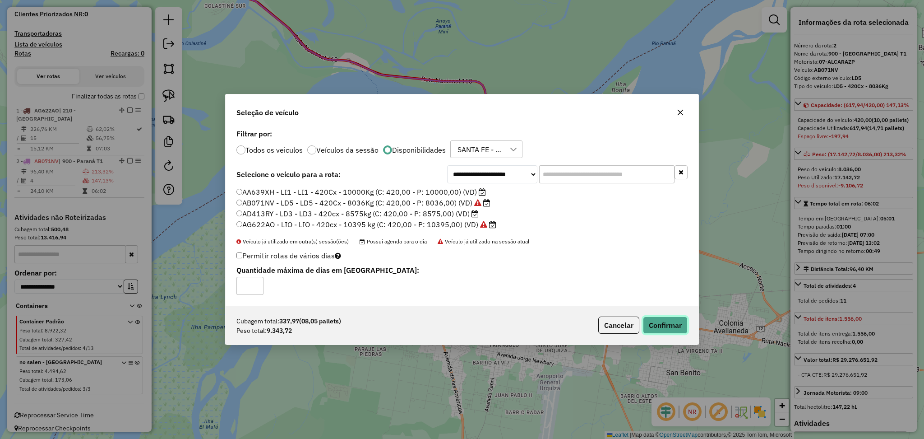
click at [660, 323] on button "Confirmar" at bounding box center [665, 324] width 45 height 17
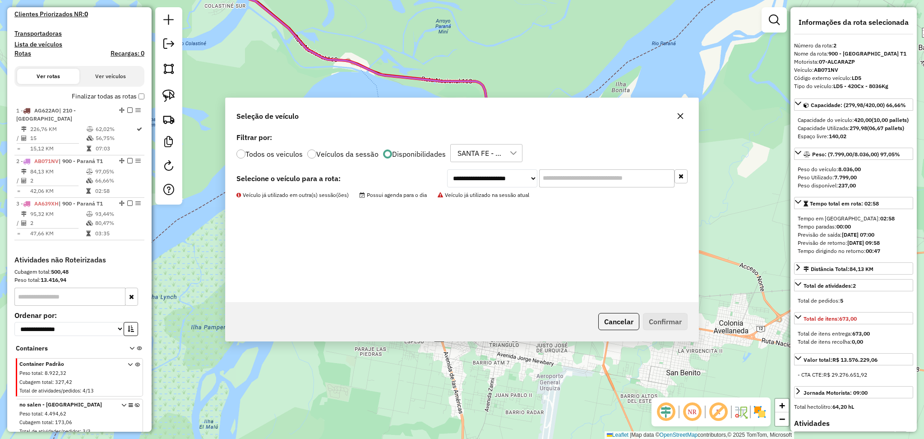
scroll to position [316, 0]
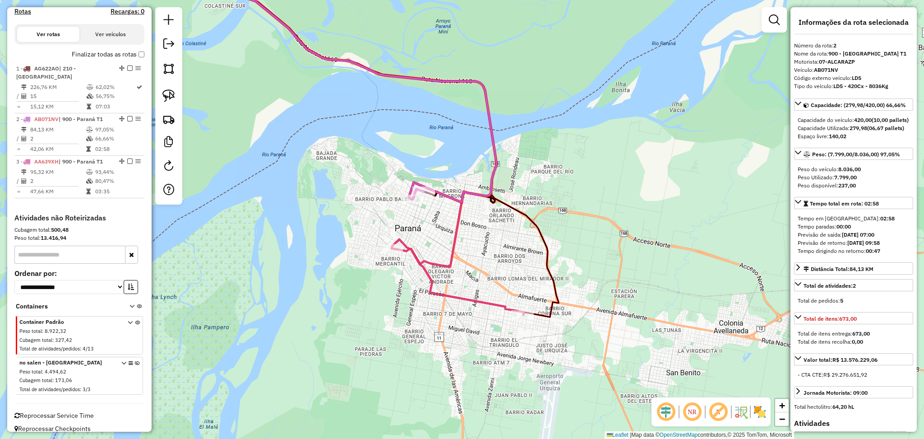
click at [450, 194] on icon at bounding box center [341, 79] width 312 height 246
click at [458, 300] on icon at bounding box center [458, 281] width 132 height 66
click at [450, 195] on icon at bounding box center [341, 79] width 312 height 246
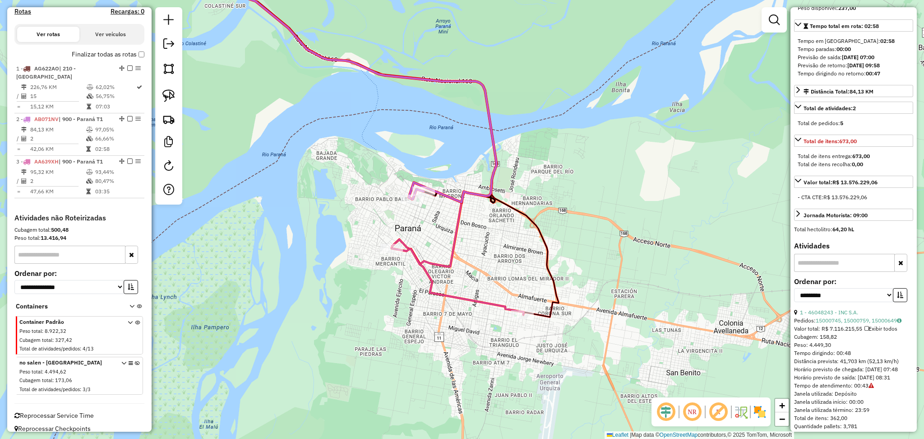
scroll to position [241, 0]
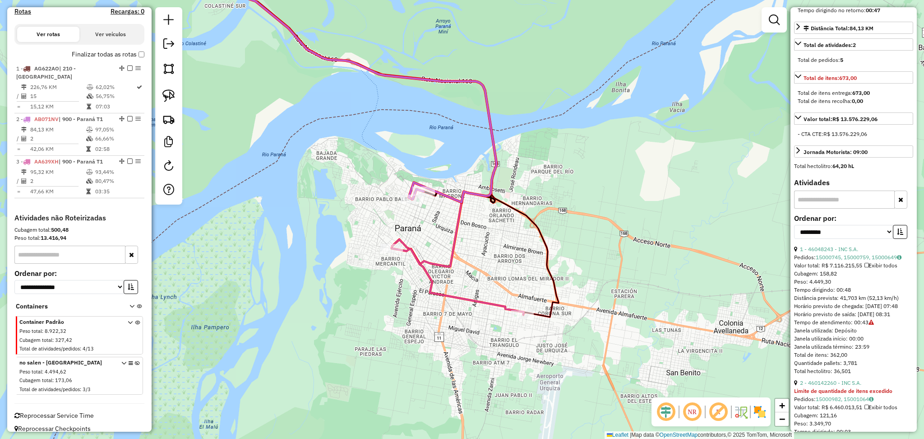
click at [842, 223] on label "Ordenar por:" at bounding box center [853, 218] width 119 height 11
click at [842, 239] on select "**********" at bounding box center [843, 232] width 99 height 14
select select "*********"
click at [794, 239] on select "**********" at bounding box center [843, 232] width 99 height 14
click at [897, 235] on icon "button" at bounding box center [900, 231] width 6 height 6
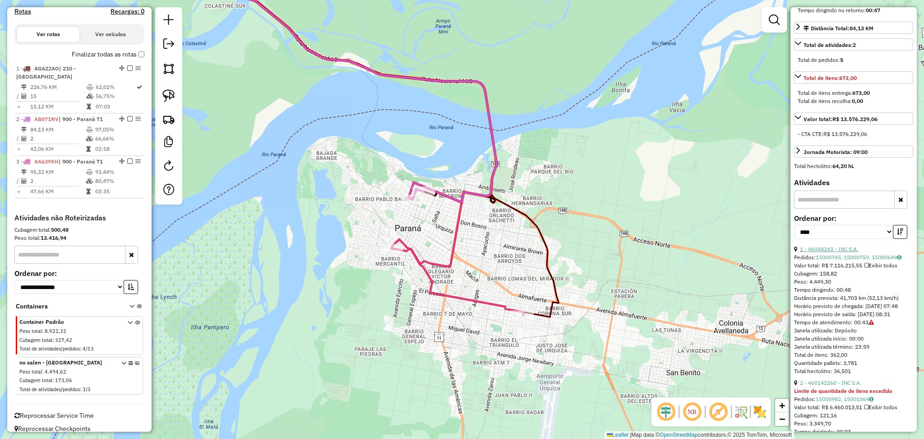
click at [842, 252] on link "1 - 46048243 - INC S.A." at bounding box center [829, 249] width 58 height 7
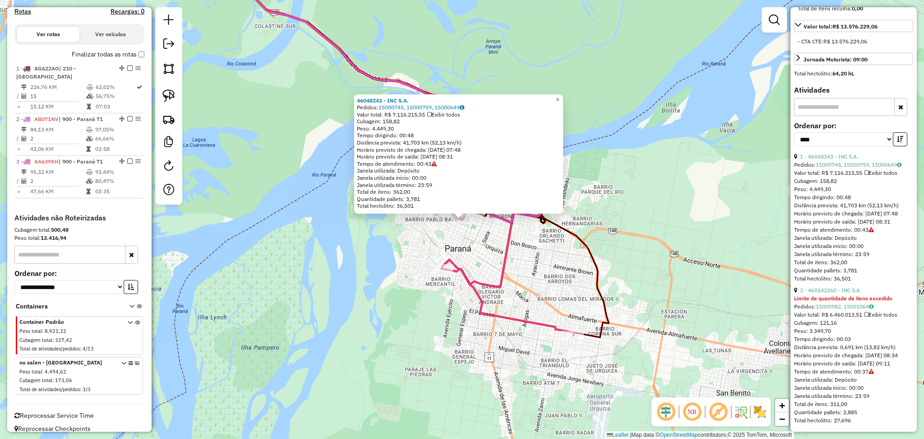
scroll to position [366, 0]
click at [831, 287] on link "2 - 460142260 - INC S.A." at bounding box center [830, 290] width 61 height 7
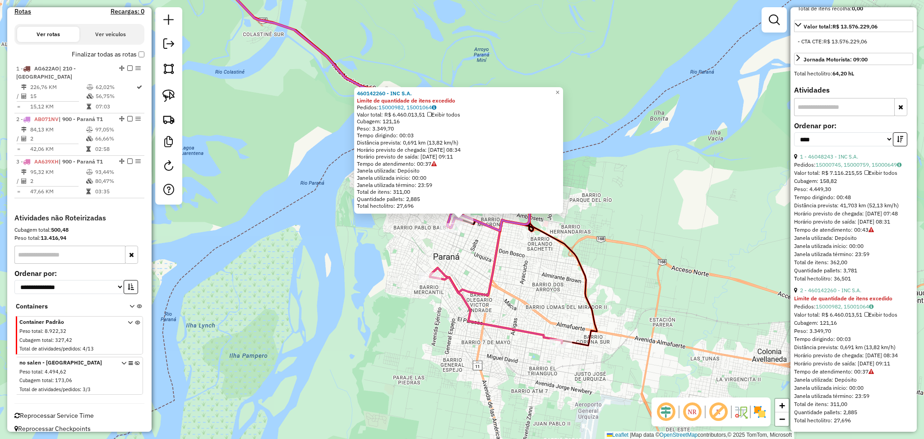
click at [503, 329] on icon at bounding box center [496, 310] width 132 height 66
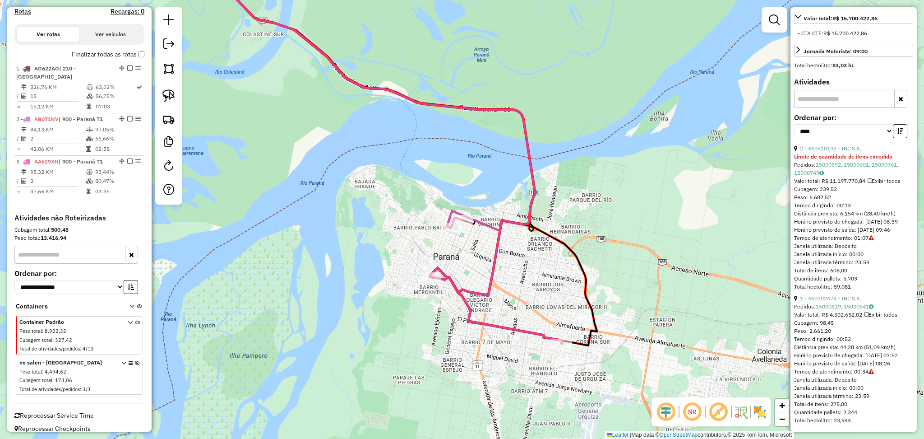
click at [824, 145] on link "2 - 460910192 - INC S.A." at bounding box center [830, 148] width 61 height 7
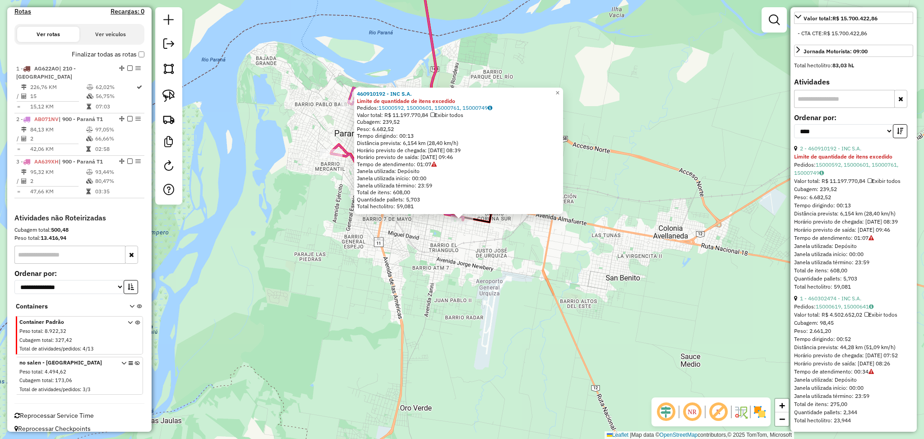
scroll to position [375, 0]
click at [843, 303] on link "15000619, 15000641" at bounding box center [845, 306] width 58 height 7
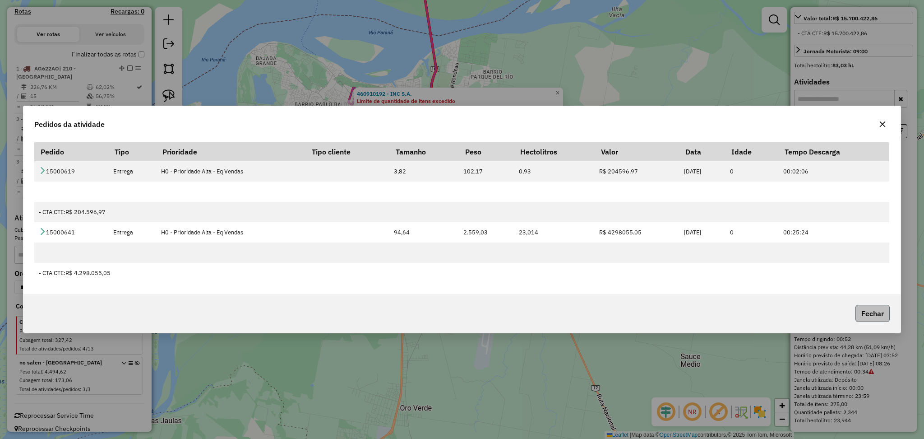
click at [882, 313] on button "Fechar" at bounding box center [873, 313] width 34 height 17
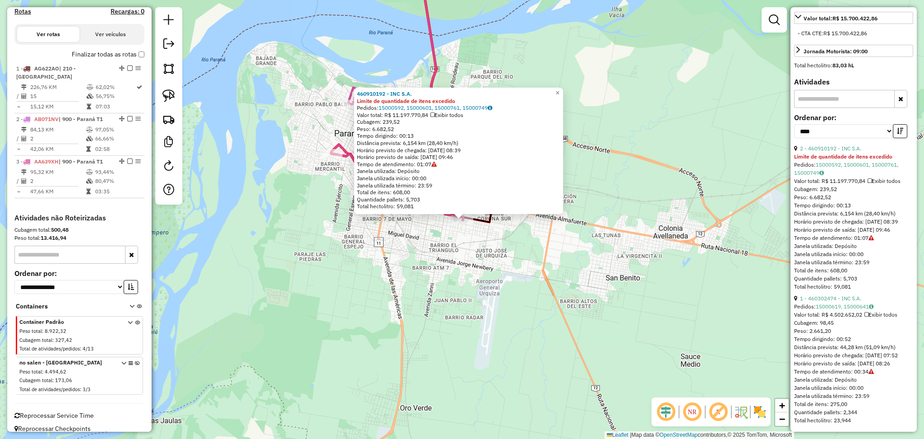
drag, startPoint x: 463, startPoint y: 313, endPoint x: 460, endPoint y: 302, distance: 11.6
click at [463, 313] on div "460910192 - INC S.A. Limite de quantidade de itens excedido Pedidos: 15000592, …" at bounding box center [462, 219] width 924 height 439
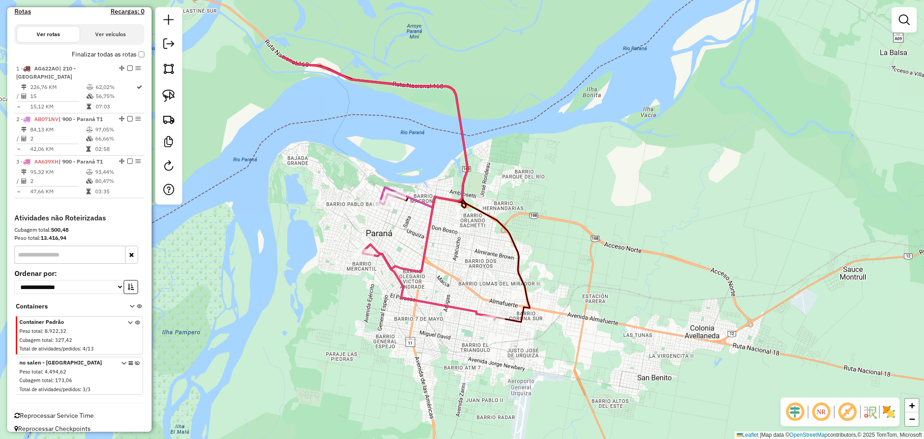
drag, startPoint x: 391, startPoint y: 189, endPoint x: 422, endPoint y: 288, distance: 104.6
click at [422, 288] on div "Janela de atendimento Grade de atendimento Capacidade Transportadoras Veículos …" at bounding box center [462, 219] width 924 height 439
click at [415, 197] on icon at bounding box center [309, 81] width 317 height 251
select select "*********"
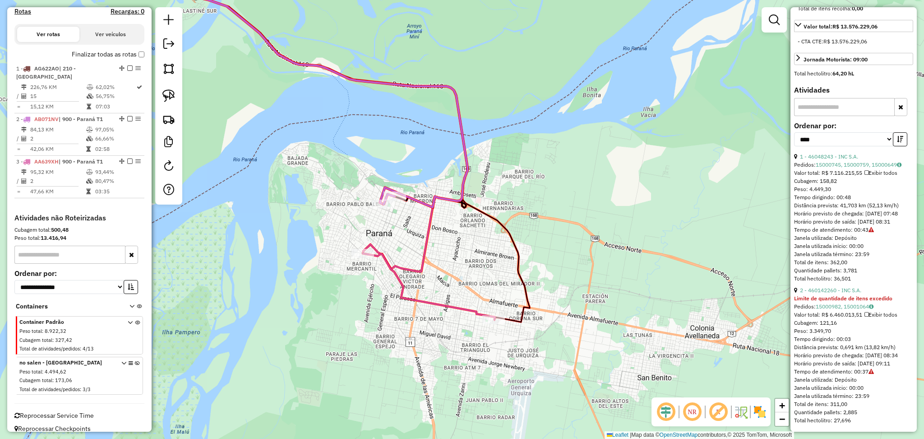
scroll to position [366, 0]
click at [403, 281] on icon at bounding box center [429, 286] width 132 height 66
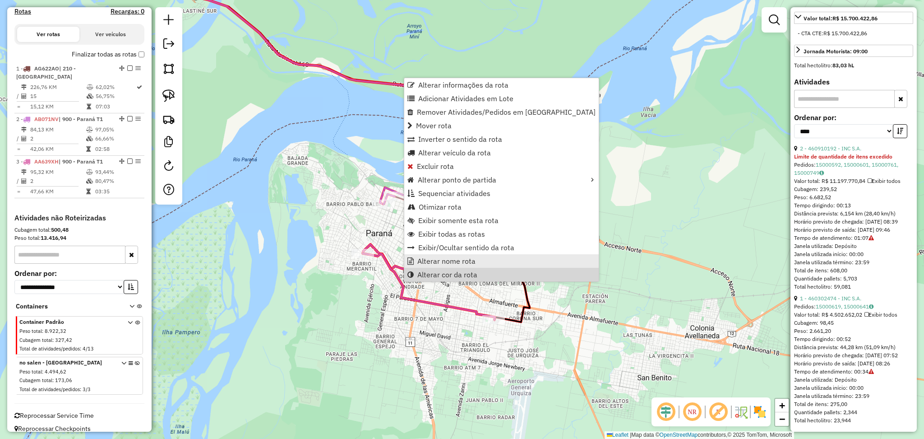
click at [482, 264] on link "Alterar nome rota" at bounding box center [501, 261] width 195 height 14
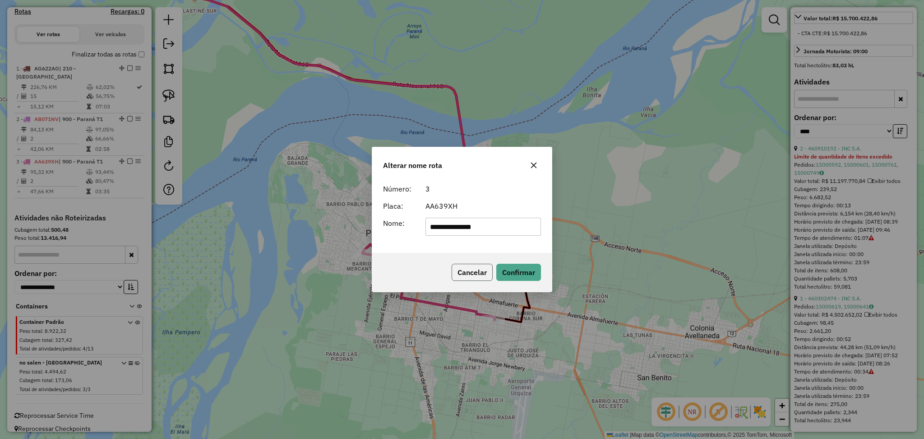
click at [486, 272] on button "Cancelar" at bounding box center [472, 272] width 41 height 17
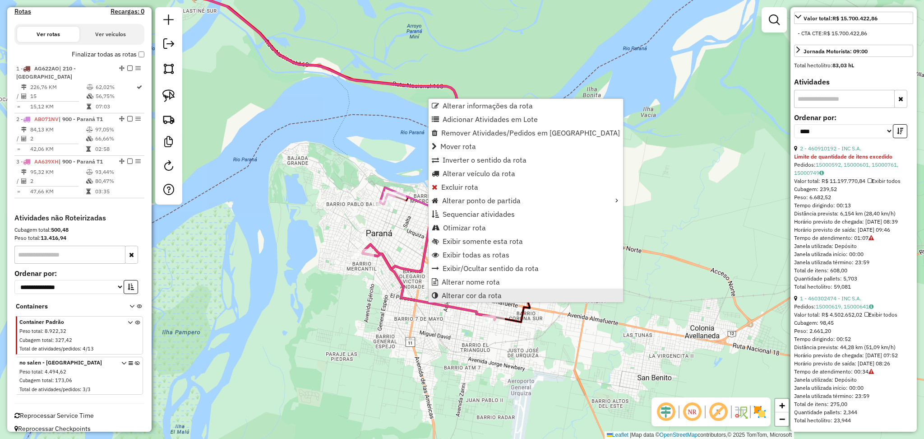
click at [480, 292] on span "Alterar cor da rota" at bounding box center [472, 295] width 60 height 7
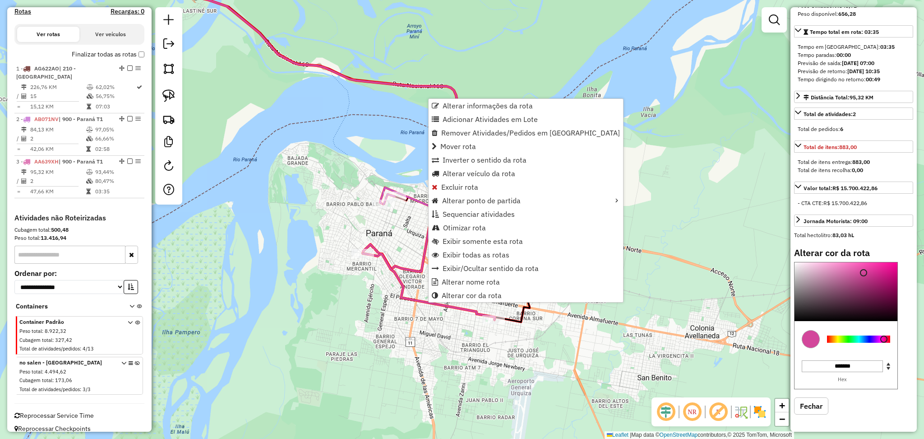
scroll to position [189, 0]
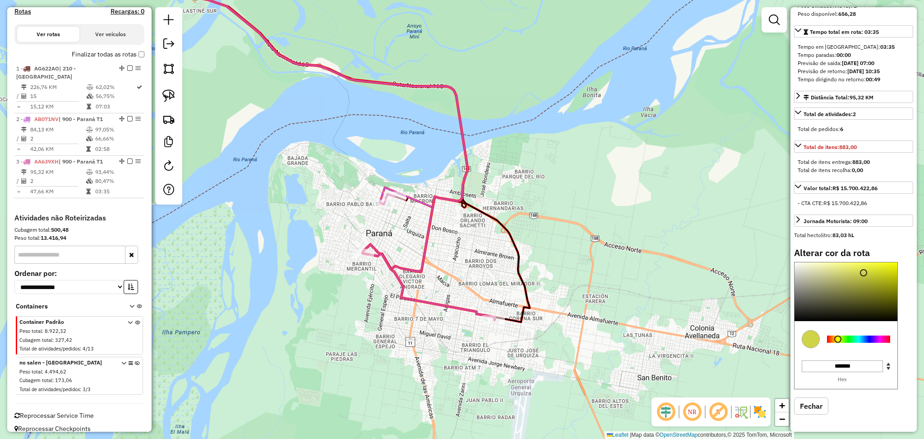
click at [838, 338] on div at bounding box center [858, 338] width 63 height 7
type input "*******"
drag, startPoint x: 859, startPoint y: 253, endPoint x: 859, endPoint y: 238, distance: 14.9
click at [859, 238] on div "Informações da rota selecionada Número da rota: 3 Nome da rota: 900 - Paraná T1…" at bounding box center [854, 219] width 126 height 424
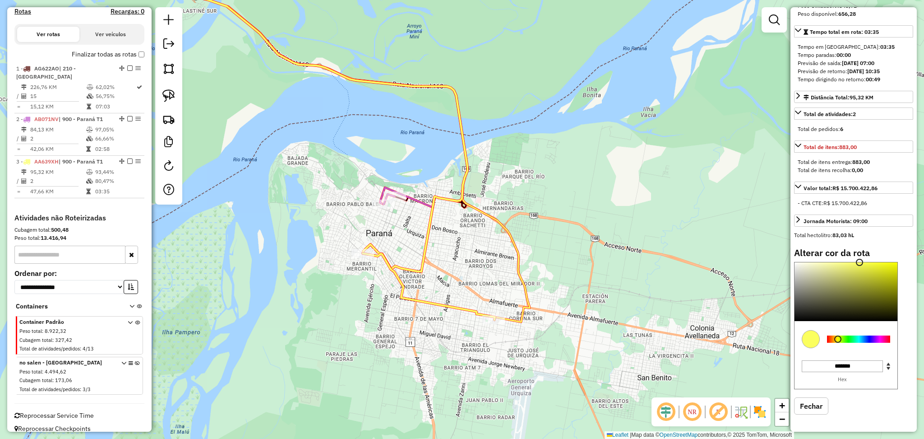
click at [135, 361] on icon at bounding box center [137, 378] width 5 height 34
click at [431, 308] on icon at bounding box center [429, 286] width 132 height 66
select select "*********"
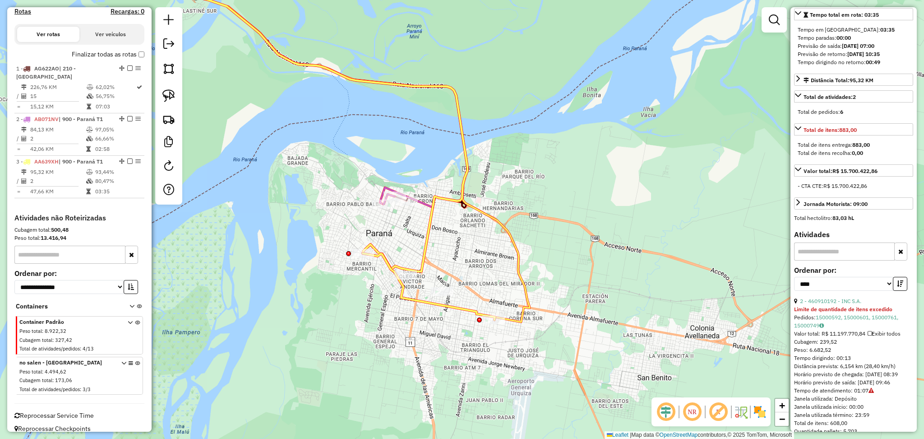
click at [427, 300] on icon at bounding box center [429, 286] width 132 height 66
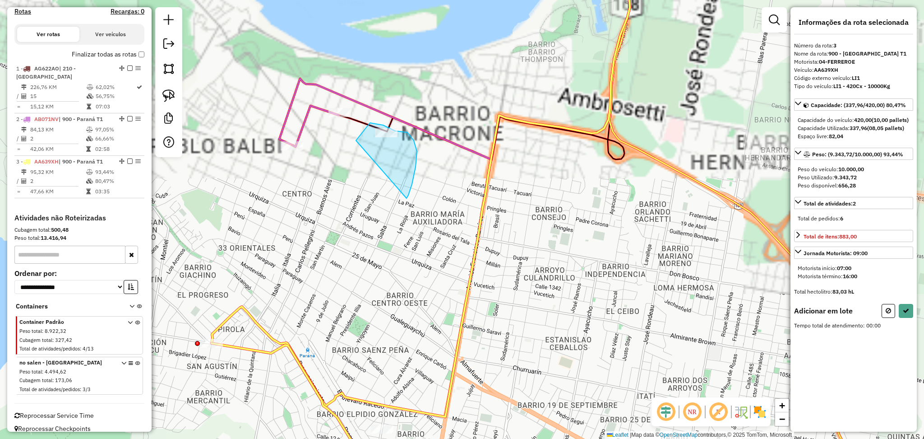
drag, startPoint x: 416, startPoint y: 167, endPoint x: 350, endPoint y: 156, distance: 66.9
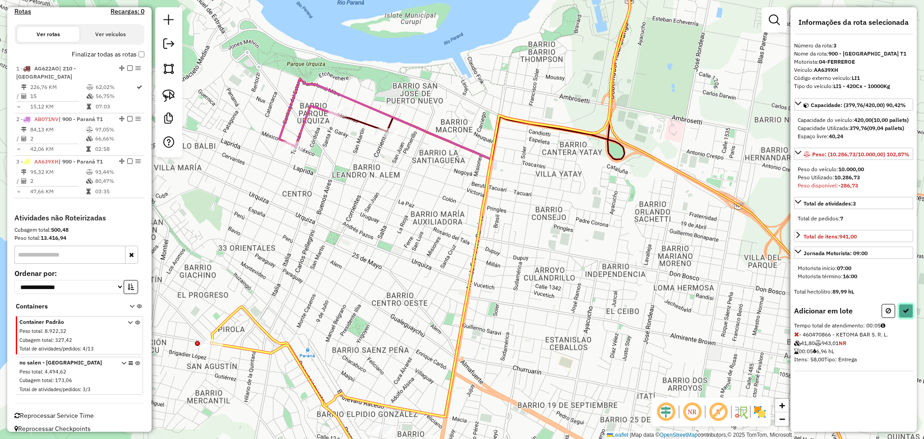
click at [899, 318] on button at bounding box center [906, 311] width 14 height 14
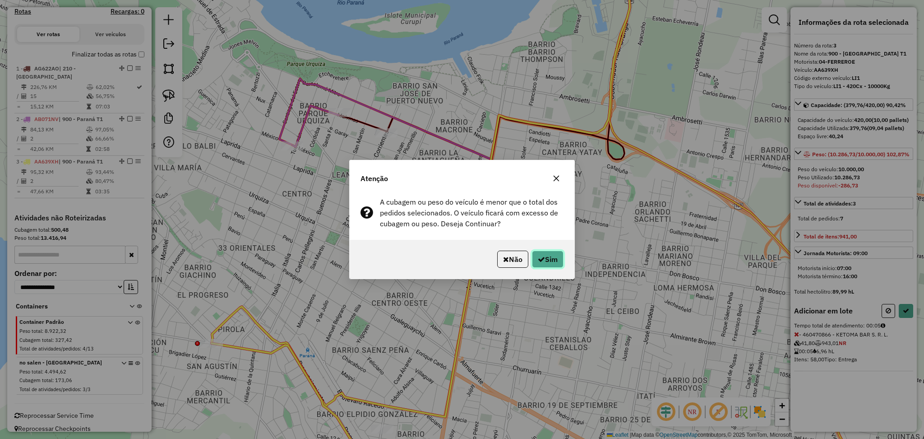
click at [556, 259] on button "Sim" at bounding box center [548, 258] width 32 height 17
select select "*********"
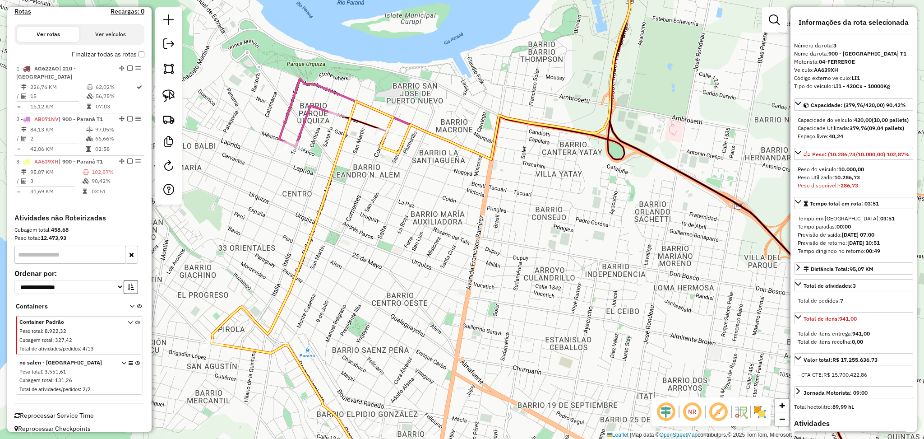
click at [262, 348] on icon at bounding box center [302, 292] width 181 height 382
drag, startPoint x: 239, startPoint y: 361, endPoint x: 190, endPoint y: 309, distance: 71.2
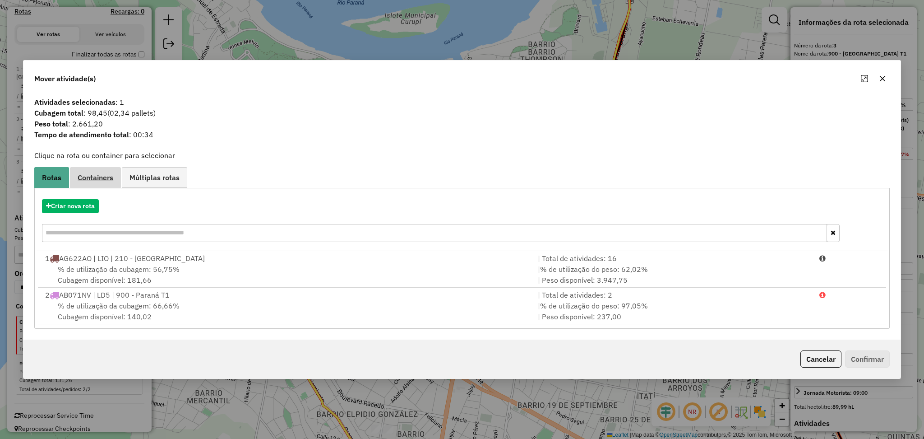
click at [97, 183] on link "Containers" at bounding box center [95, 177] width 51 height 20
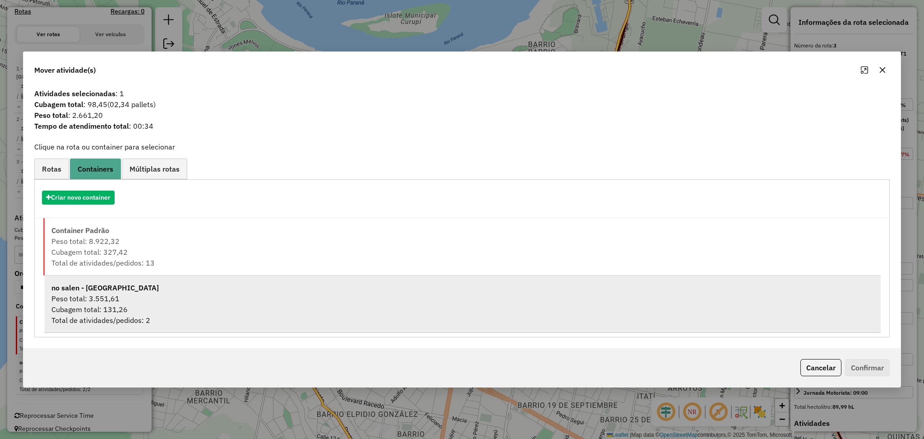
click at [134, 302] on div "Peso total: 3.551,61" at bounding box center [462, 298] width 823 height 11
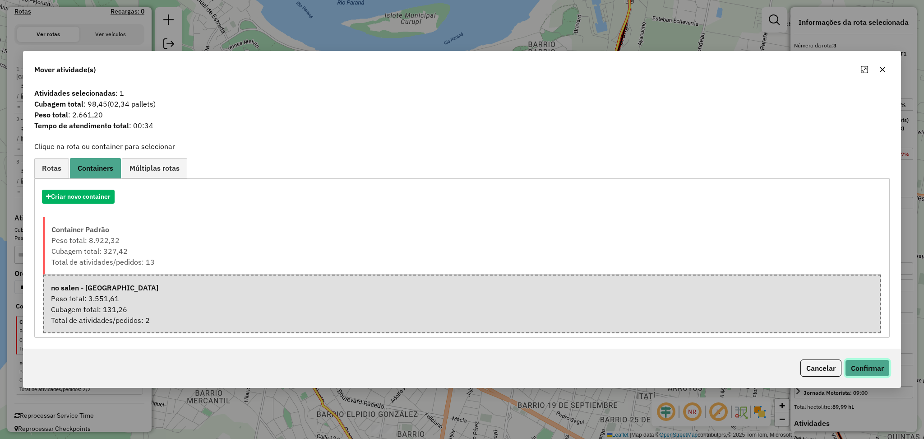
click at [875, 365] on button "Confirmar" at bounding box center [867, 367] width 45 height 17
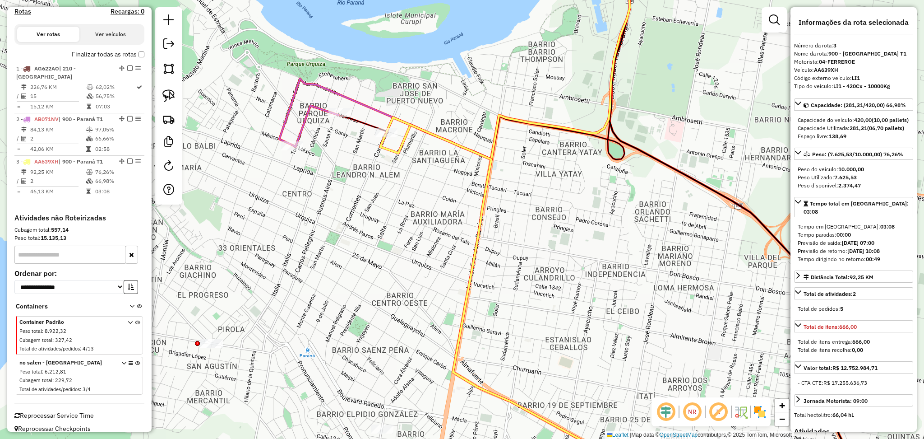
click at [470, 282] on icon at bounding box center [512, 300] width 252 height 366
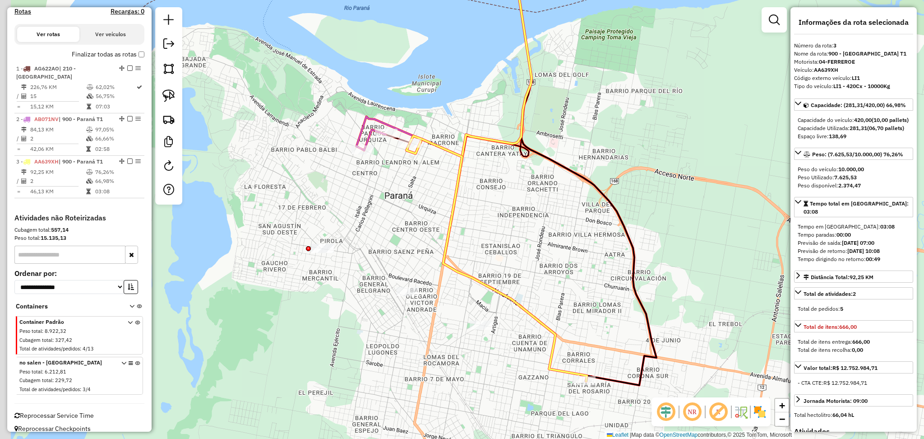
drag, startPoint x: 513, startPoint y: 307, endPoint x: 540, endPoint y: 262, distance: 52.2
click at [540, 262] on div "Janela de atendimento Grade de atendimento Capacidade Transportadoras Veículos …" at bounding box center [462, 219] width 924 height 439
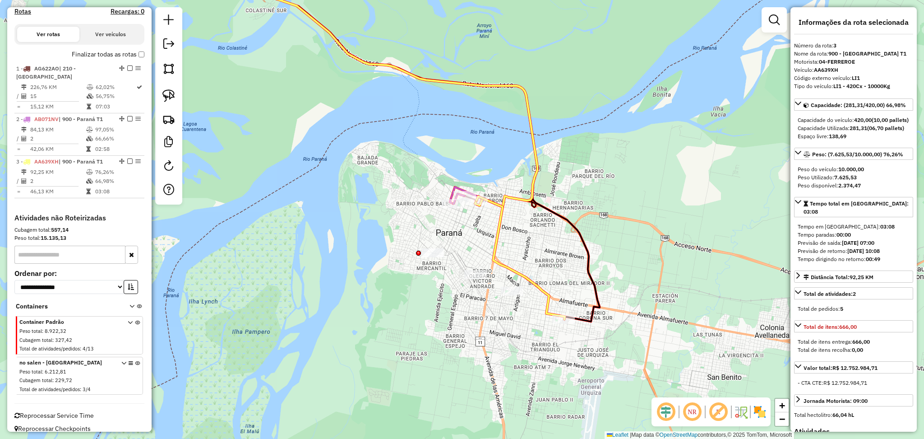
click at [492, 246] on icon at bounding box center [521, 257] width 88 height 123
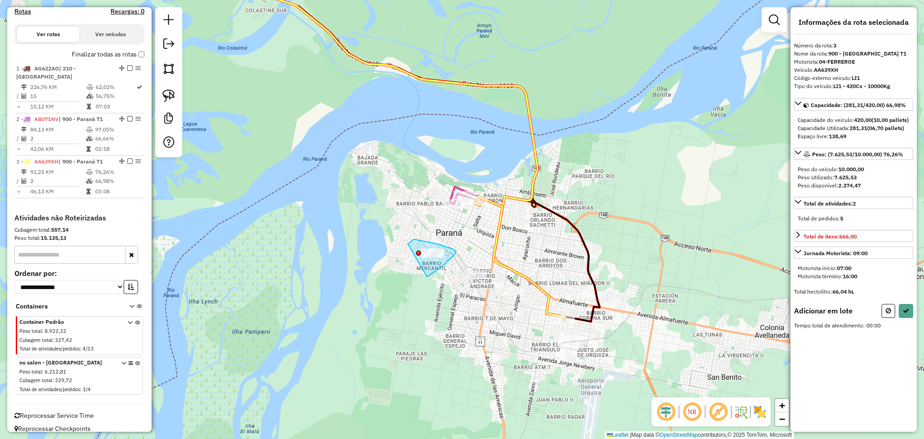
drag, startPoint x: 427, startPoint y: 276, endPoint x: 406, endPoint y: 246, distance: 37.3
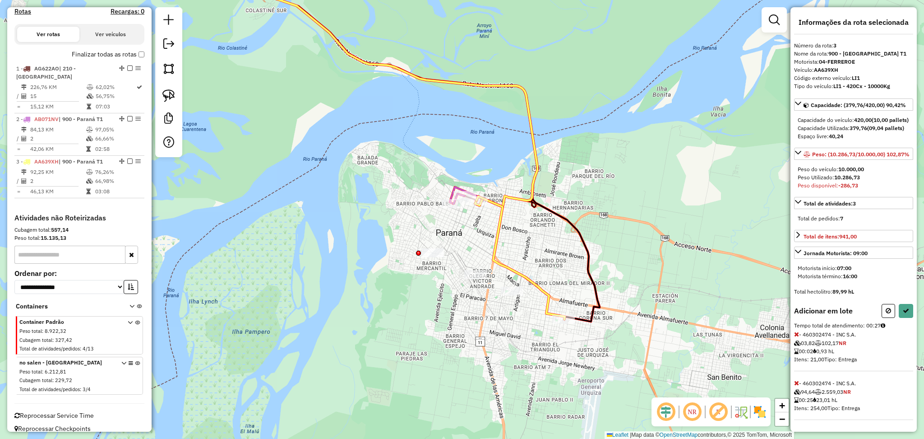
scroll to position [24, 0]
click at [882, 308] on button at bounding box center [889, 311] width 14 height 14
select select "*********"
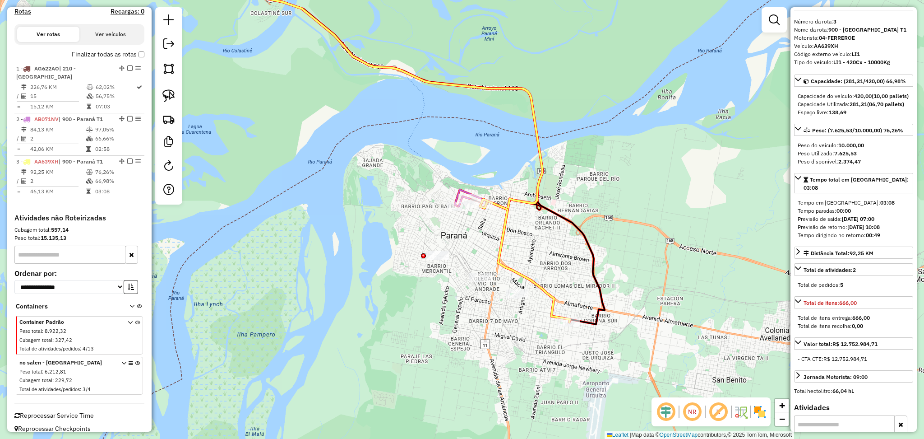
drag, startPoint x: 521, startPoint y: 247, endPoint x: 526, endPoint y: 250, distance: 5.7
click at [526, 250] on div "Janela de atendimento Grade de atendimento Capacidade Transportadoras Veículos …" at bounding box center [462, 219] width 924 height 439
click at [529, 251] on div "Janela de atendimento Grade de atendimento Capacidade Transportadoras Veículos …" at bounding box center [462, 219] width 924 height 439
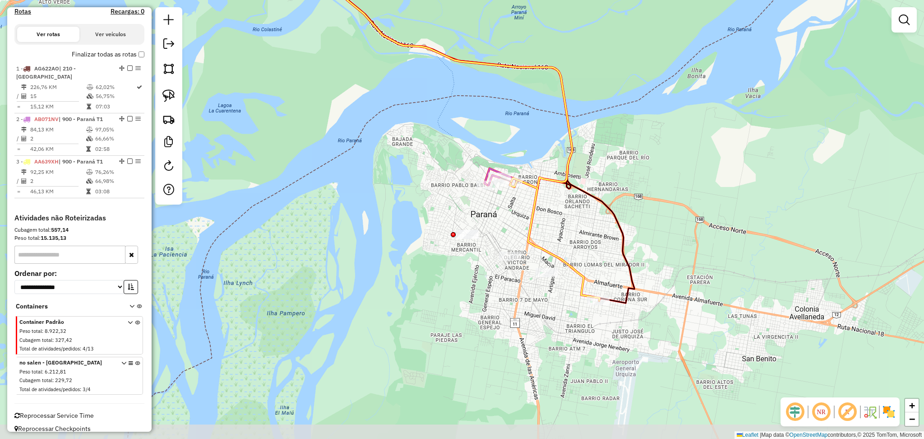
drag, startPoint x: 579, startPoint y: 231, endPoint x: 590, endPoint y: 225, distance: 12.5
click at [590, 225] on div "Janela de atendimento Grade de atendimento Capacidade Transportadoras Veículos …" at bounding box center [462, 219] width 924 height 439
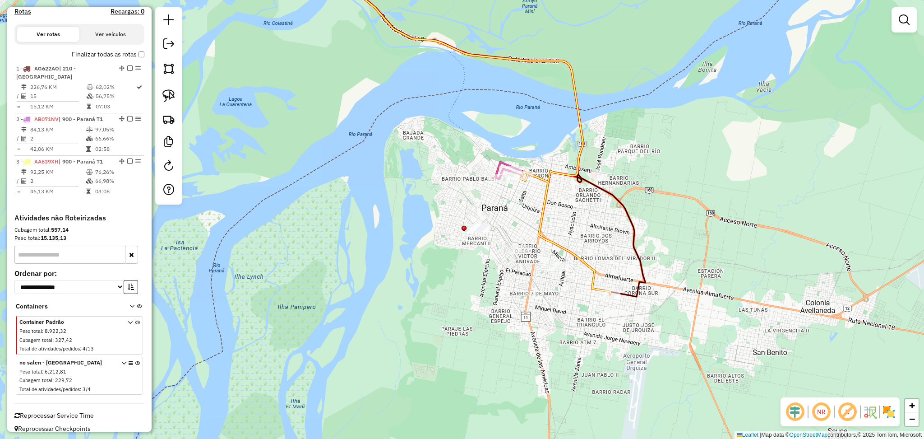
click at [546, 211] on icon at bounding box center [566, 233] width 88 height 123
select select "*********"
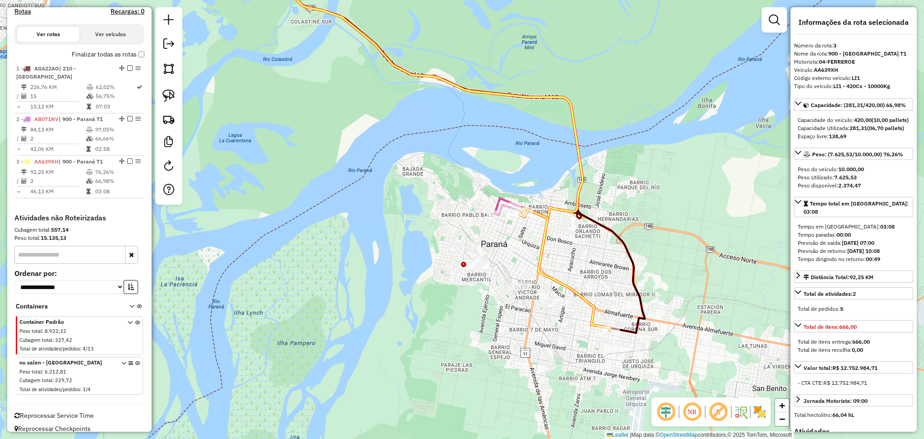
drag, startPoint x: 419, startPoint y: 100, endPoint x: 403, endPoint y: 122, distance: 27.5
click at [403, 122] on div "Janela de atendimento Grade de atendimento Capacidade Transportadoras Veículos …" at bounding box center [462, 219] width 924 height 439
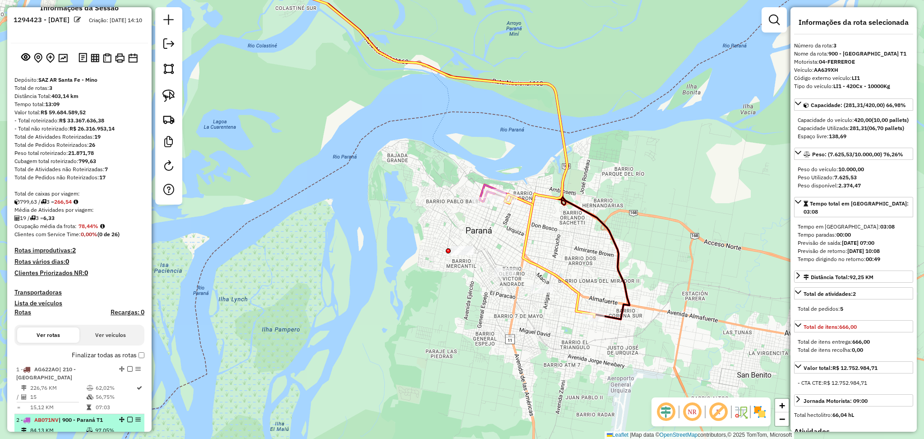
scroll to position [0, 0]
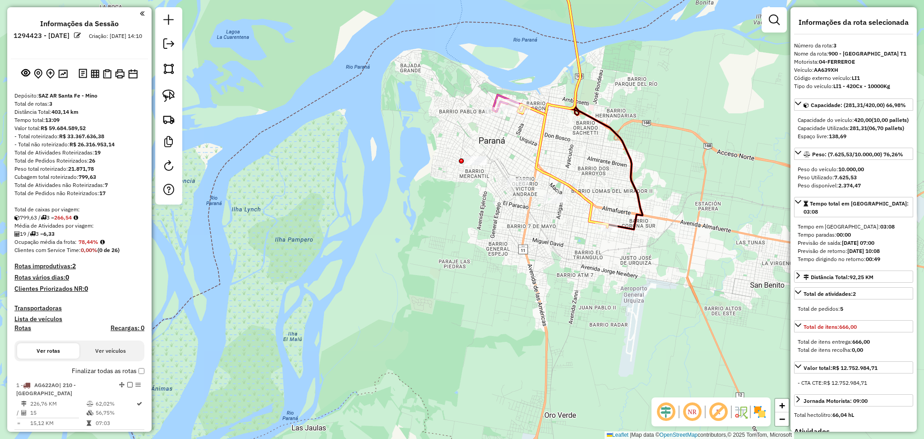
drag, startPoint x: 437, startPoint y: 345, endPoint x: 449, endPoint y: 258, distance: 87.9
click at [449, 258] on div "Janela de atendimento Grade de atendimento Capacidade Transportadoras Veículos …" at bounding box center [462, 219] width 924 height 439
click at [135, 366] on label "Finalizar todas as rotas" at bounding box center [108, 370] width 73 height 9
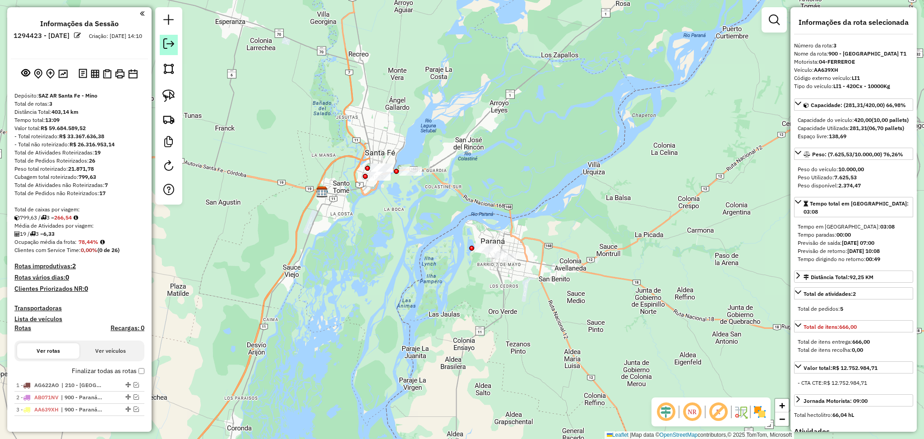
click at [175, 50] on link at bounding box center [169, 45] width 18 height 20
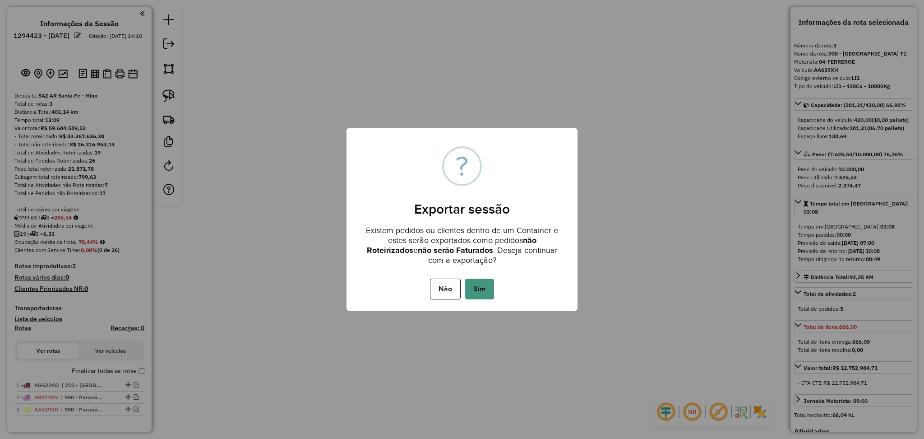
click at [475, 287] on button "Sim" at bounding box center [479, 288] width 29 height 21
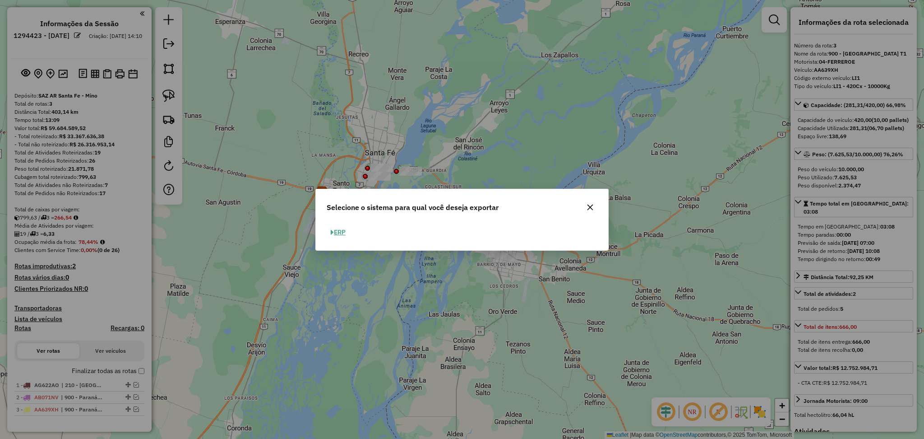
click at [337, 231] on button "ERP" at bounding box center [338, 232] width 23 height 14
select select "*********"
select select "**"
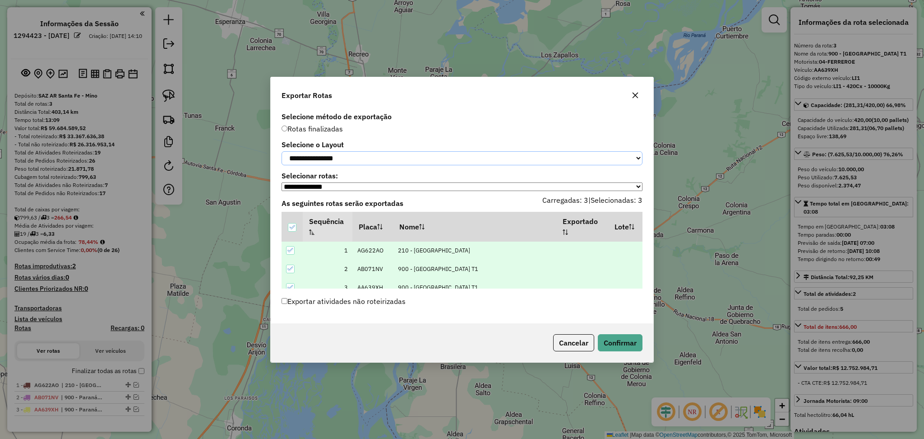
click at [330, 161] on select "**********" at bounding box center [462, 158] width 361 height 14
select select "*********"
click at [282, 151] on select "**********" at bounding box center [462, 158] width 361 height 14
click at [616, 349] on button "Confirmar" at bounding box center [620, 342] width 45 height 17
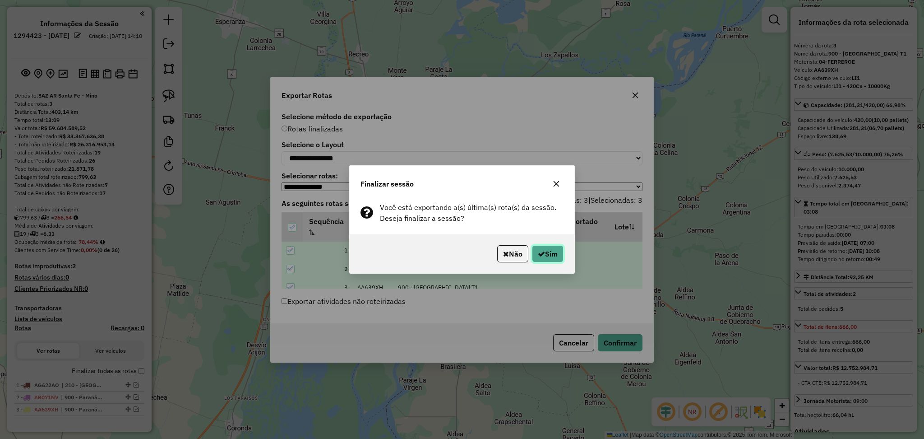
click at [538, 252] on icon "button" at bounding box center [541, 253] width 7 height 7
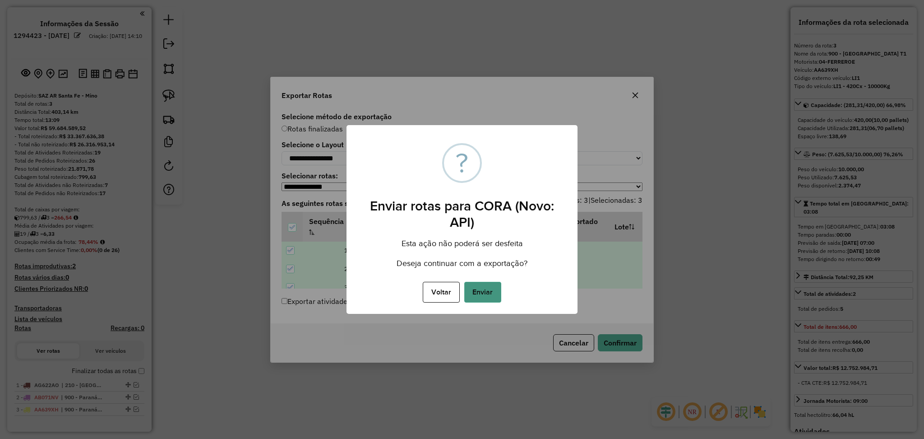
click at [482, 292] on button "Enviar" at bounding box center [482, 292] width 37 height 21
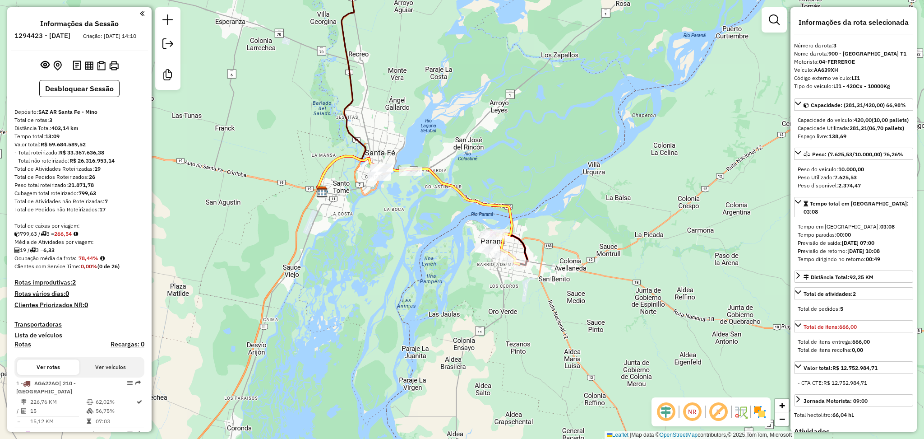
scroll to position [278, 0]
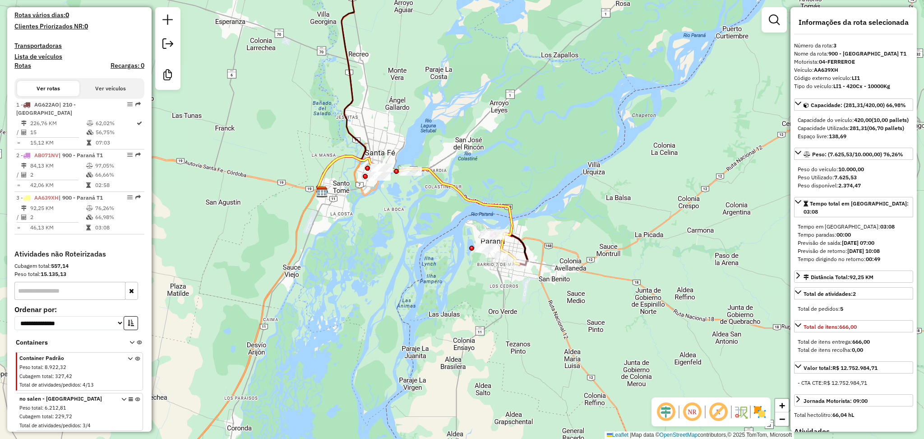
click at [511, 228] on icon at bounding box center [415, 196] width 194 height 80
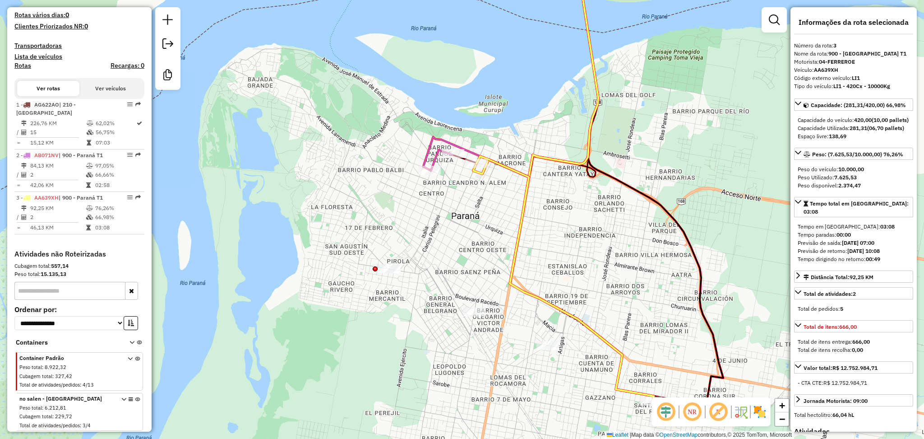
click at [423, 157] on icon at bounding box center [510, 66] width 175 height 221
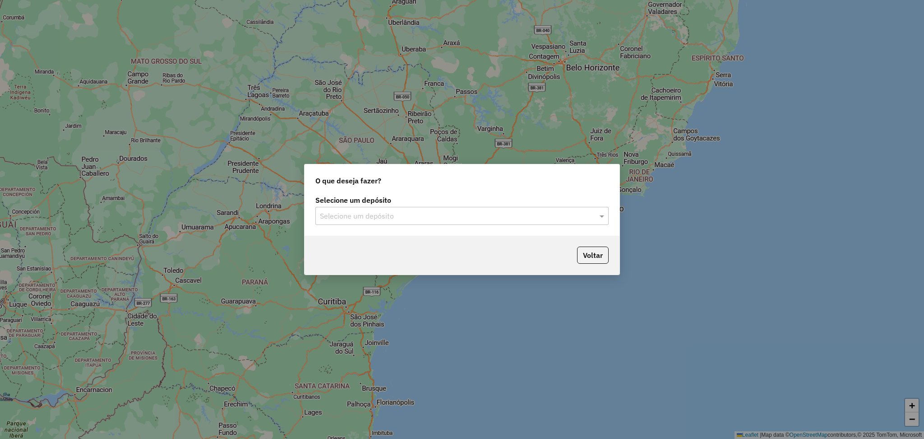
click at [451, 213] on input "text" at bounding box center [453, 216] width 266 height 11
type input "****"
click at [461, 239] on div "SAZ BO La Paz" at bounding box center [462, 241] width 292 height 15
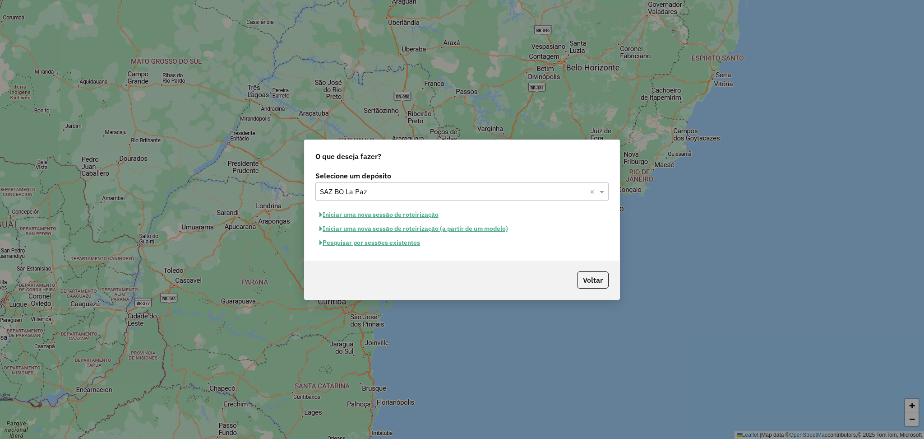
click at [399, 242] on button "Pesquisar por sessões existentes" at bounding box center [369, 243] width 109 height 14
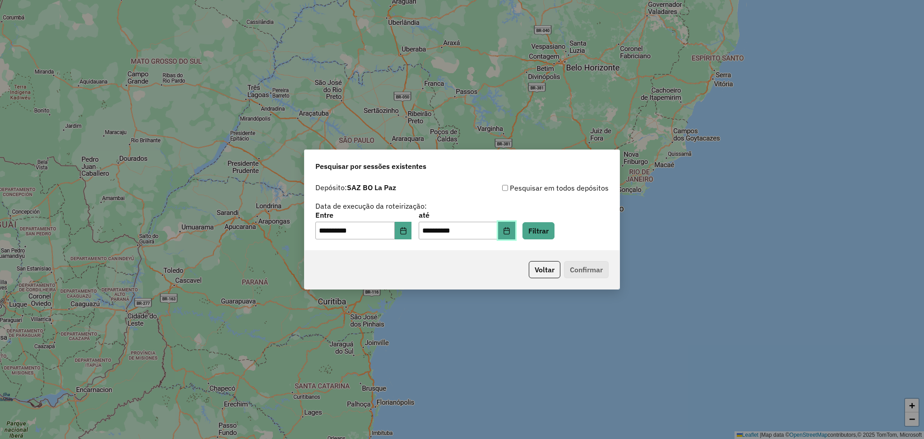
click at [510, 232] on icon "Choose Date" at bounding box center [506, 230] width 7 height 7
click at [555, 229] on button "Filtrar" at bounding box center [539, 230] width 32 height 17
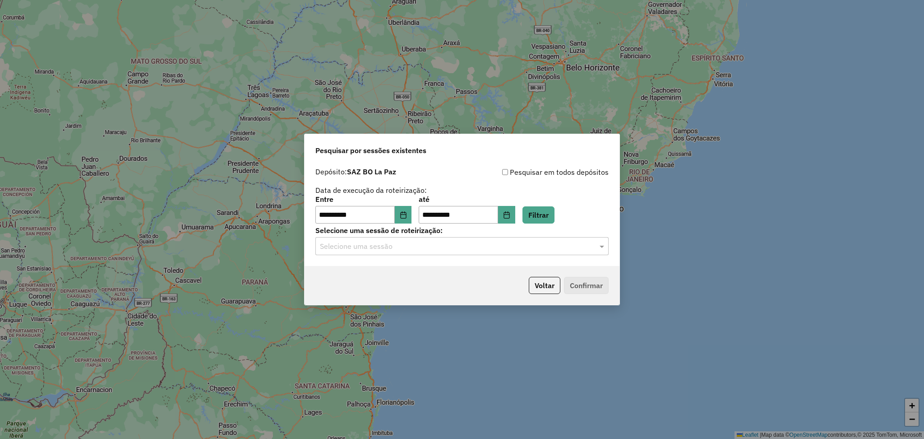
click at [479, 245] on input "text" at bounding box center [453, 246] width 266 height 11
click at [420, 276] on div "1294185 - 14/10/2025 18:55" at bounding box center [462, 272] width 292 height 15
click at [570, 287] on button "Confirmar" at bounding box center [586, 285] width 45 height 17
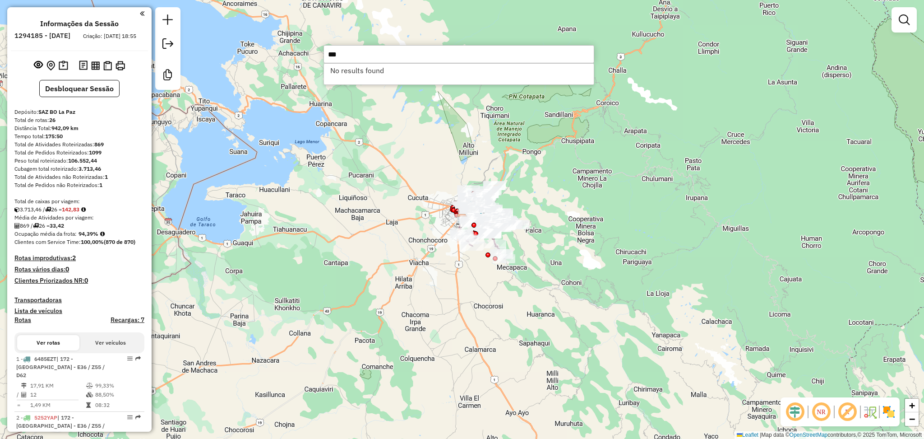
type input "***"
click at [344, 179] on div "Janela de atendimento Grade de atendimento Capacidade Transportadoras Veículos …" at bounding box center [462, 219] width 924 height 439
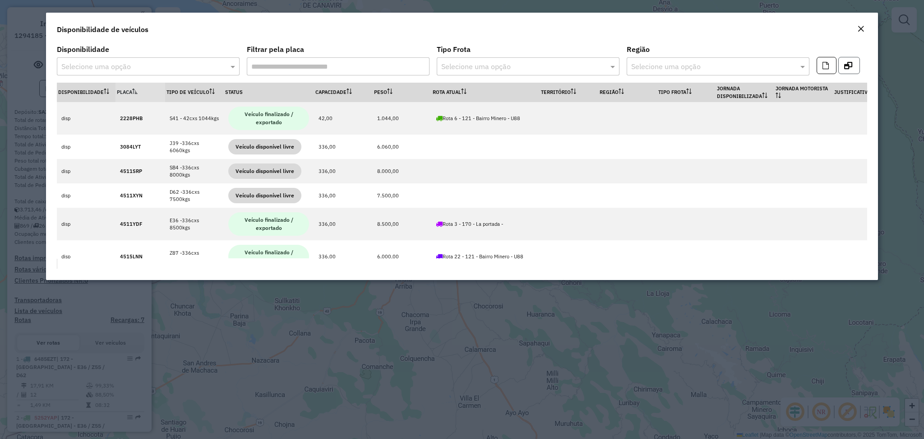
click at [851, 68] on icon "button" at bounding box center [848, 65] width 8 height 7
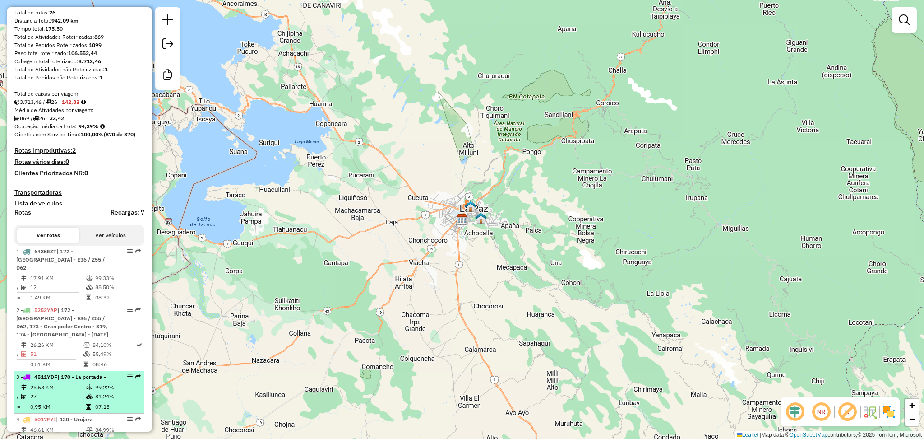
scroll to position [181, 0]
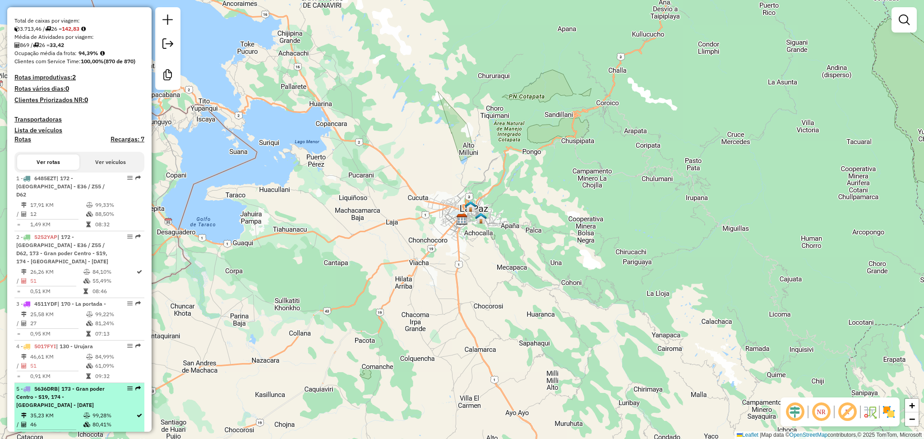
click at [68, 403] on div "5 - 5636DRB | 173 - Gran poder Centro - S19, 174 - Casca viejo Centro - DC1" at bounding box center [64, 397] width 96 height 24
select select "**********"
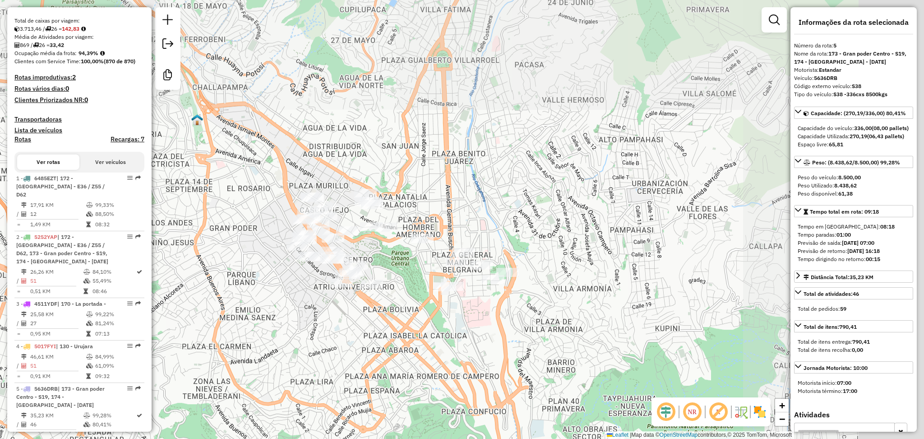
drag, startPoint x: 595, startPoint y: 250, endPoint x: 345, endPoint y: 393, distance: 288.1
click at [345, 393] on div "Janela de atendimento Grade de atendimento Capacidade Transportadoras Veículos …" at bounding box center [462, 219] width 924 height 439
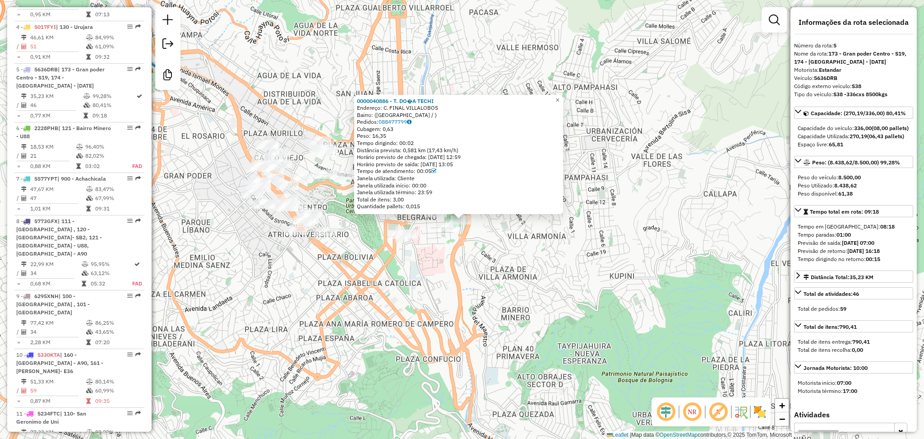
scroll to position [556, 0]
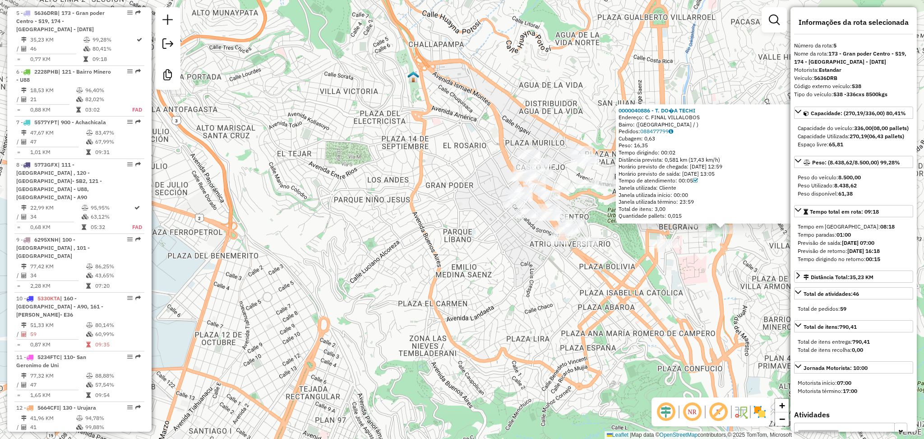
drag, startPoint x: 493, startPoint y: 302, endPoint x: 728, endPoint y: 334, distance: 236.7
click at [754, 312] on div "0000040886 - T. DO�A TECHI Endereço: C. FINAL VILLALOBOS Bairro: (LA PAZ / ) Pe…" at bounding box center [462, 219] width 924 height 439
click at [755, 408] on img at bounding box center [760, 411] width 14 height 14
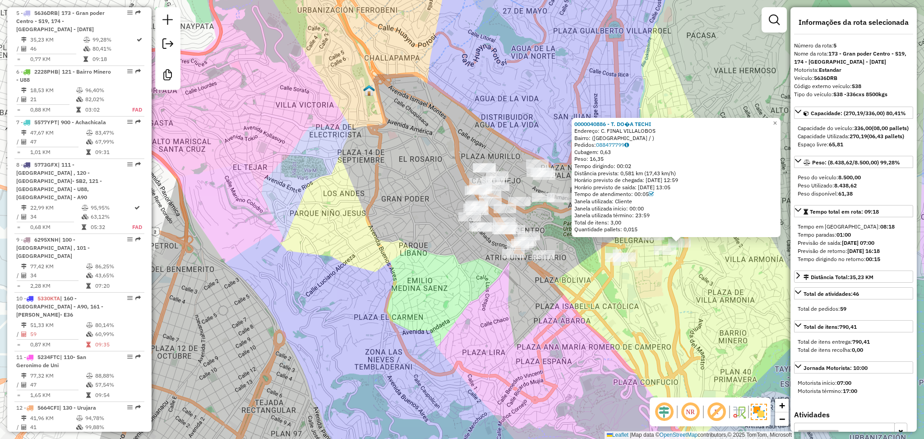
drag, startPoint x: 659, startPoint y: 341, endPoint x: 645, endPoint y: 347, distance: 14.8
click at [645, 347] on div "0000040886 - T. DO�A TECHI Endereço: C. FINAL VILLALOBOS Bairro: (LA PAZ / ) Pe…" at bounding box center [462, 219] width 924 height 439
click at [776, 122] on span "×" at bounding box center [774, 124] width 4 height 8
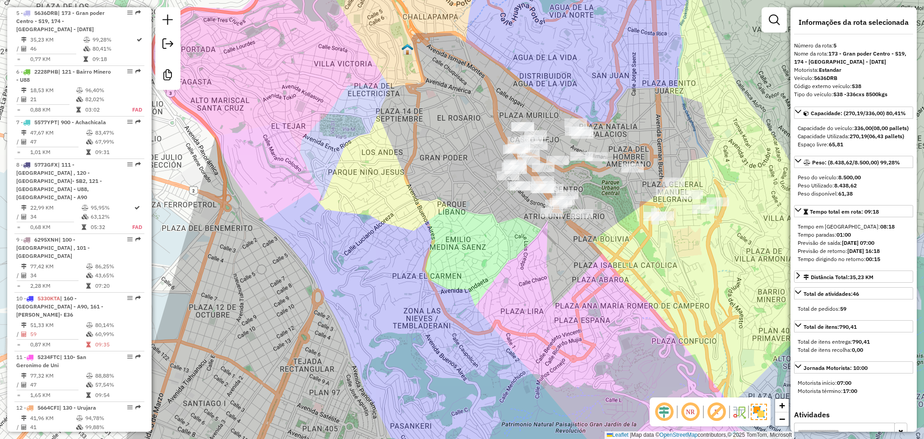
drag, startPoint x: 667, startPoint y: 307, endPoint x: 709, endPoint y: 264, distance: 60.0
click at [709, 264] on div "Janela de atendimento Grade de atendimento Capacidade Transportadoras Veículos …" at bounding box center [462, 219] width 924 height 439
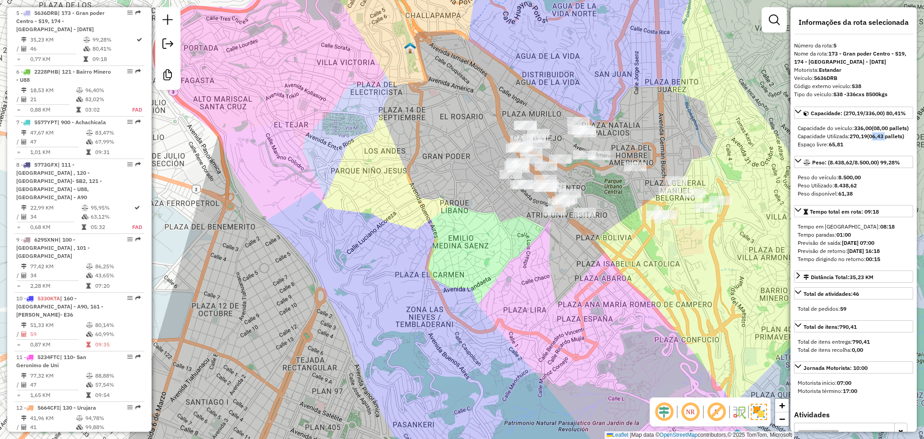
drag, startPoint x: 898, startPoint y: 144, endPoint x: 874, endPoint y: 147, distance: 24.1
click at [874, 140] on div "Capacidade Utilizada: 270,19 (06,43 pallets)" at bounding box center [854, 136] width 112 height 8
copy strong "06,43"
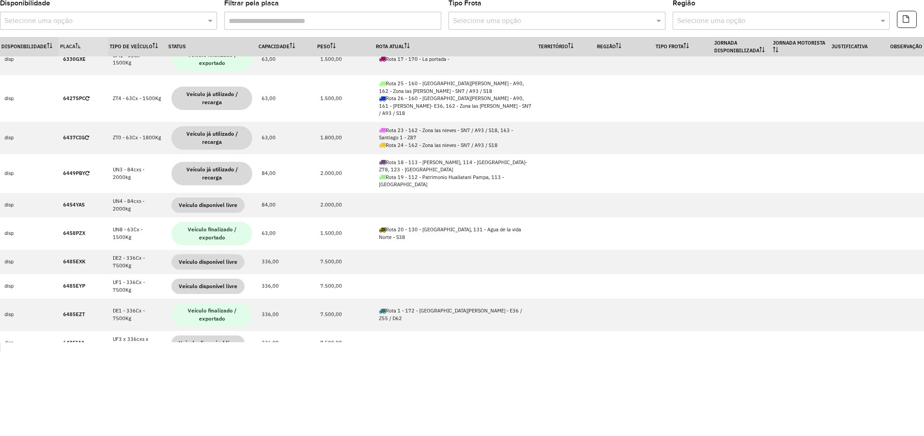
scroll to position [419, 0]
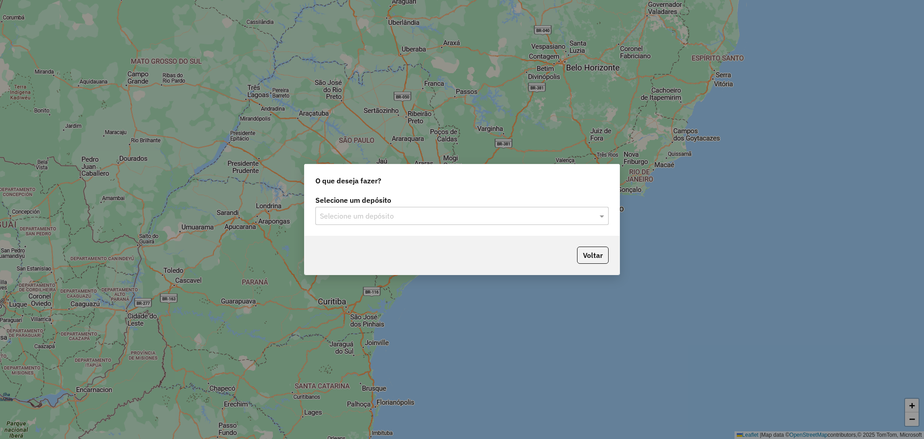
click at [440, 213] on input "text" at bounding box center [453, 216] width 266 height 11
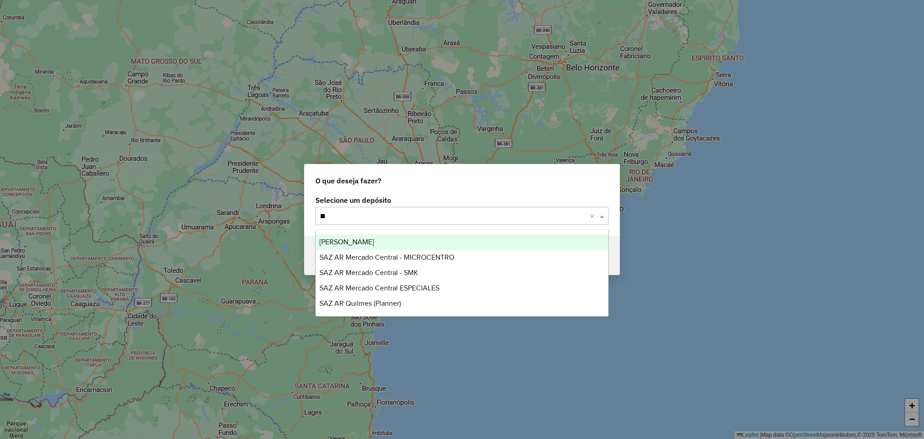
type input "***"
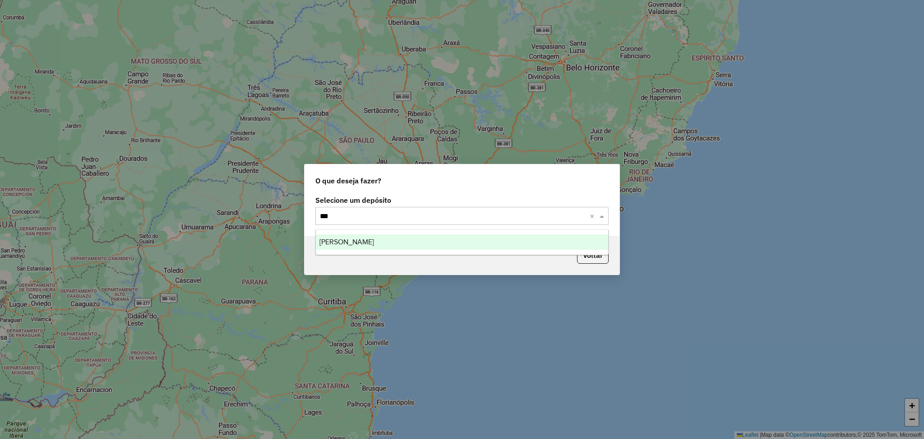
click at [424, 243] on div "[PERSON_NAME]" at bounding box center [462, 241] width 292 height 15
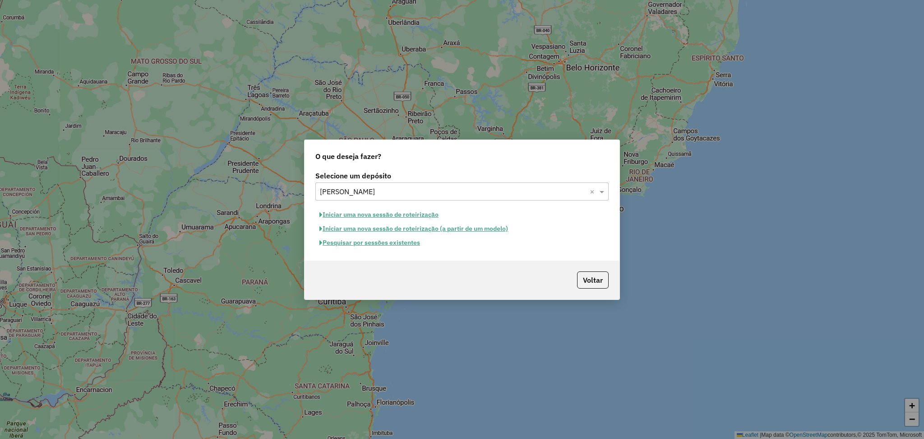
click at [387, 247] on button "Pesquisar por sessões existentes" at bounding box center [369, 243] width 109 height 14
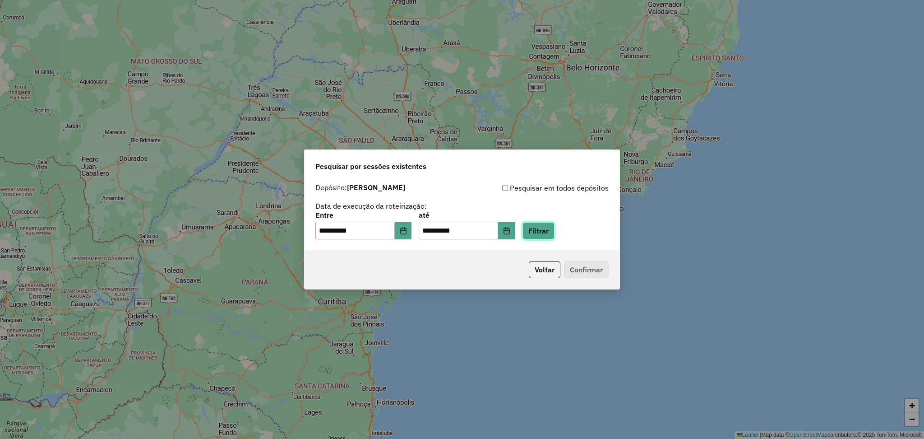
click at [555, 231] on button "Filtrar" at bounding box center [539, 230] width 32 height 17
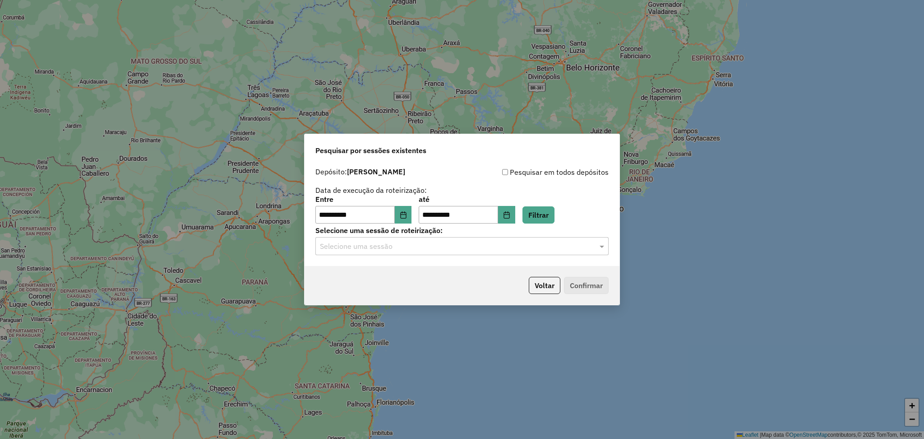
click at [439, 252] on input "text" at bounding box center [453, 246] width 266 height 11
click at [423, 273] on div "1293869 - [DATE] 17:40" at bounding box center [462, 272] width 292 height 15
click at [568, 281] on button "Confirmar" at bounding box center [586, 285] width 45 height 17
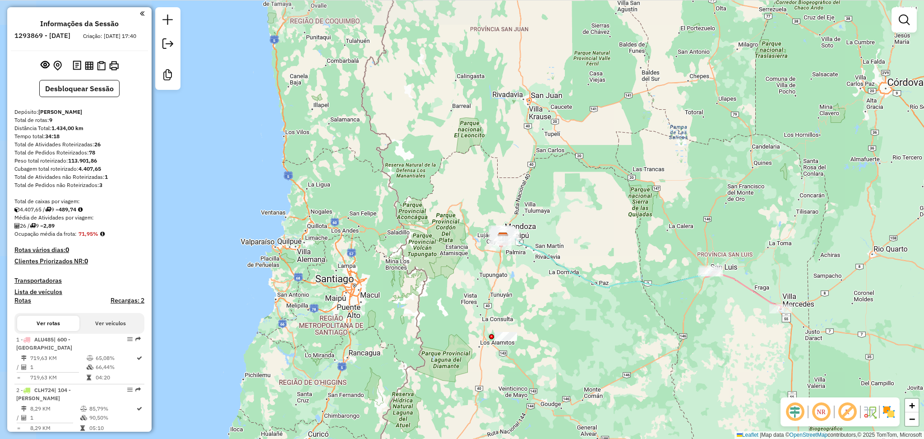
drag, startPoint x: 516, startPoint y: 350, endPoint x: 493, endPoint y: 252, distance: 100.3
click at [506, 235] on div "Janela de atendimento Grade de atendimento Capacidade Transportadoras Veículos …" at bounding box center [462, 219] width 924 height 439
